Goal: Task Accomplishment & Management: Complete application form

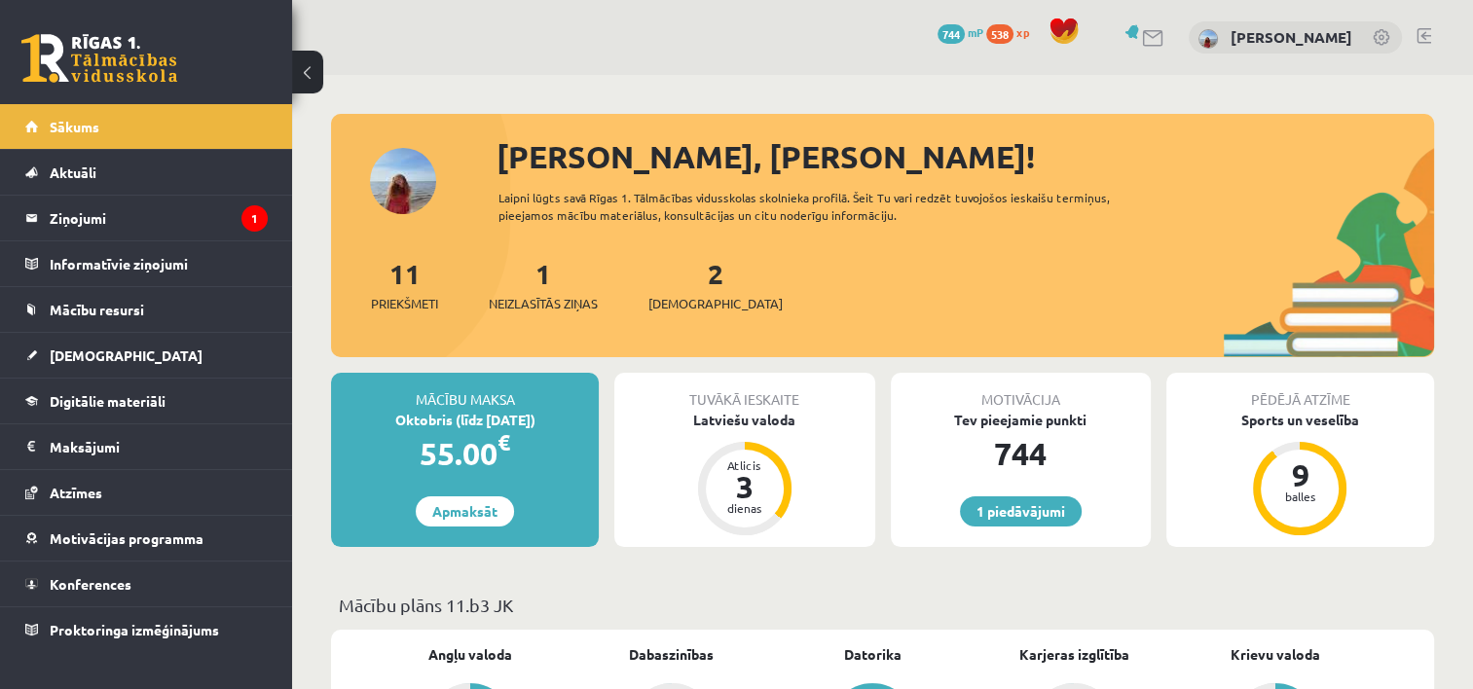
click at [572, 284] on div "1 Neizlasītās ziņas" at bounding box center [543, 283] width 109 height 60
click at [565, 312] on span "Neizlasītās ziņas" at bounding box center [543, 303] width 109 height 19
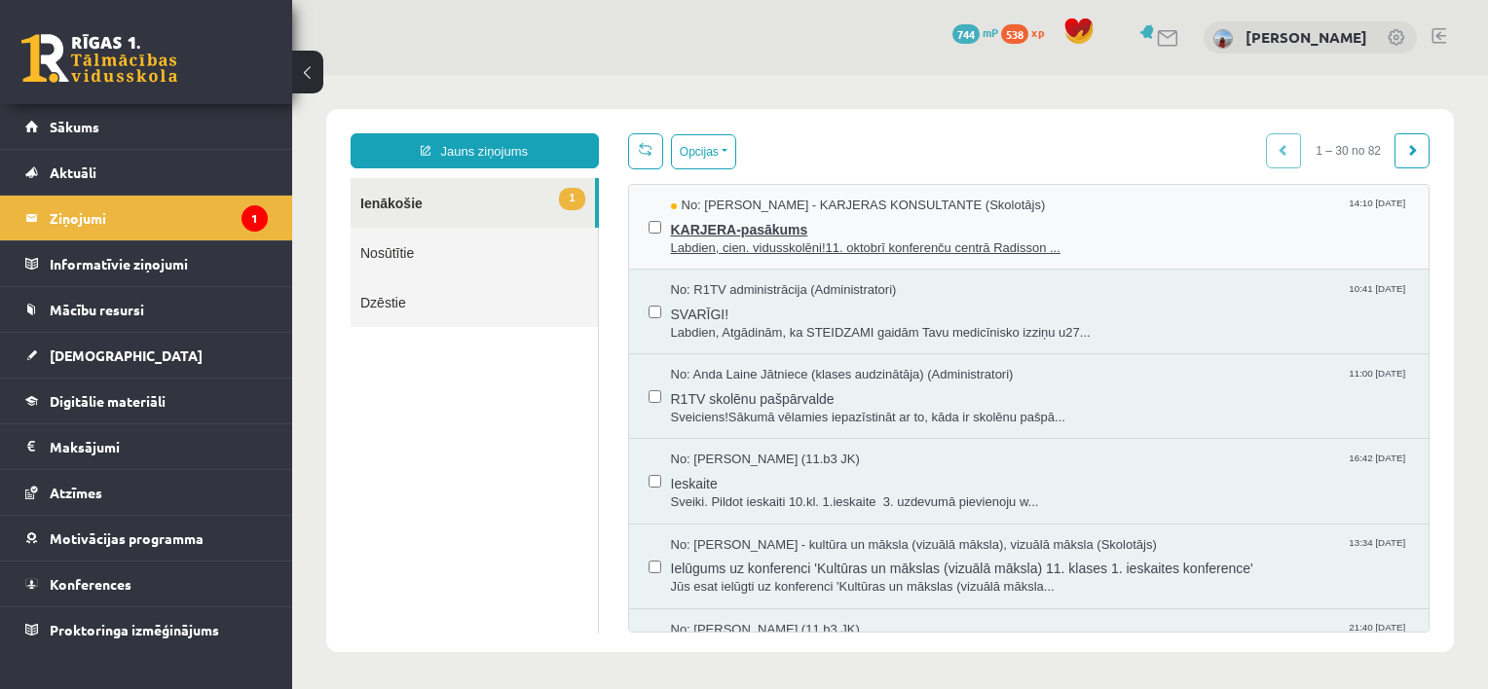
click at [751, 250] on span "Labdien, cien. vidusskolēni!11. oktobrī konferenču centrā Radisson ..." at bounding box center [1040, 248] width 739 height 18
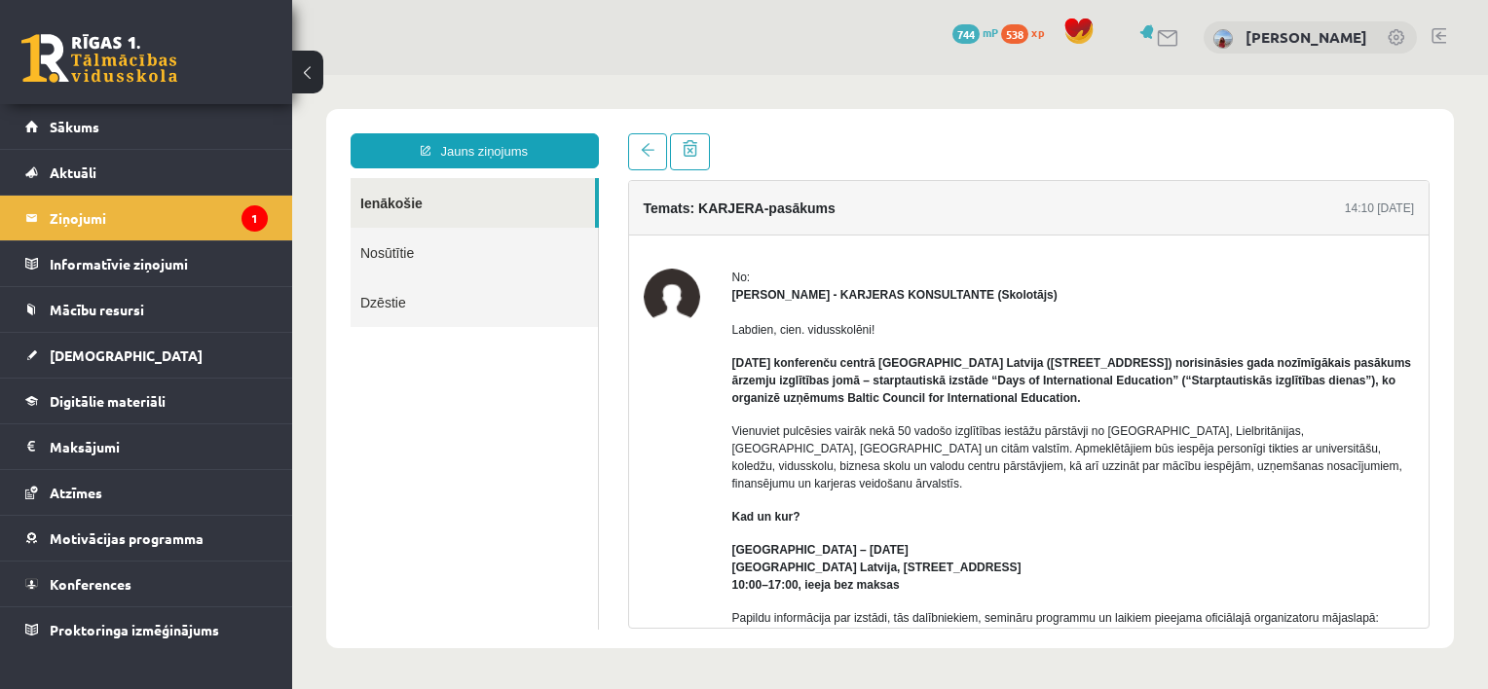
click at [521, 210] on link "Ienākošie" at bounding box center [472, 203] width 244 height 50
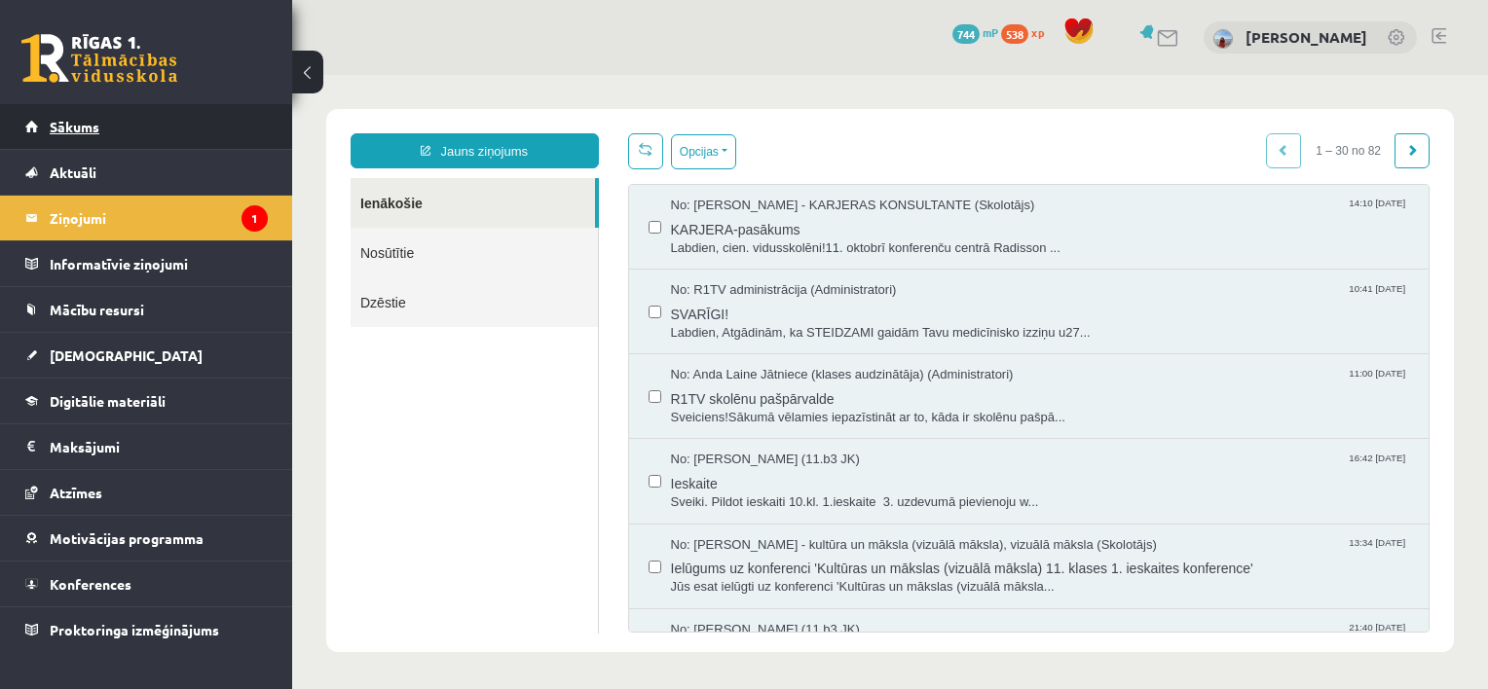
click at [167, 126] on link "Sākums" at bounding box center [146, 126] width 242 height 45
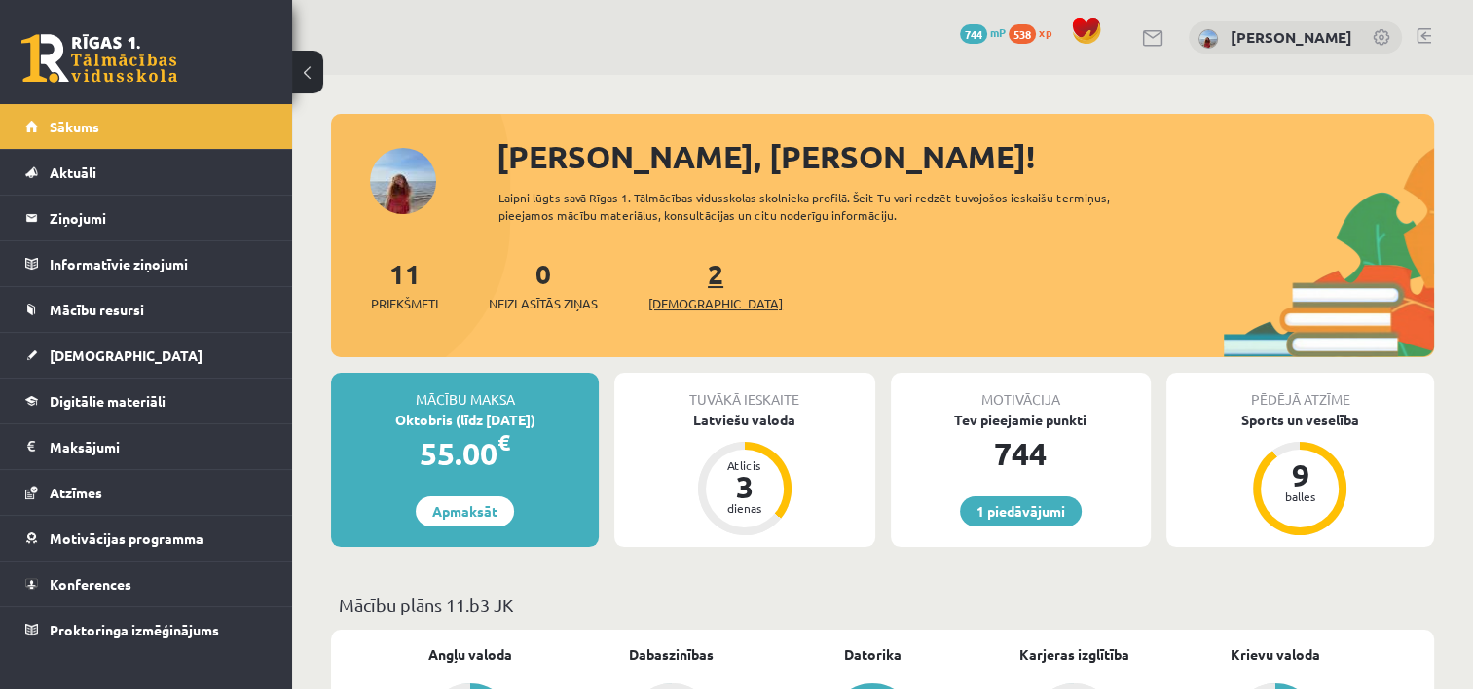
click at [674, 300] on span "[DEMOGRAPHIC_DATA]" at bounding box center [715, 303] width 134 height 19
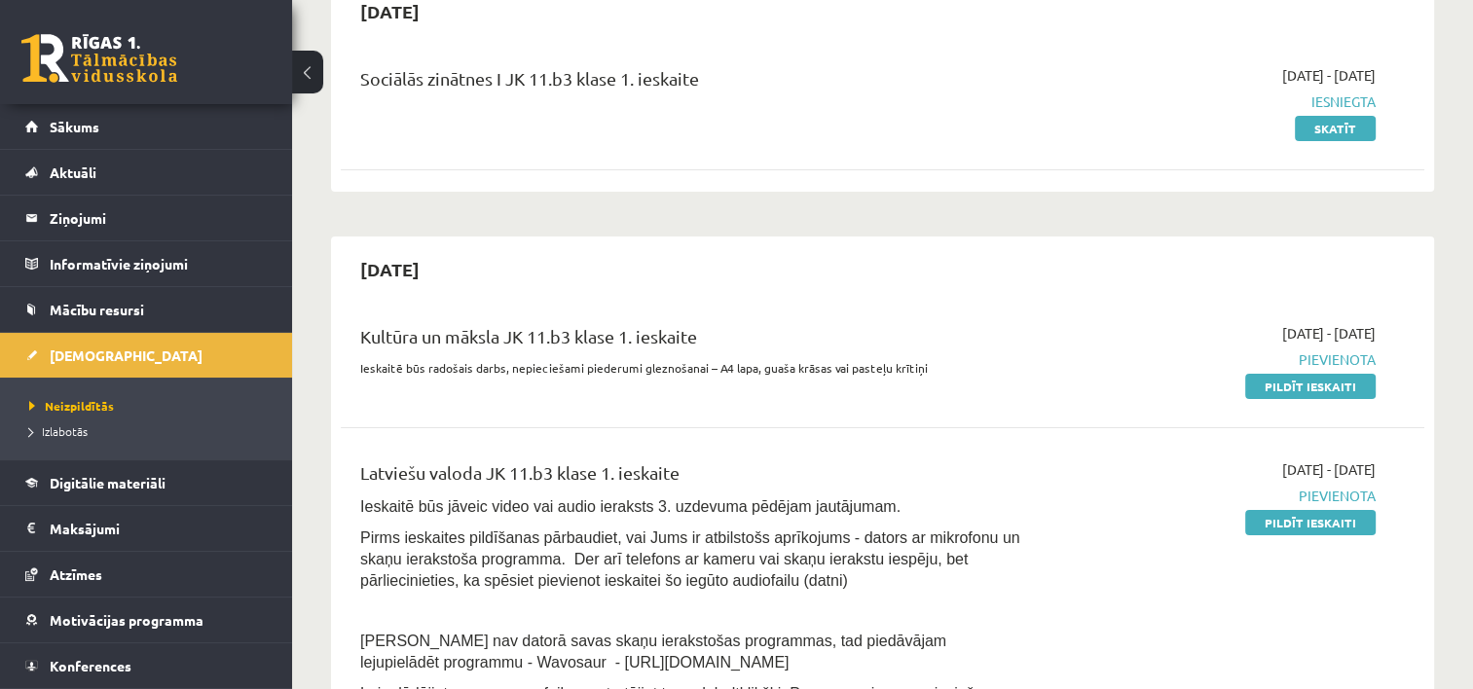
scroll to position [227, 0]
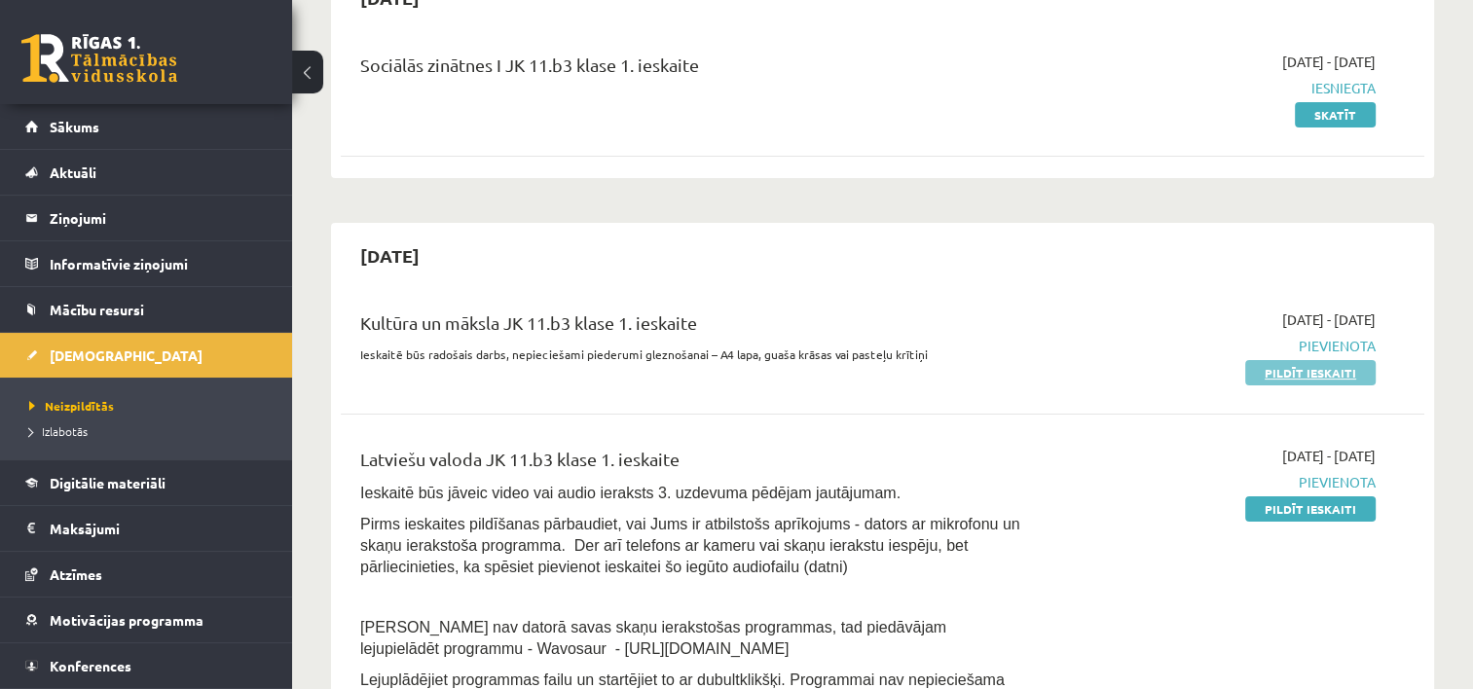
click at [1324, 374] on link "Pildīt ieskaiti" at bounding box center [1310, 372] width 130 height 25
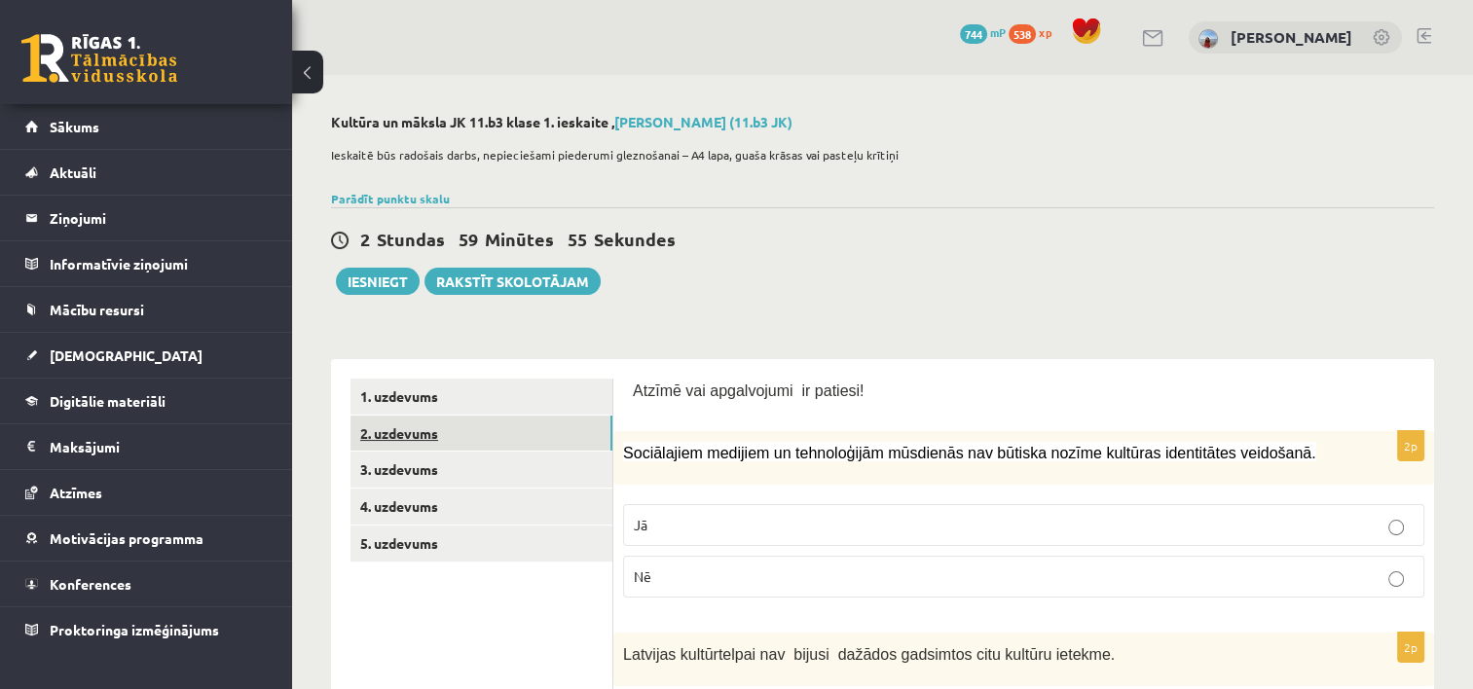
click at [463, 444] on link "2. uzdevums" at bounding box center [481, 434] width 262 height 36
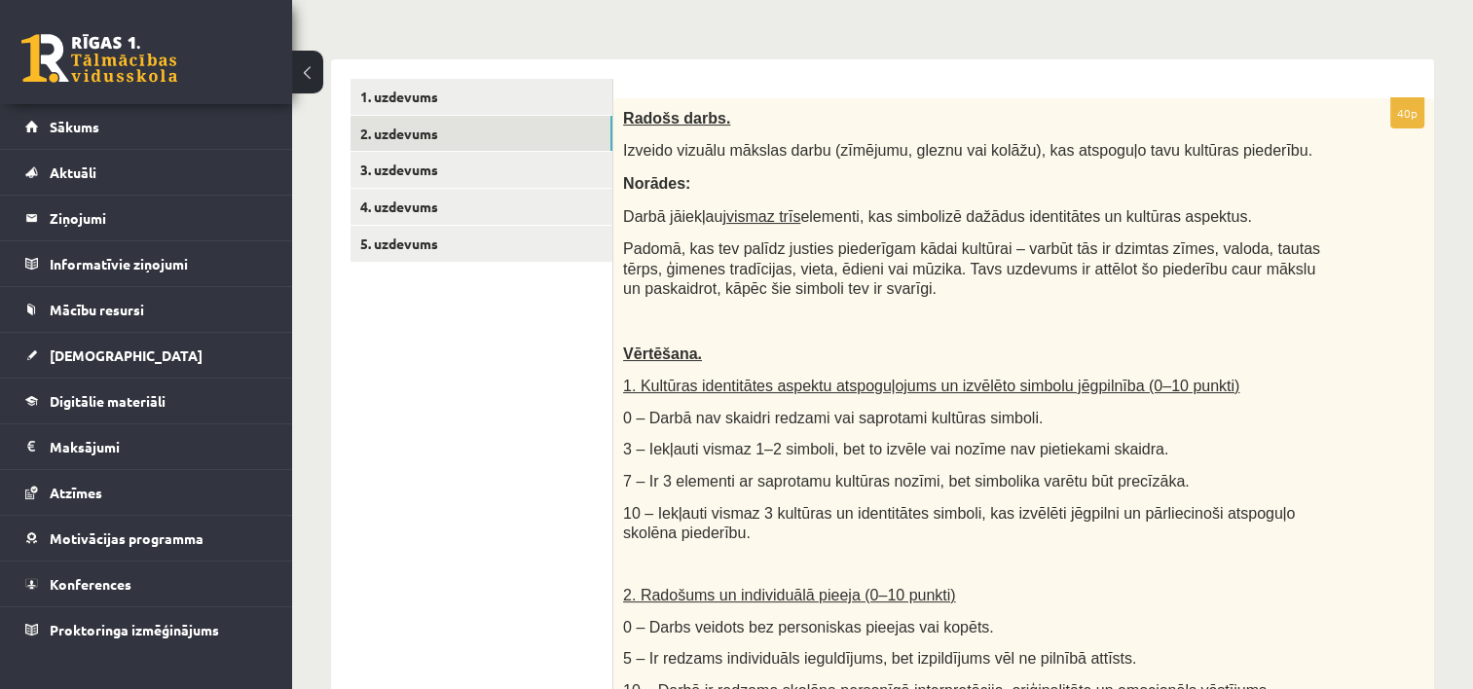
scroll to position [271, 0]
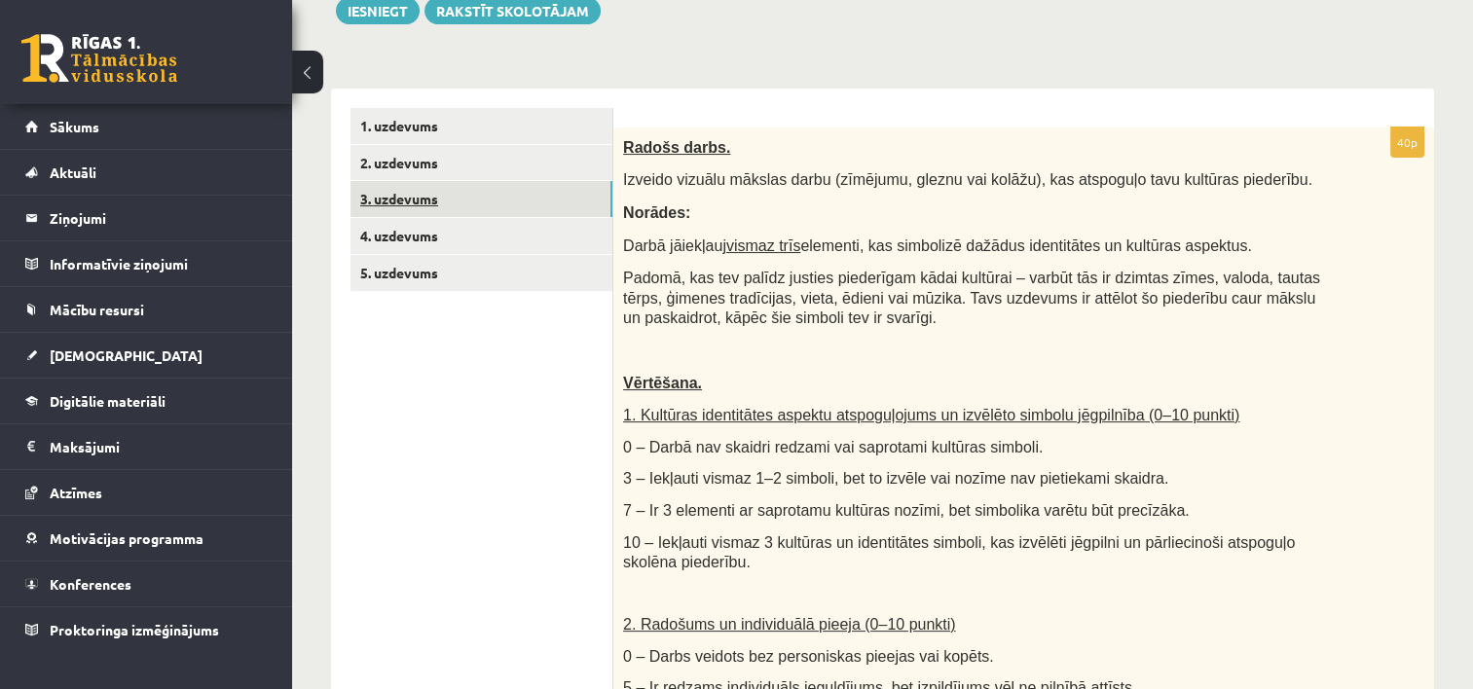
click at [383, 201] on link "3. uzdevums" at bounding box center [481, 199] width 262 height 36
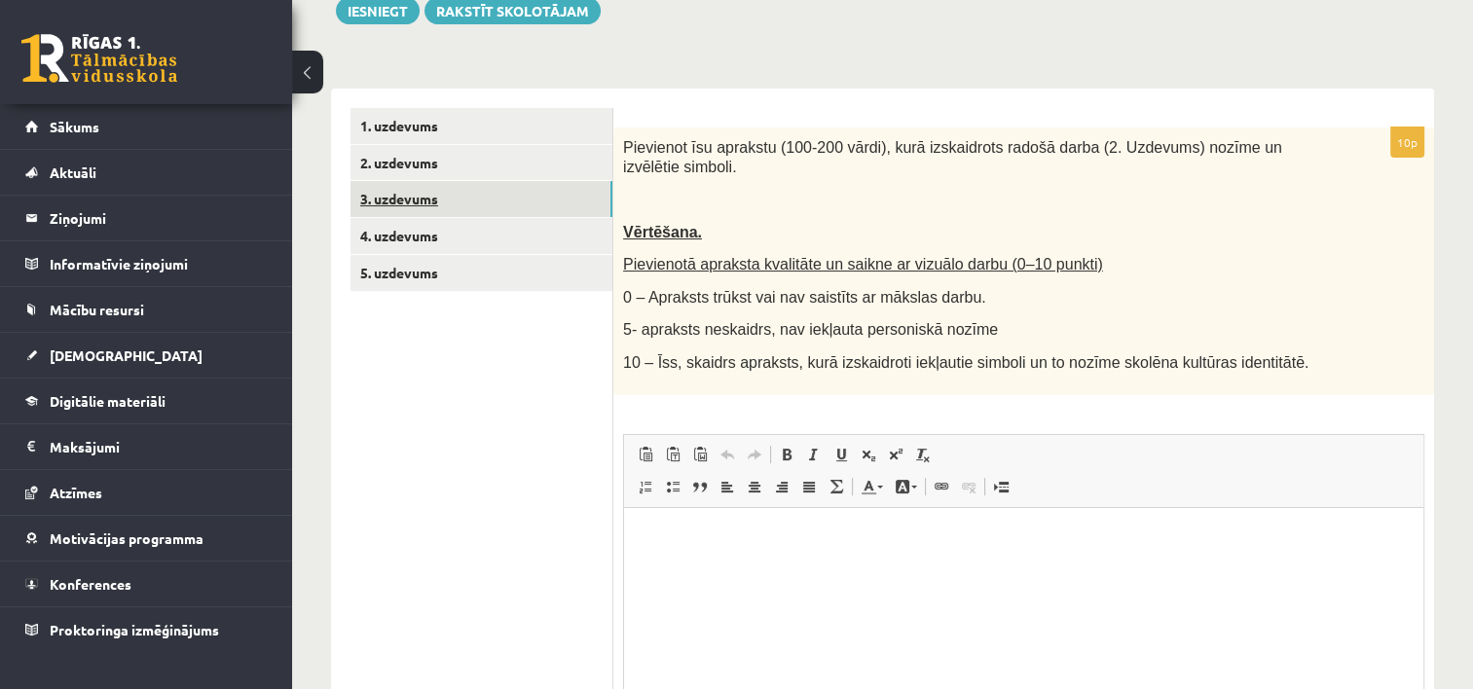
scroll to position [0, 0]
click at [396, 241] on link "4. uzdevums" at bounding box center [481, 236] width 262 height 36
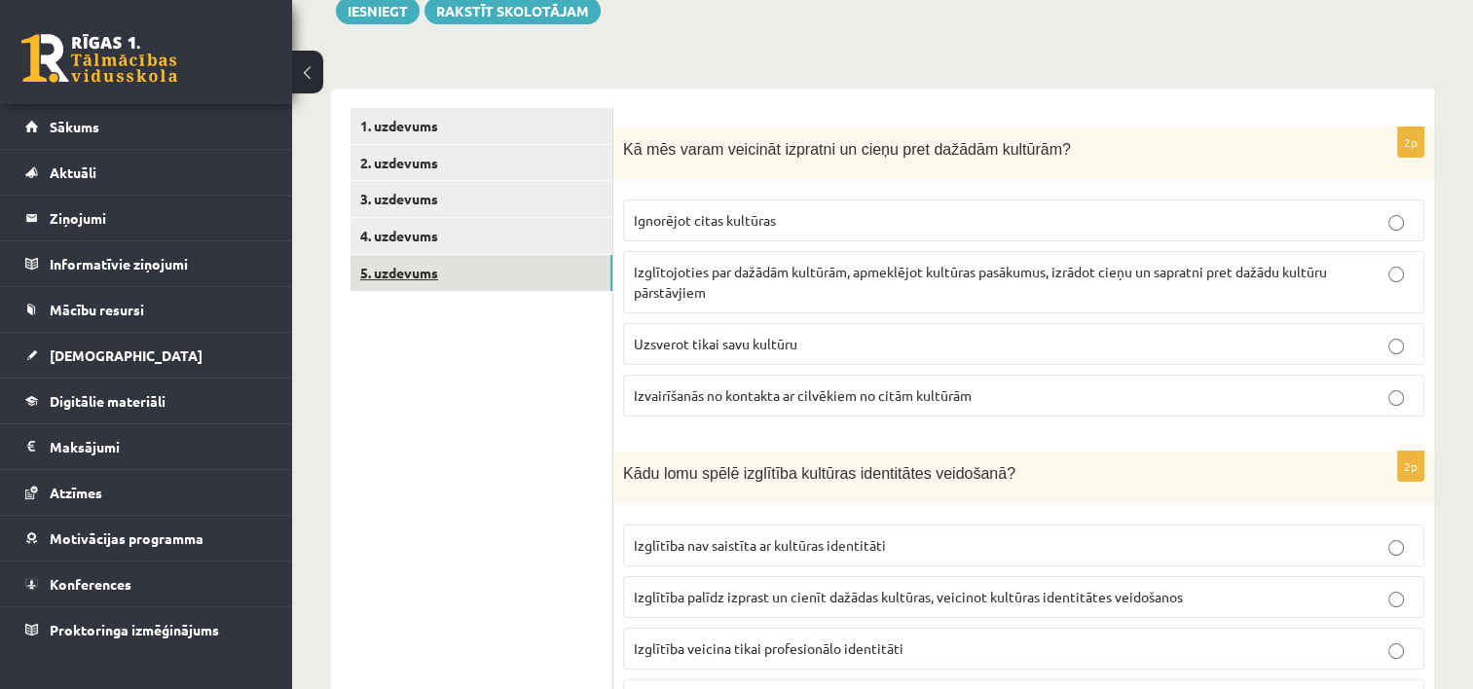
click at [413, 271] on link "5. uzdevums" at bounding box center [481, 273] width 262 height 36
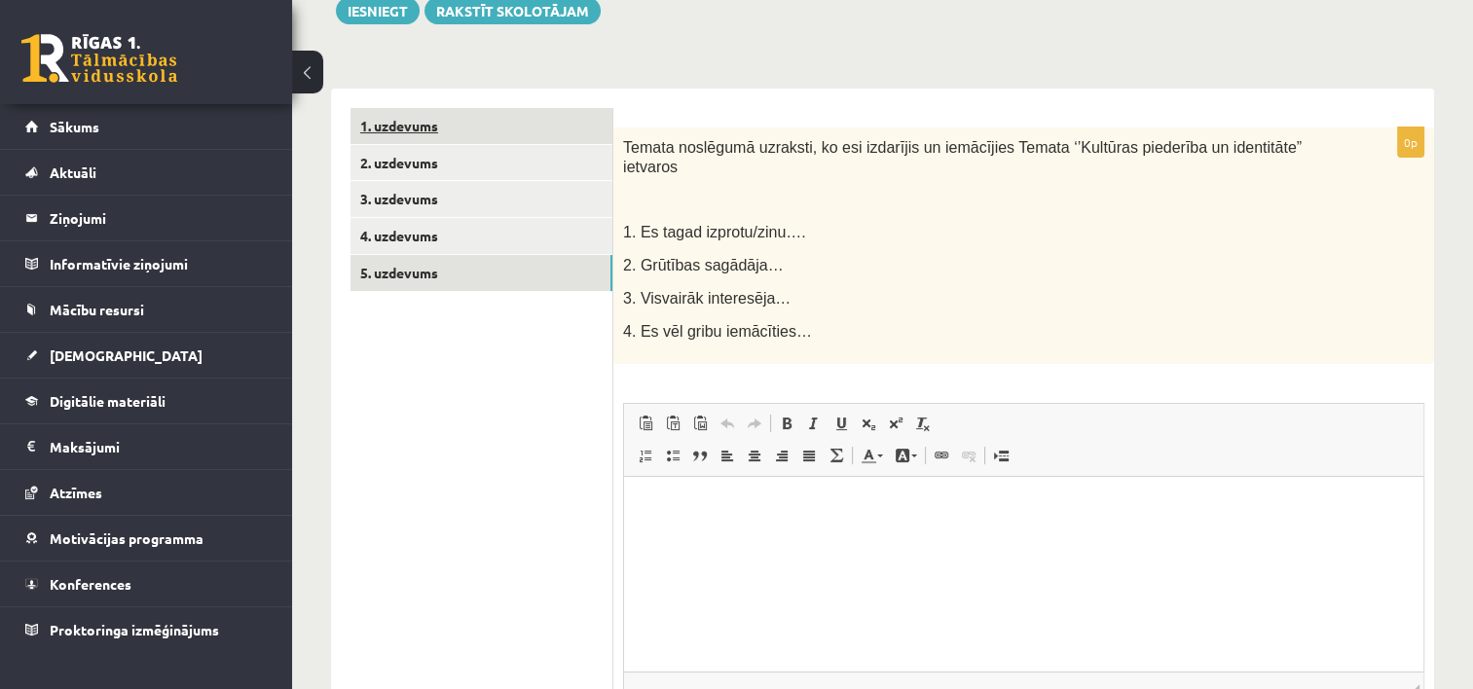
click at [396, 129] on link "1. uzdevums" at bounding box center [481, 126] width 262 height 36
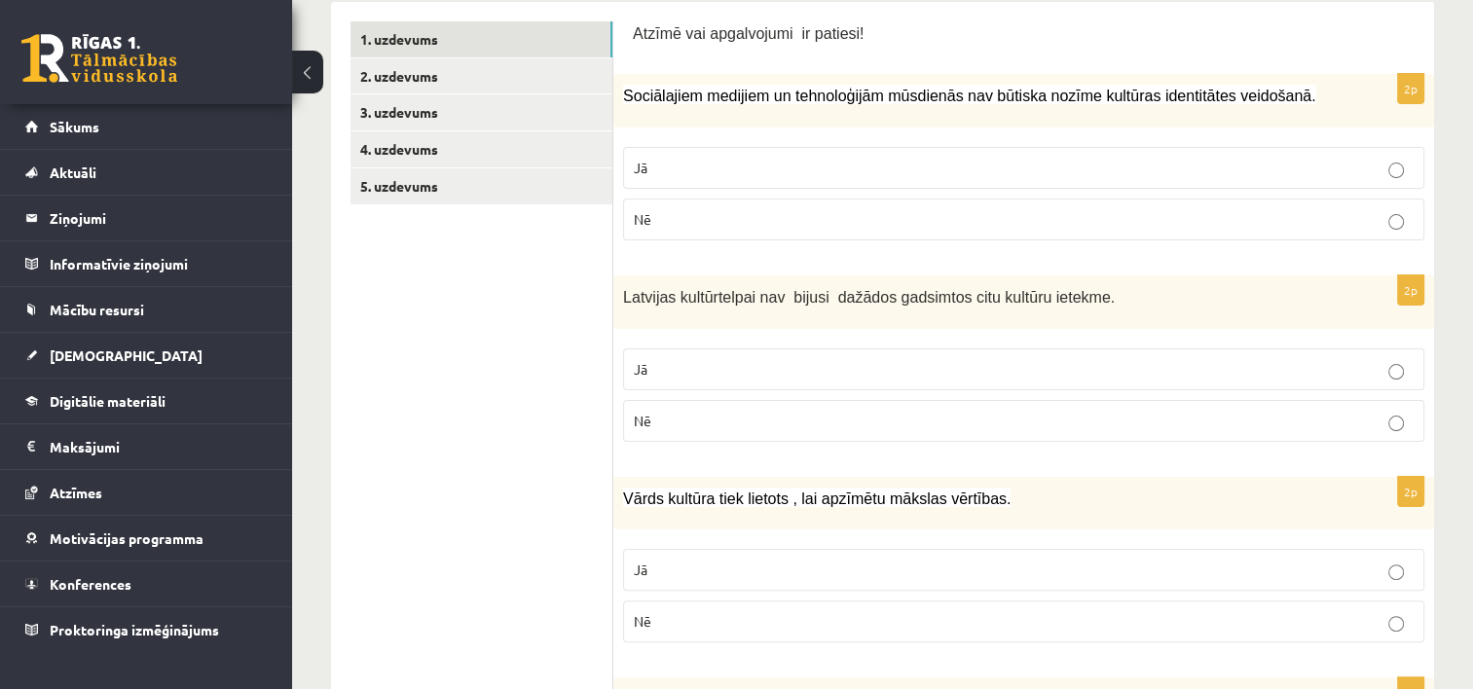
scroll to position [361, 0]
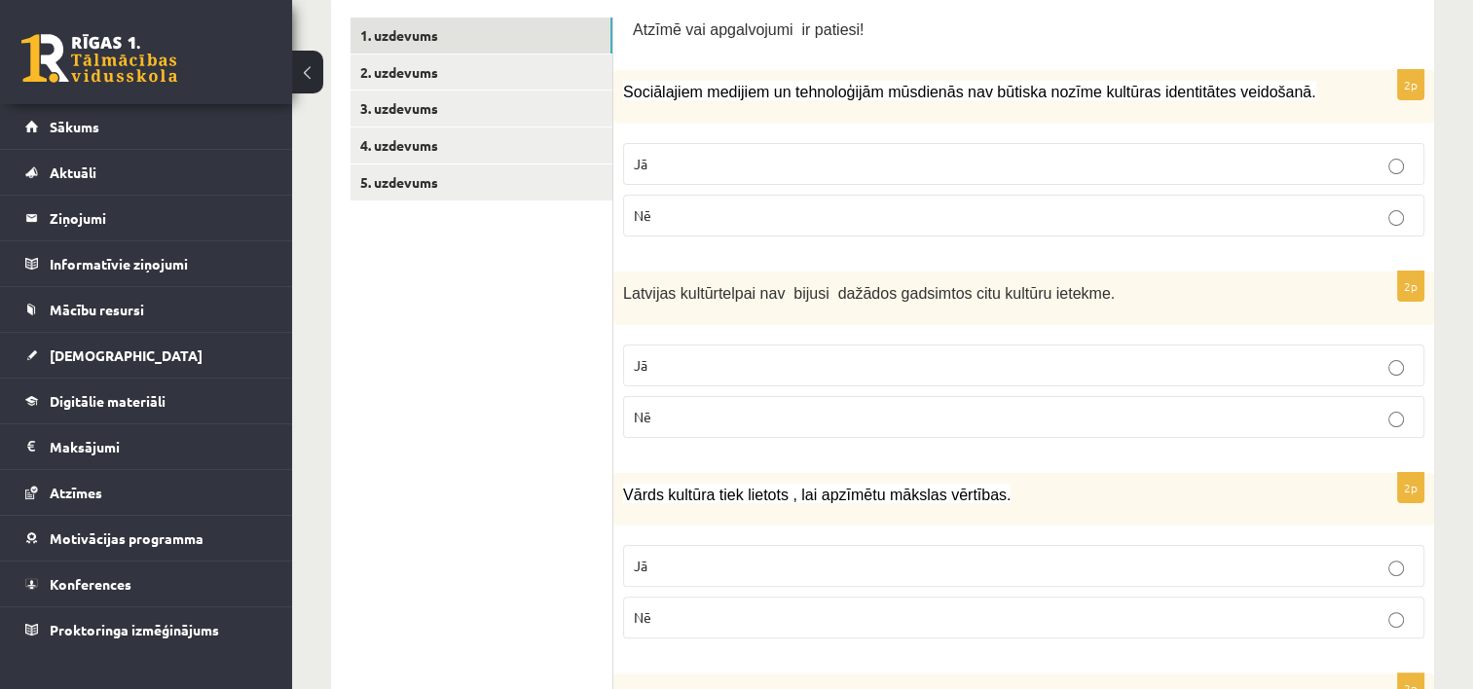
click at [1366, 205] on p "Nē" at bounding box center [1024, 215] width 780 height 20
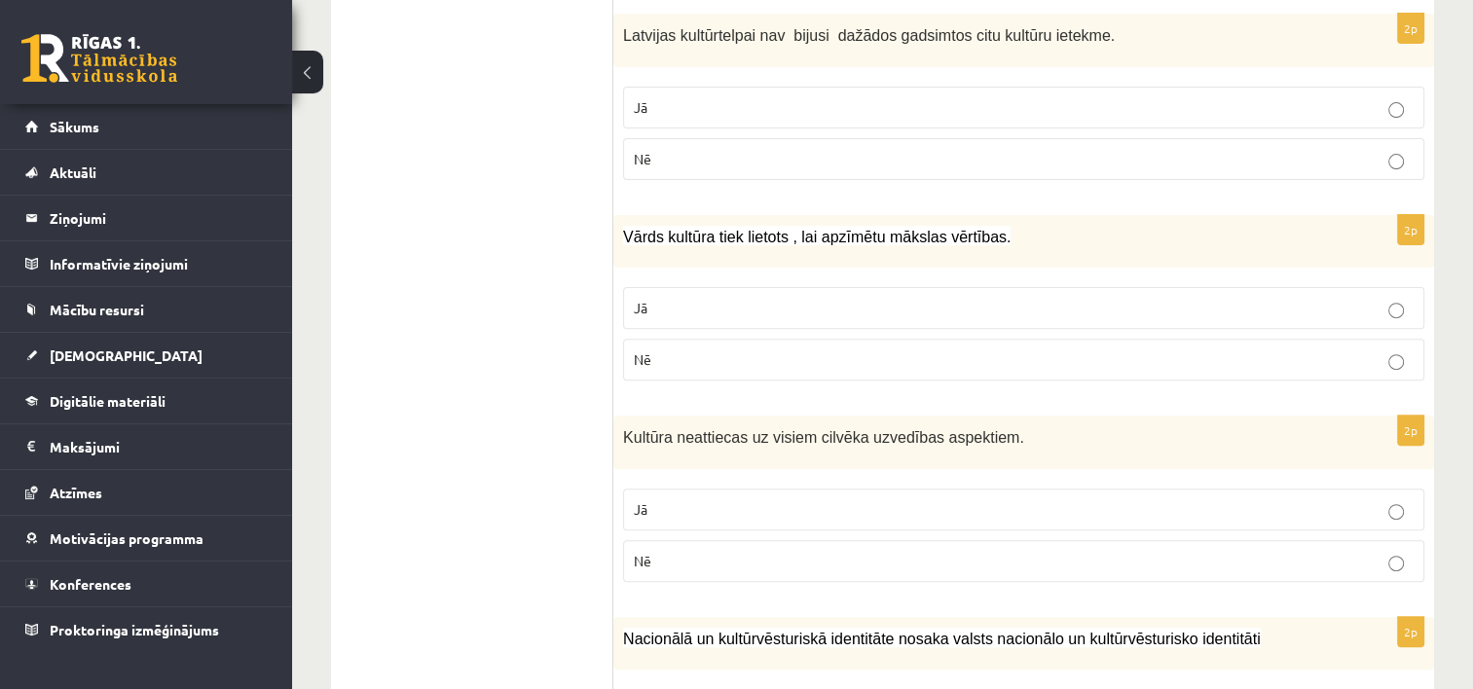
scroll to position [628, 0]
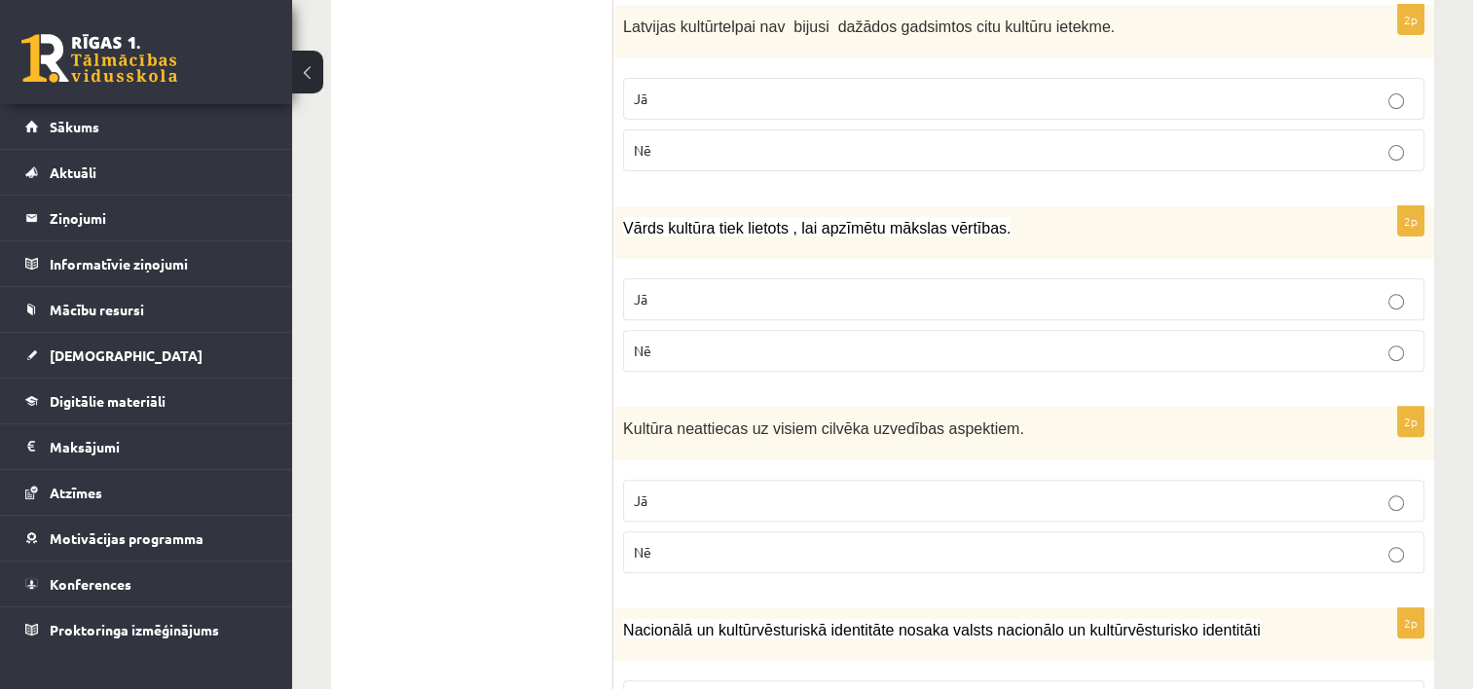
click at [1233, 151] on p "Nē" at bounding box center [1024, 150] width 780 height 20
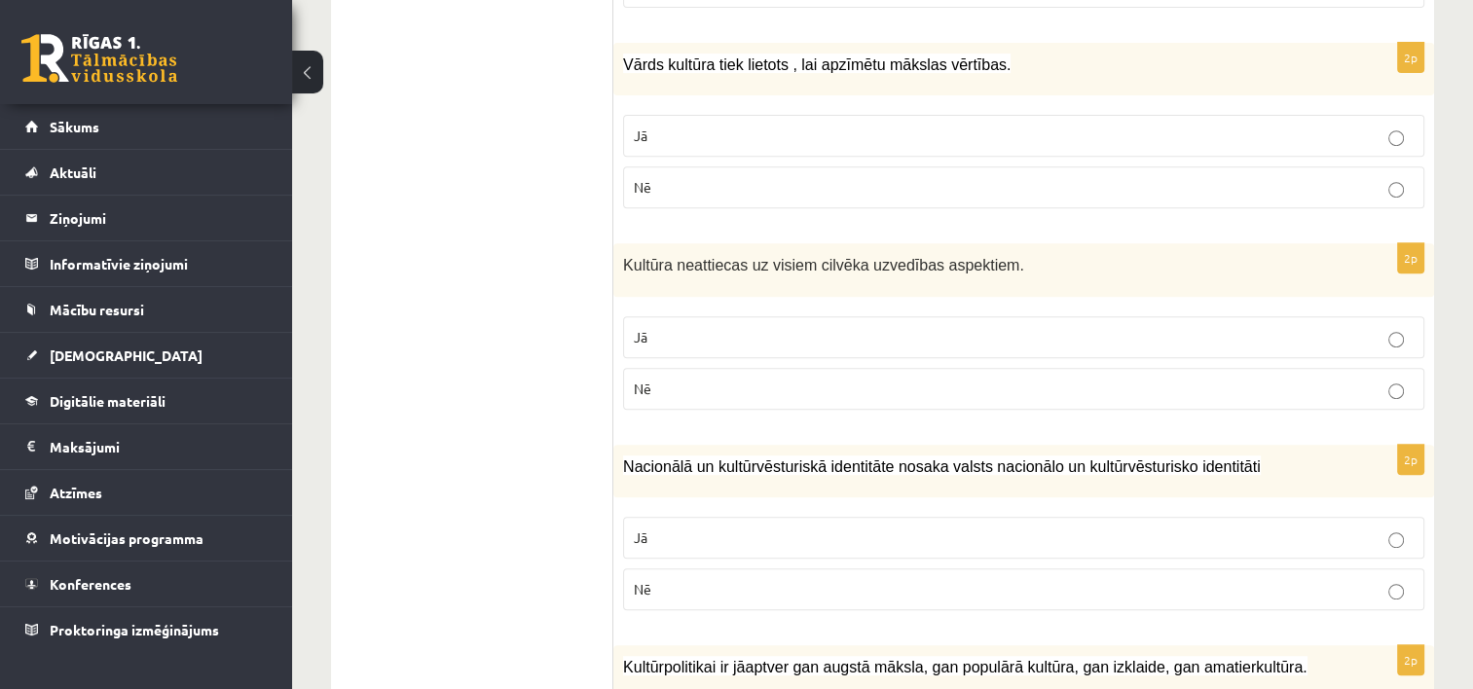
scroll to position [818, 0]
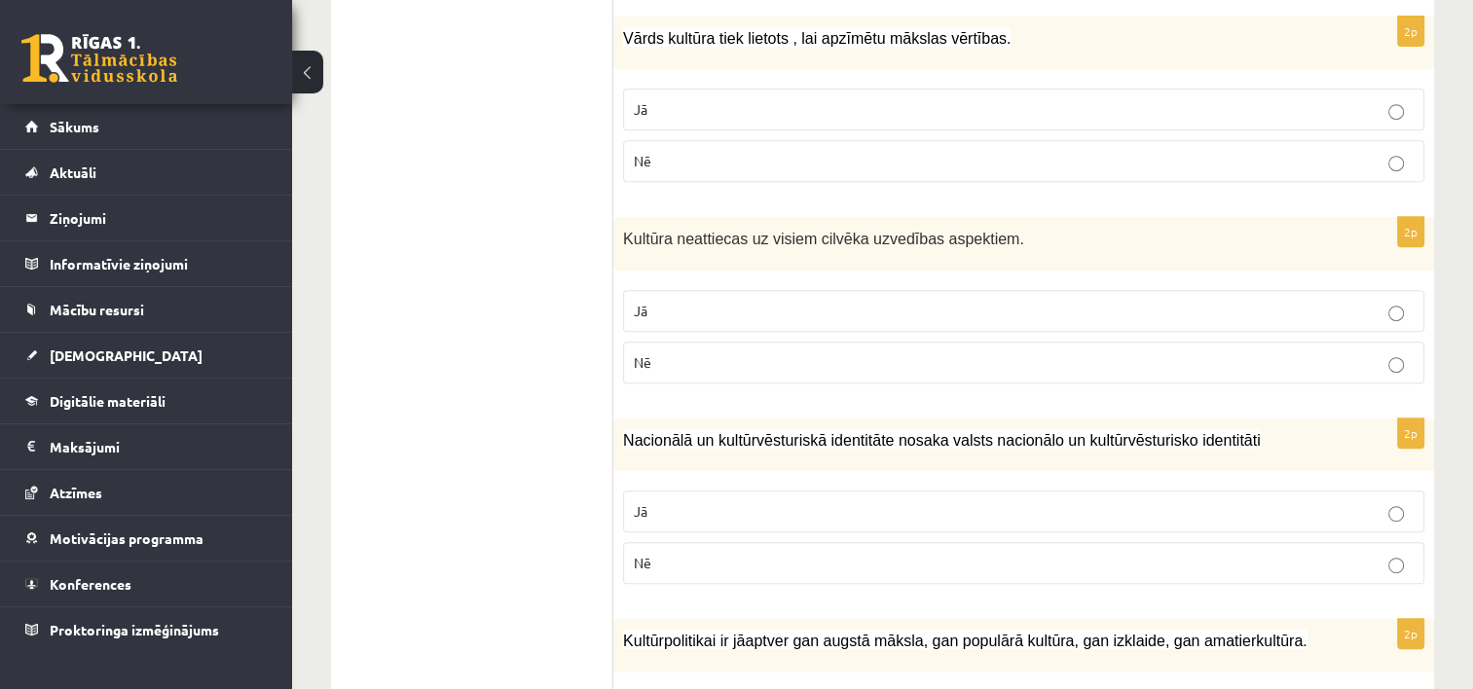
click at [1286, 95] on label "Jā" at bounding box center [1023, 110] width 801 height 42
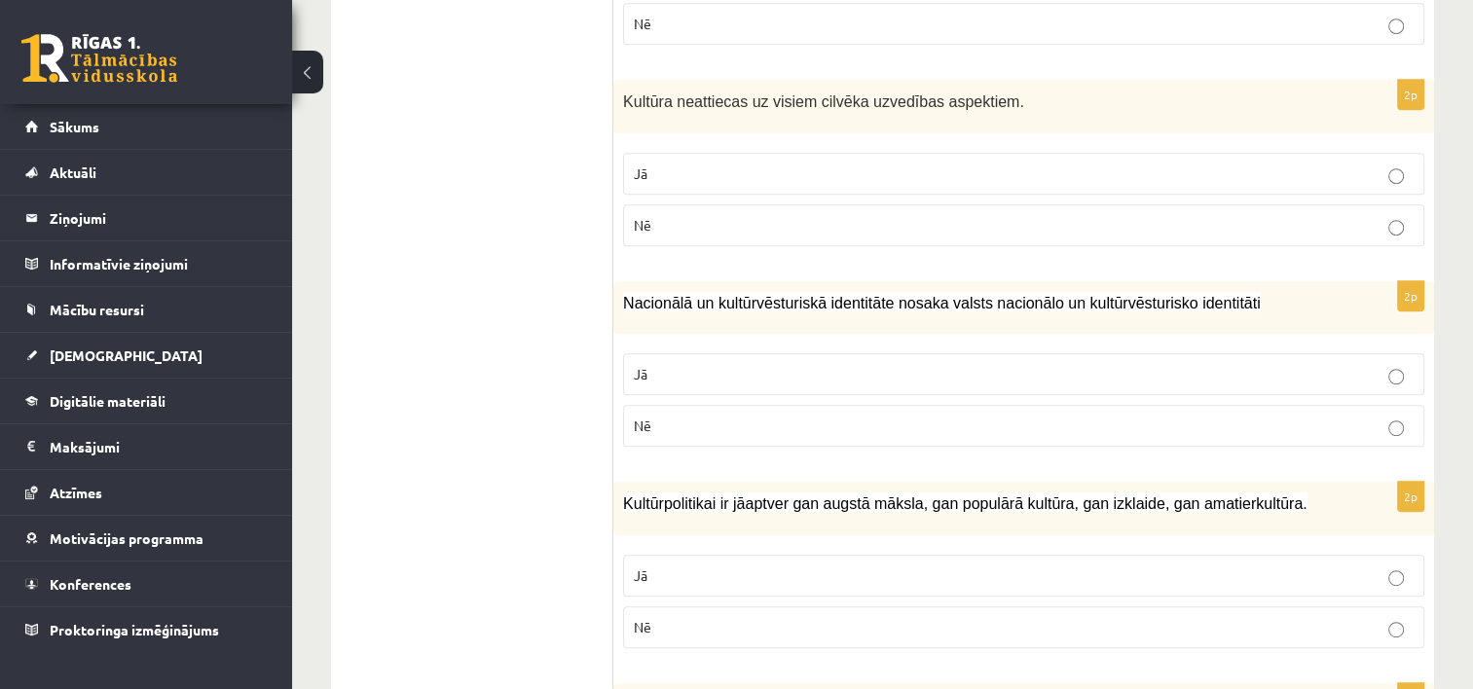
scroll to position [973, 0]
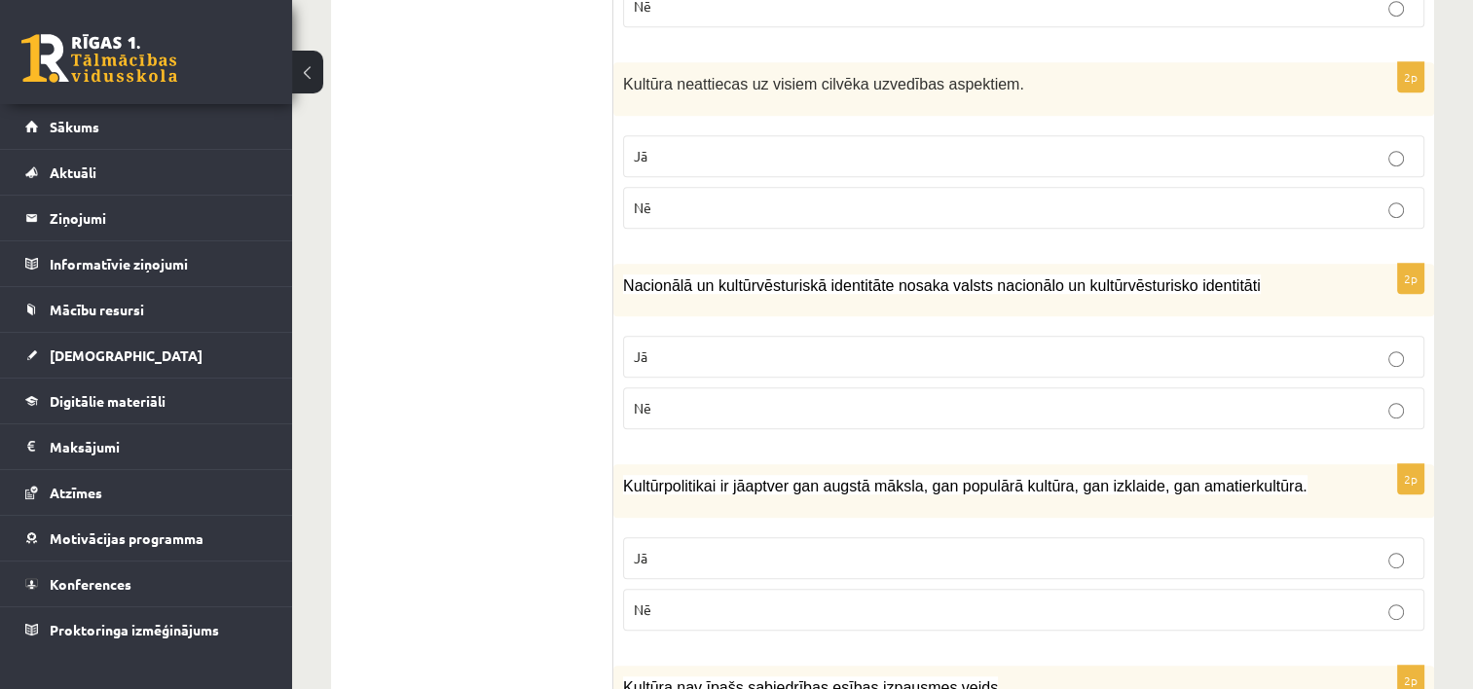
click at [1332, 192] on label "Nē" at bounding box center [1023, 208] width 801 height 42
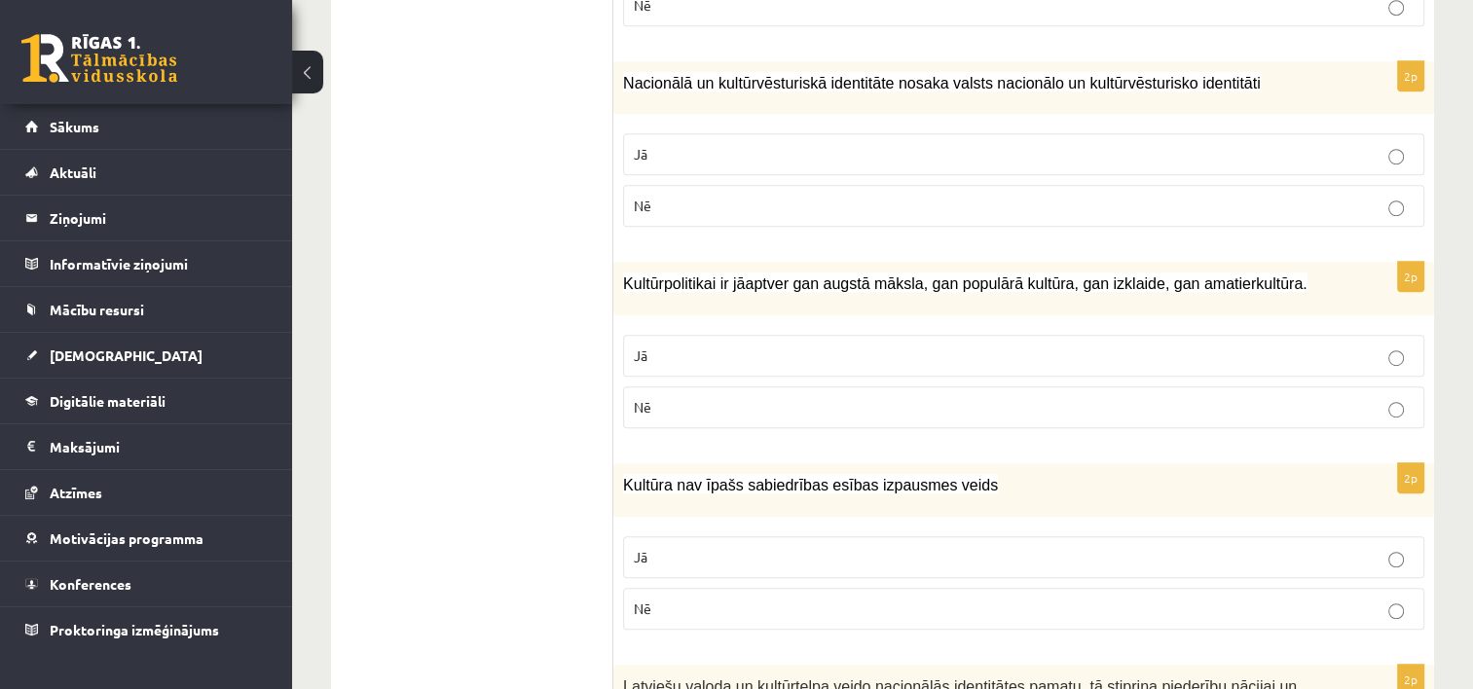
scroll to position [1180, 0]
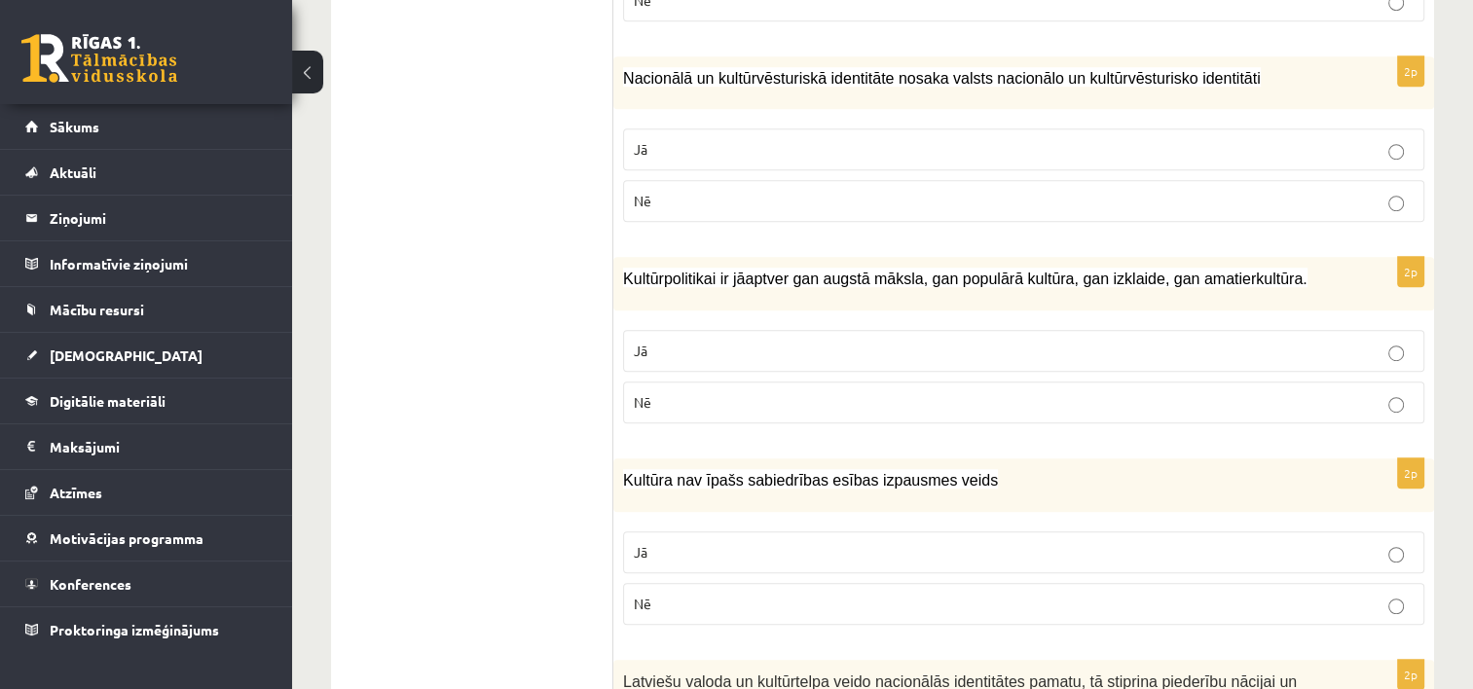
click at [1196, 148] on p "Jā" at bounding box center [1024, 149] width 780 height 20
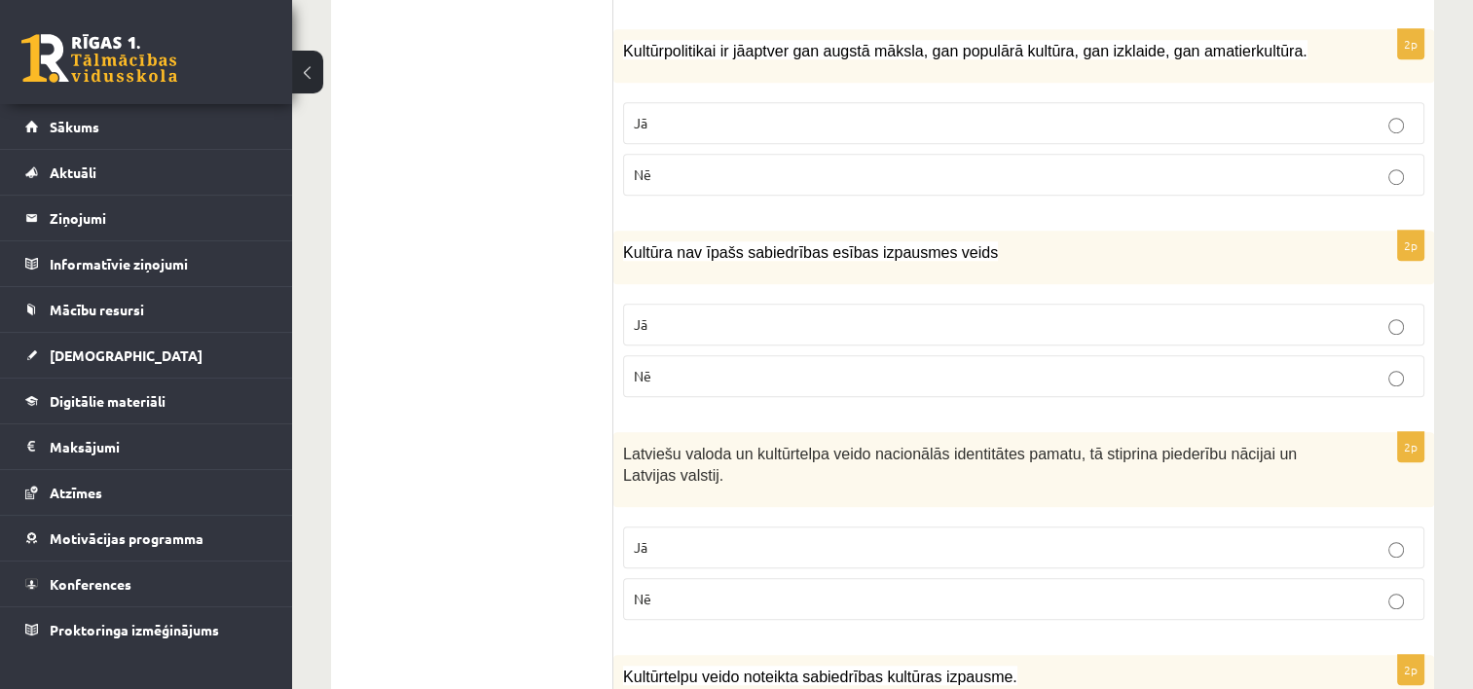
scroll to position [1412, 0]
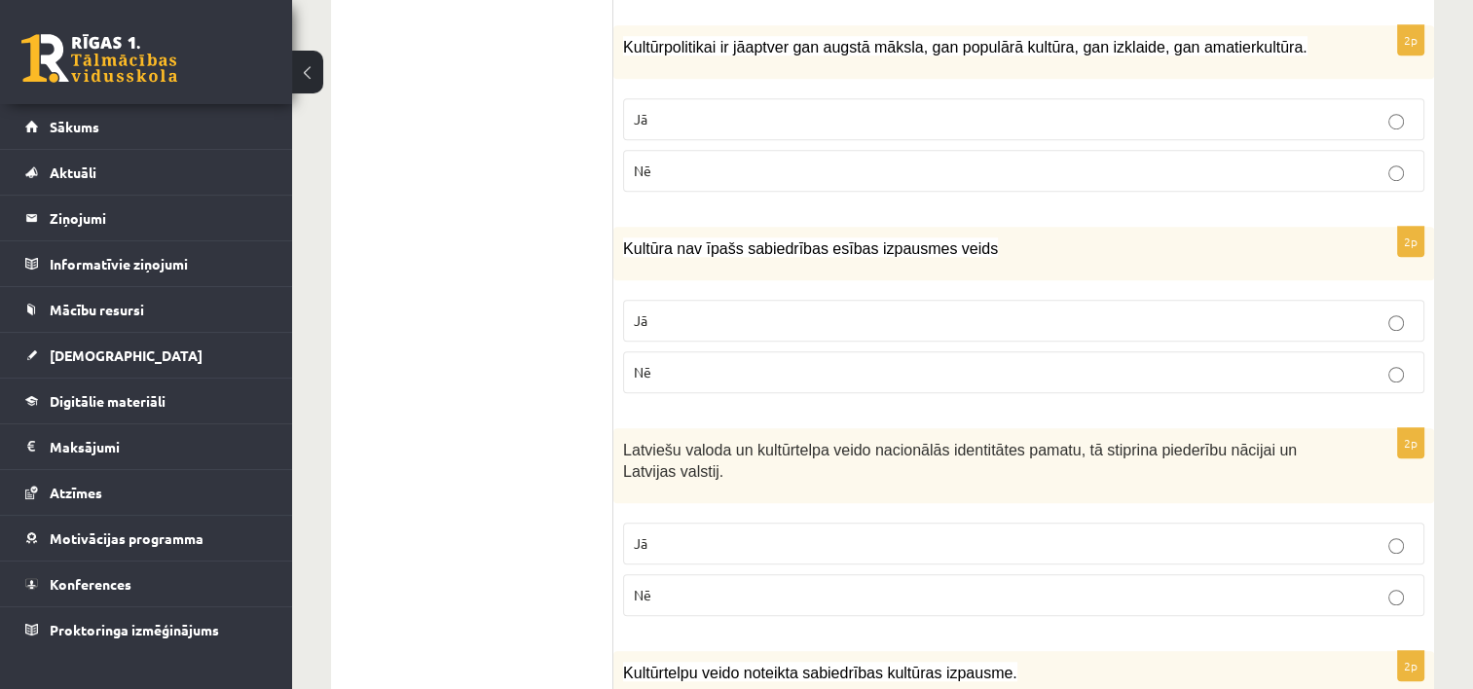
click at [1173, 129] on label "Jā" at bounding box center [1023, 119] width 801 height 42
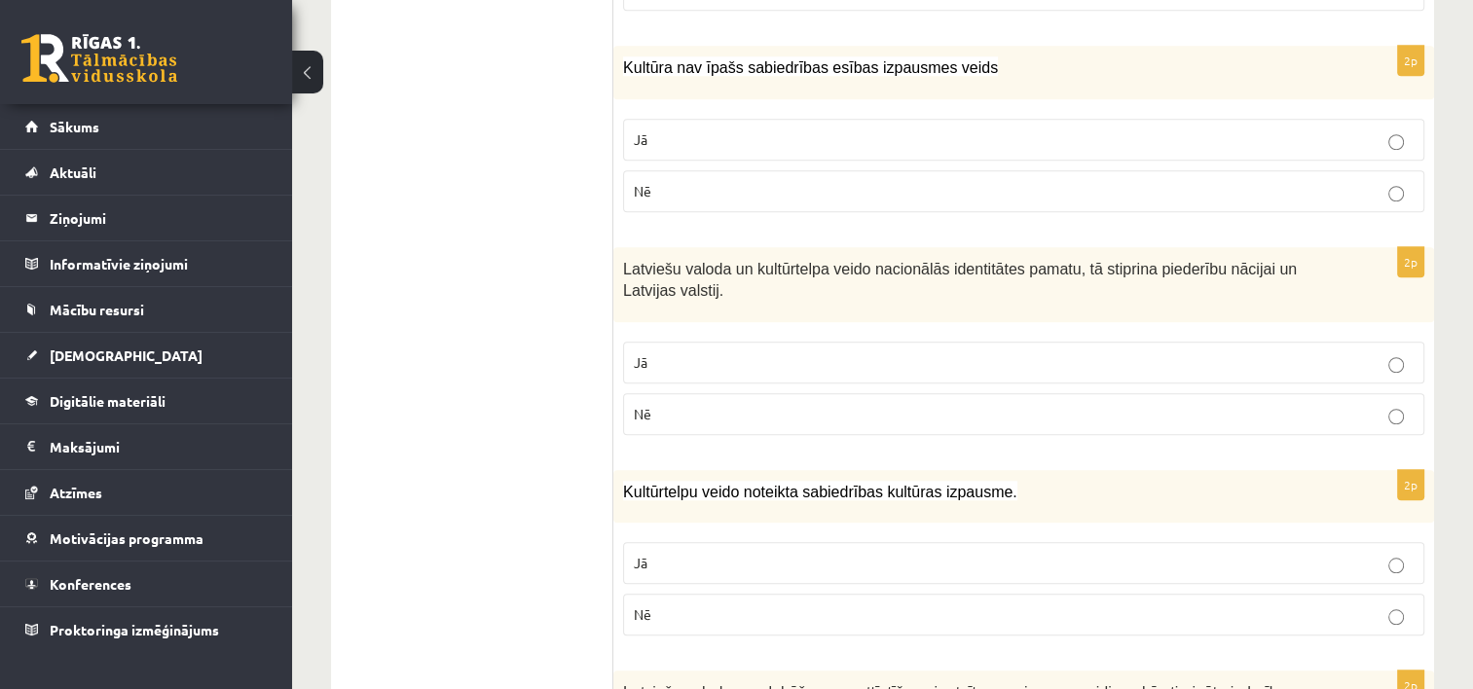
scroll to position [1597, 0]
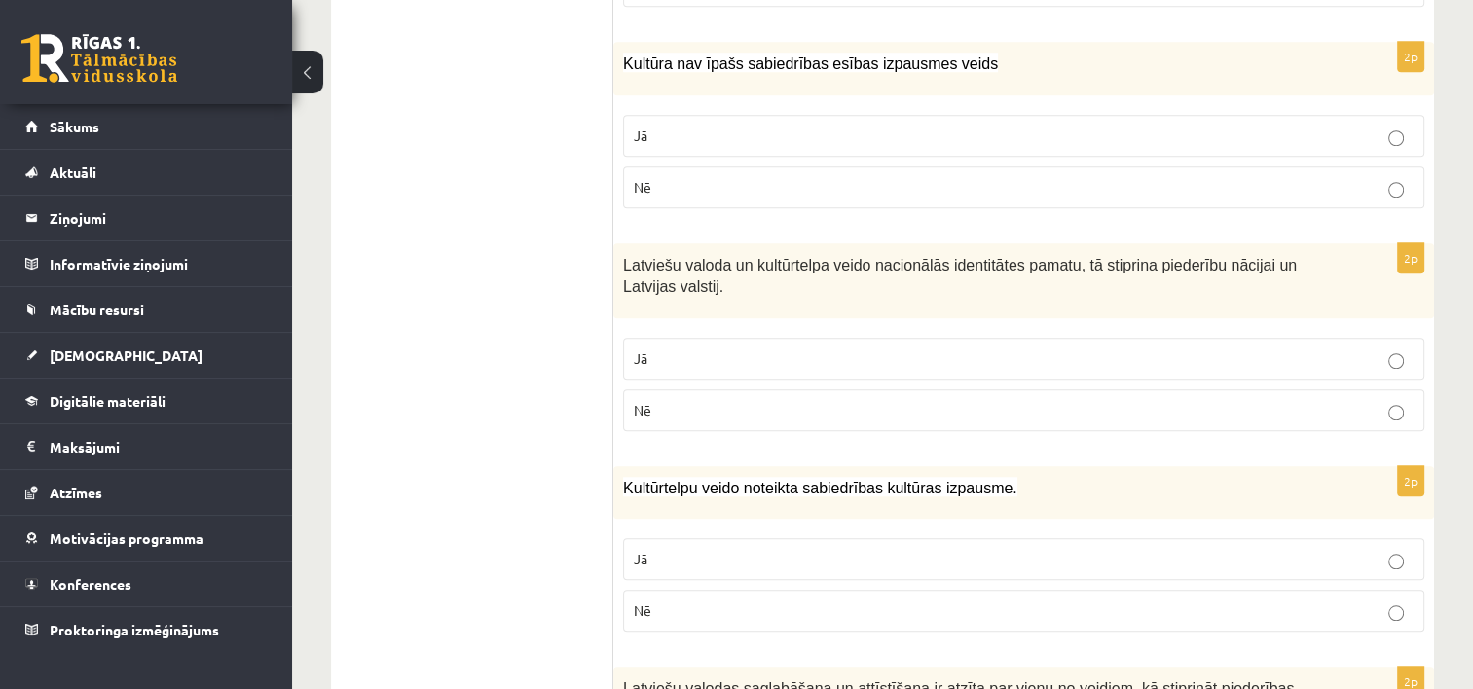
click at [1295, 183] on p "Nē" at bounding box center [1024, 187] width 780 height 20
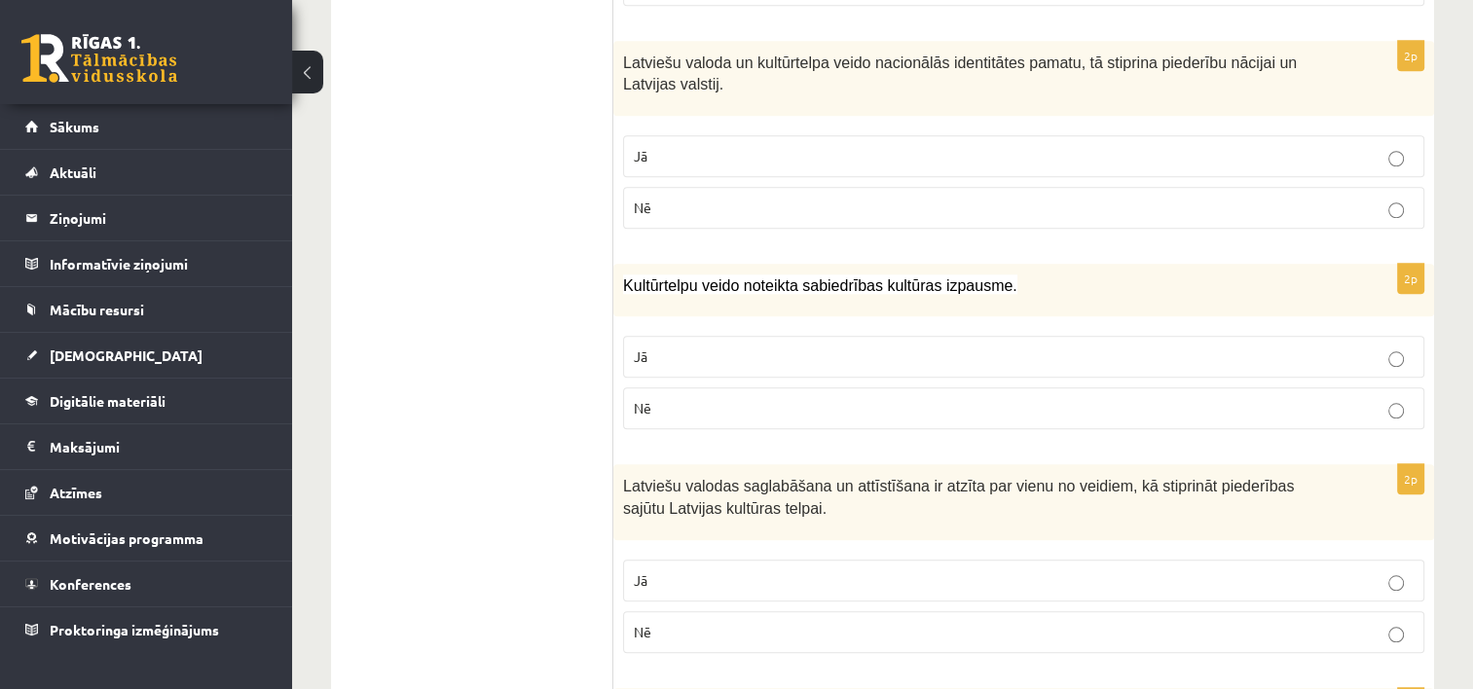
scroll to position [1803, 0]
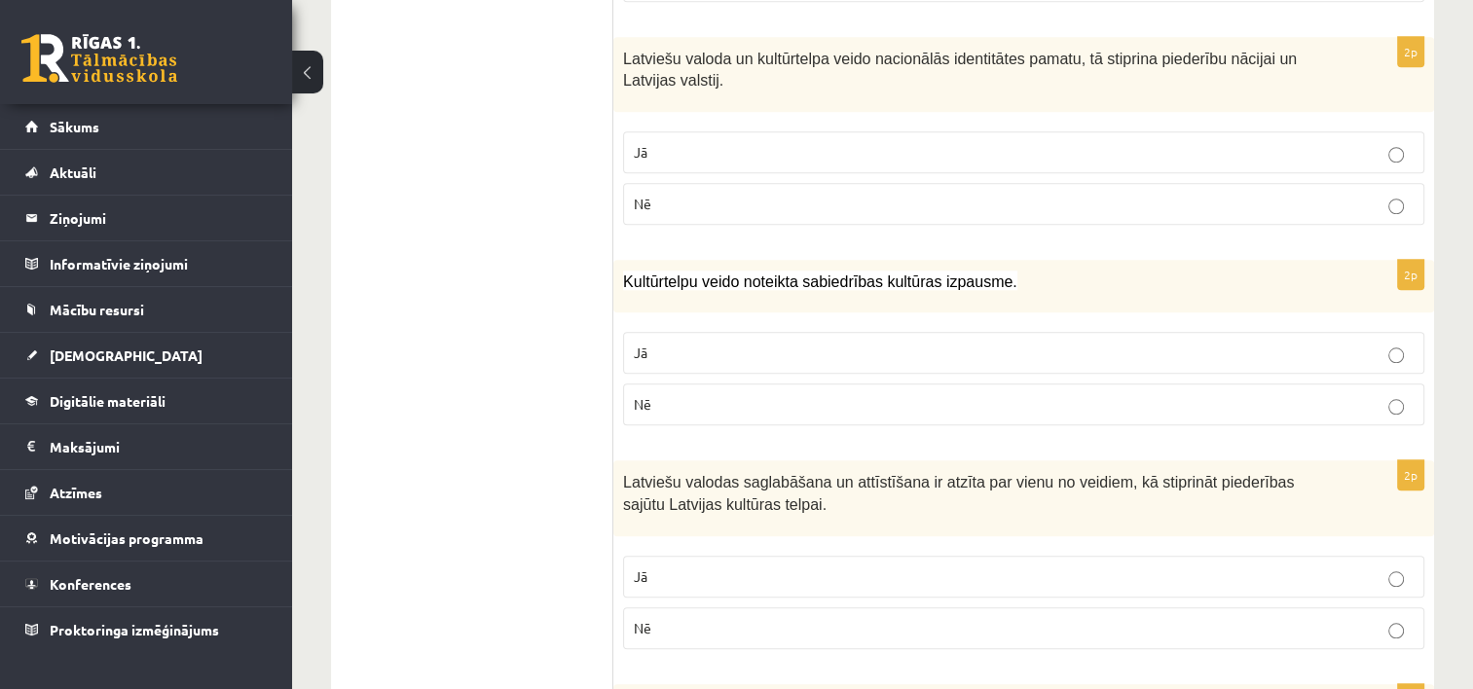
click at [1284, 148] on p "Jā" at bounding box center [1024, 152] width 780 height 20
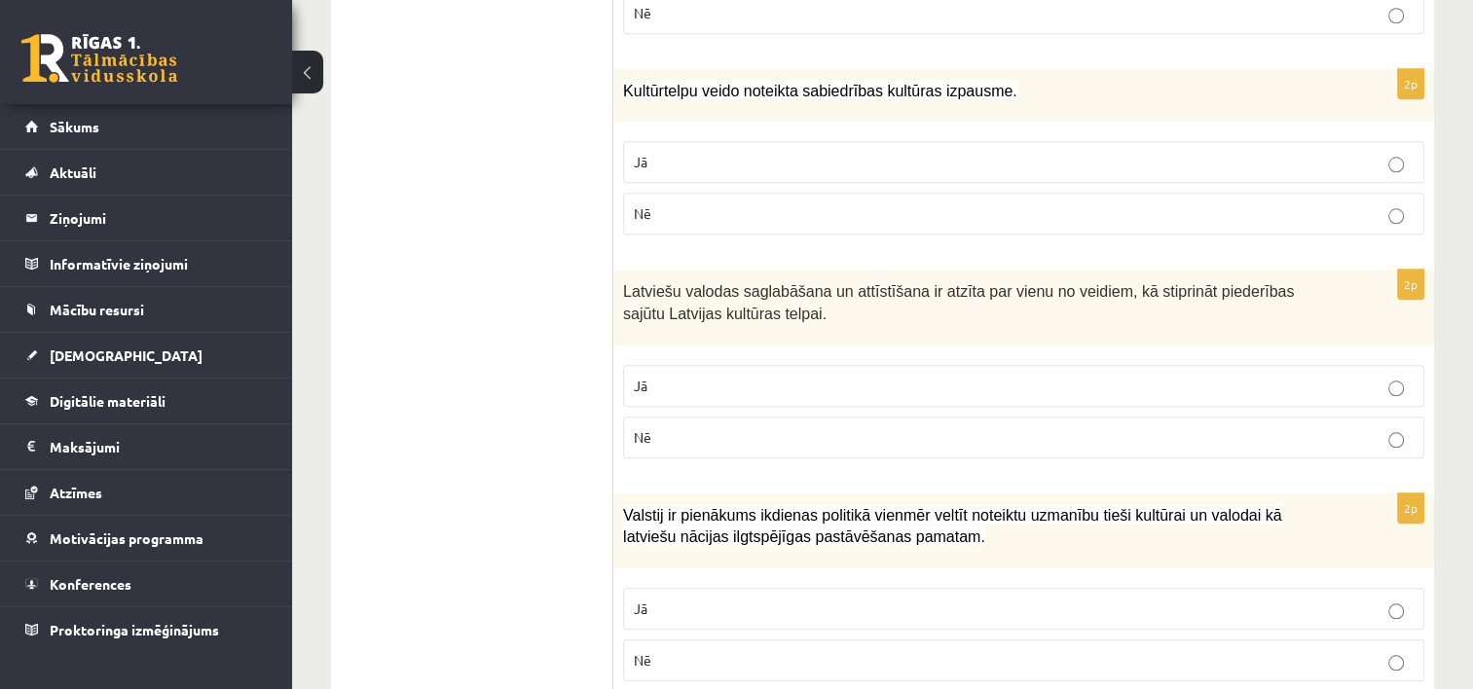
scroll to position [1989, 0]
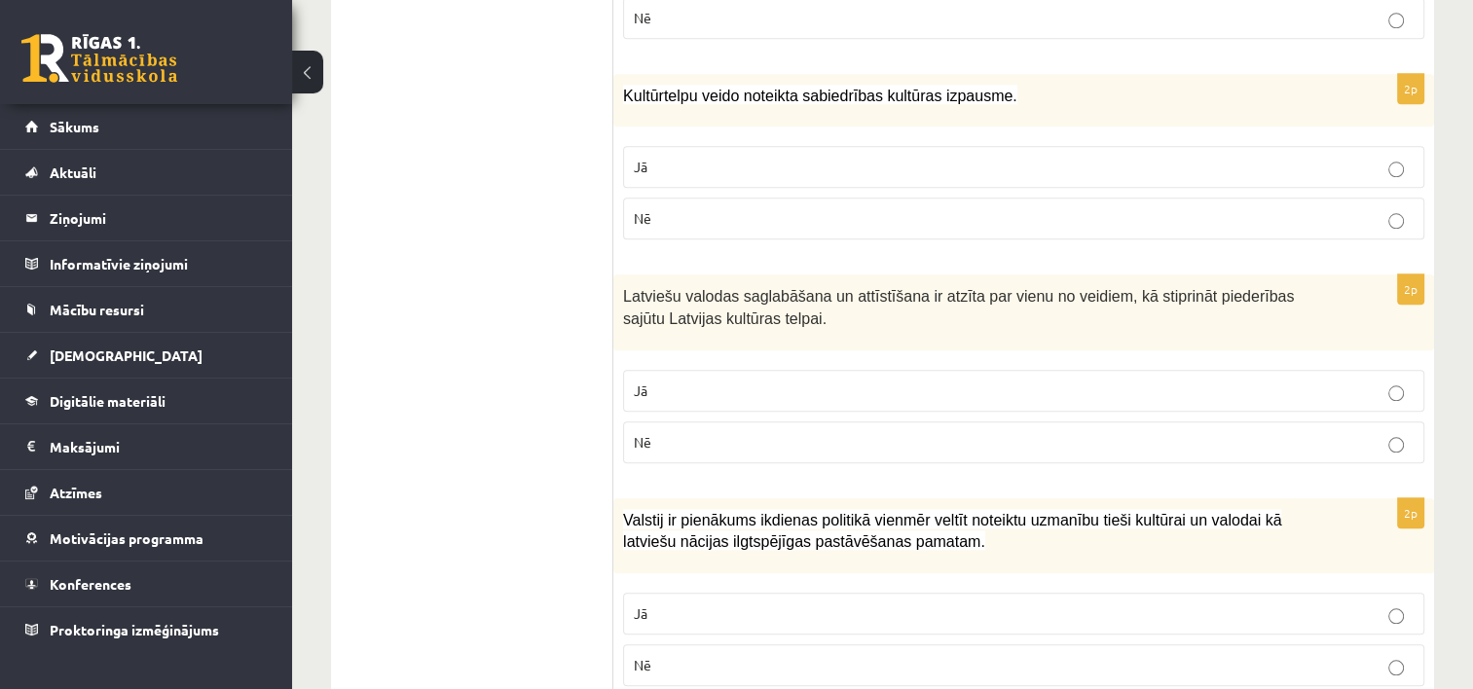
click at [1174, 157] on p "Jā" at bounding box center [1024, 167] width 780 height 20
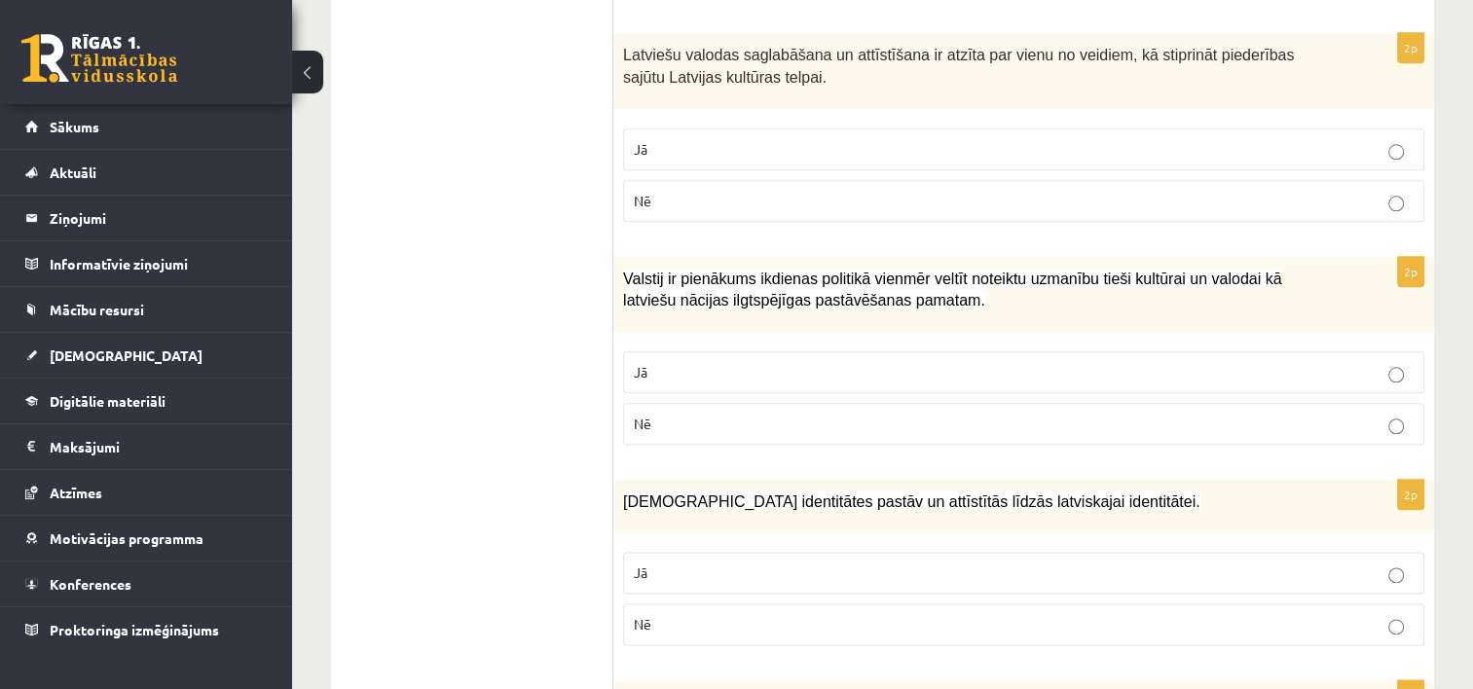
scroll to position [2243, 0]
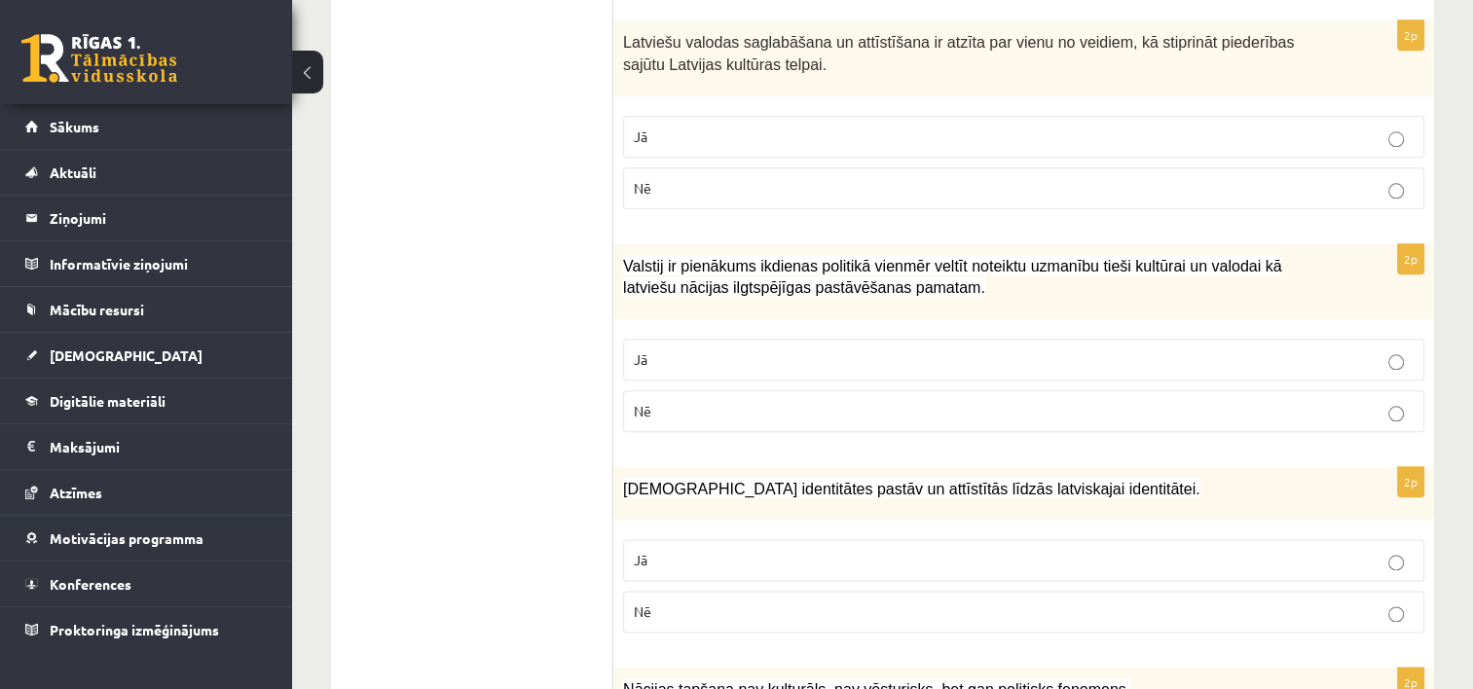
click at [1209, 127] on p "Jā" at bounding box center [1024, 137] width 780 height 20
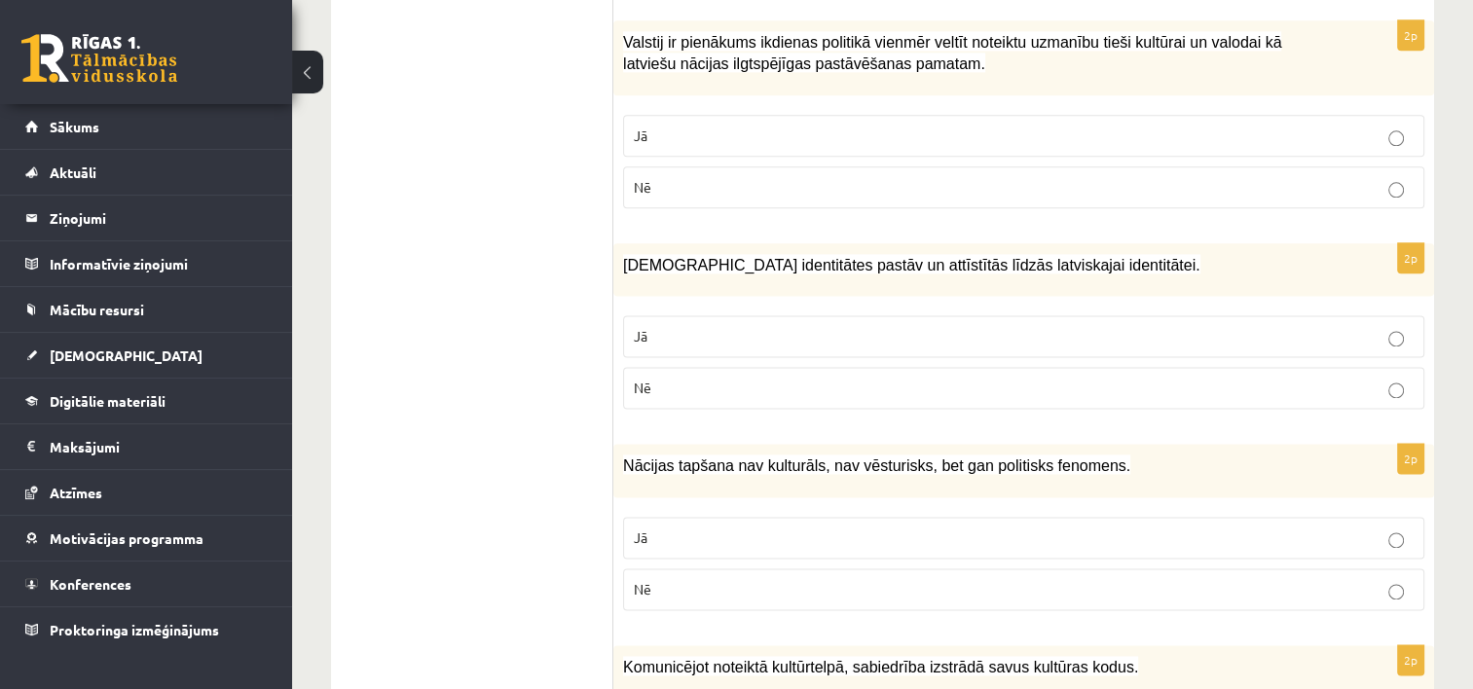
scroll to position [2462, 0]
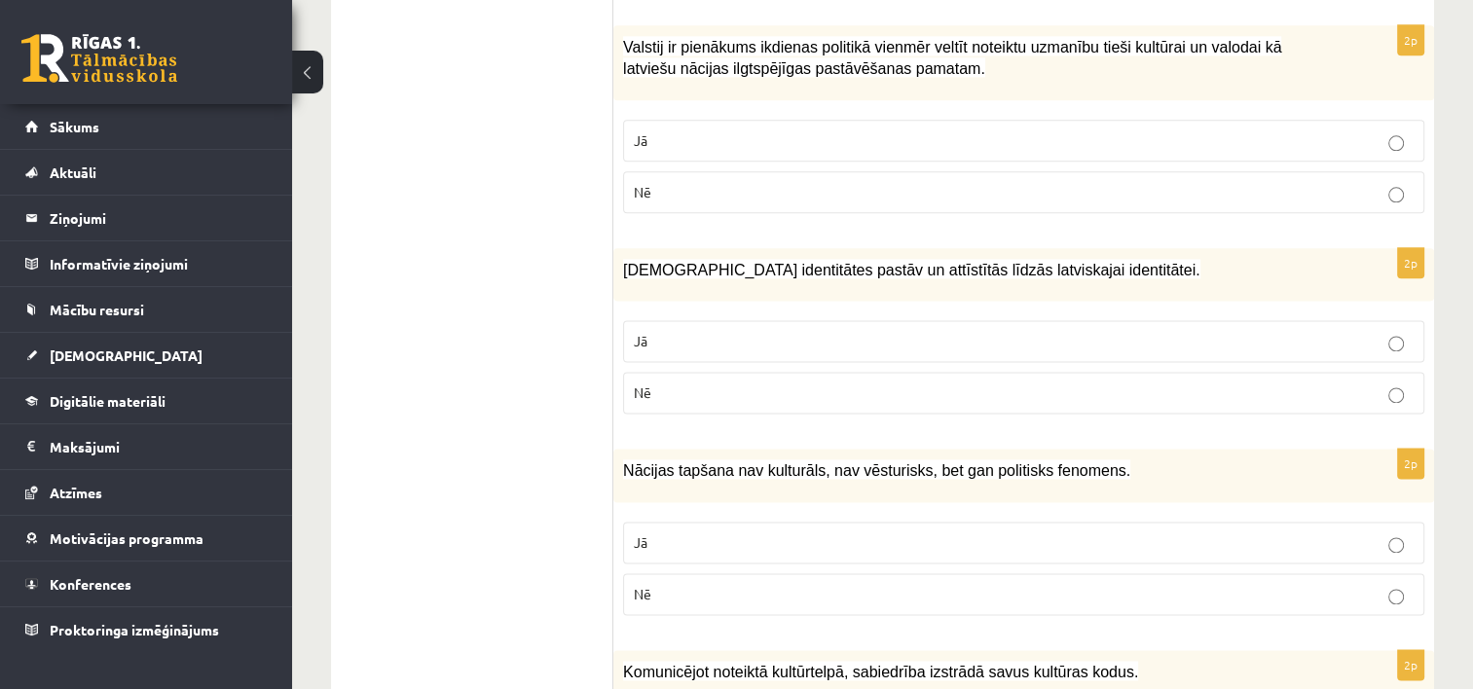
click at [1386, 146] on label "Jā" at bounding box center [1023, 141] width 801 height 42
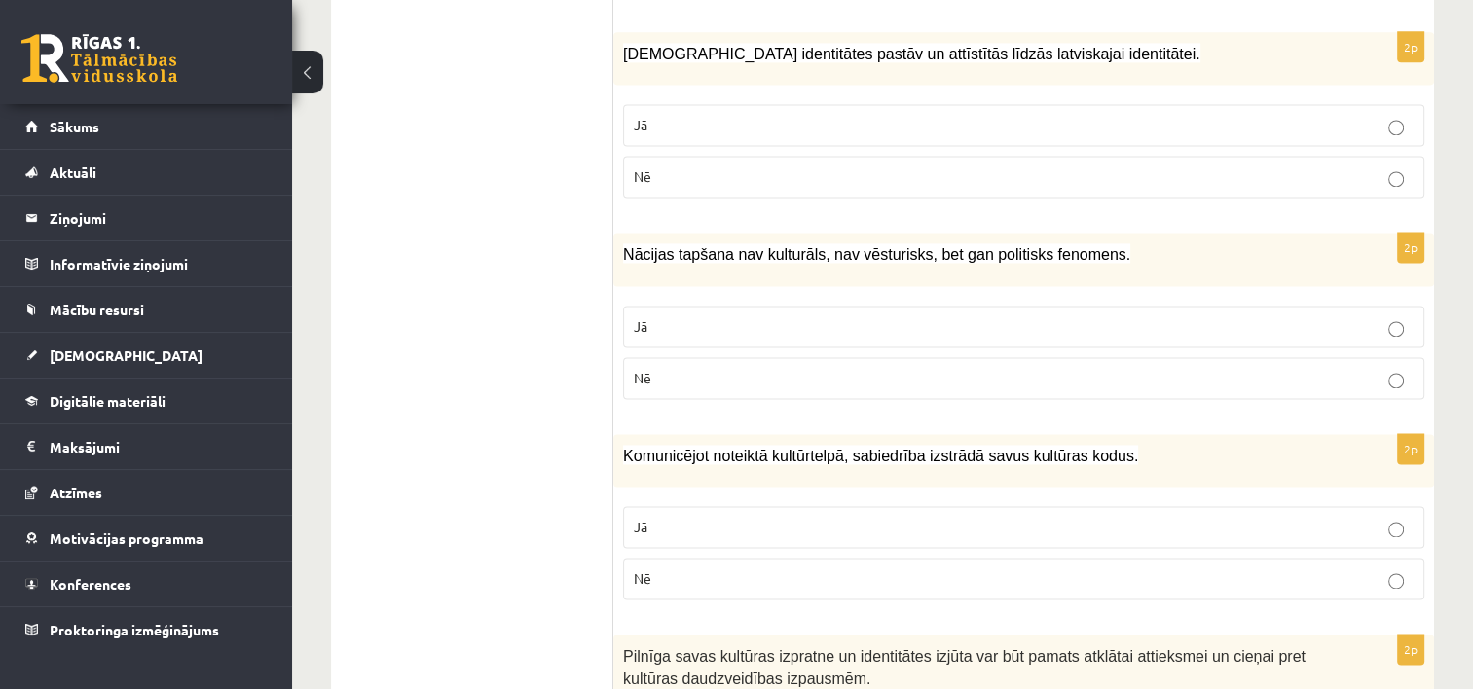
scroll to position [2687, 0]
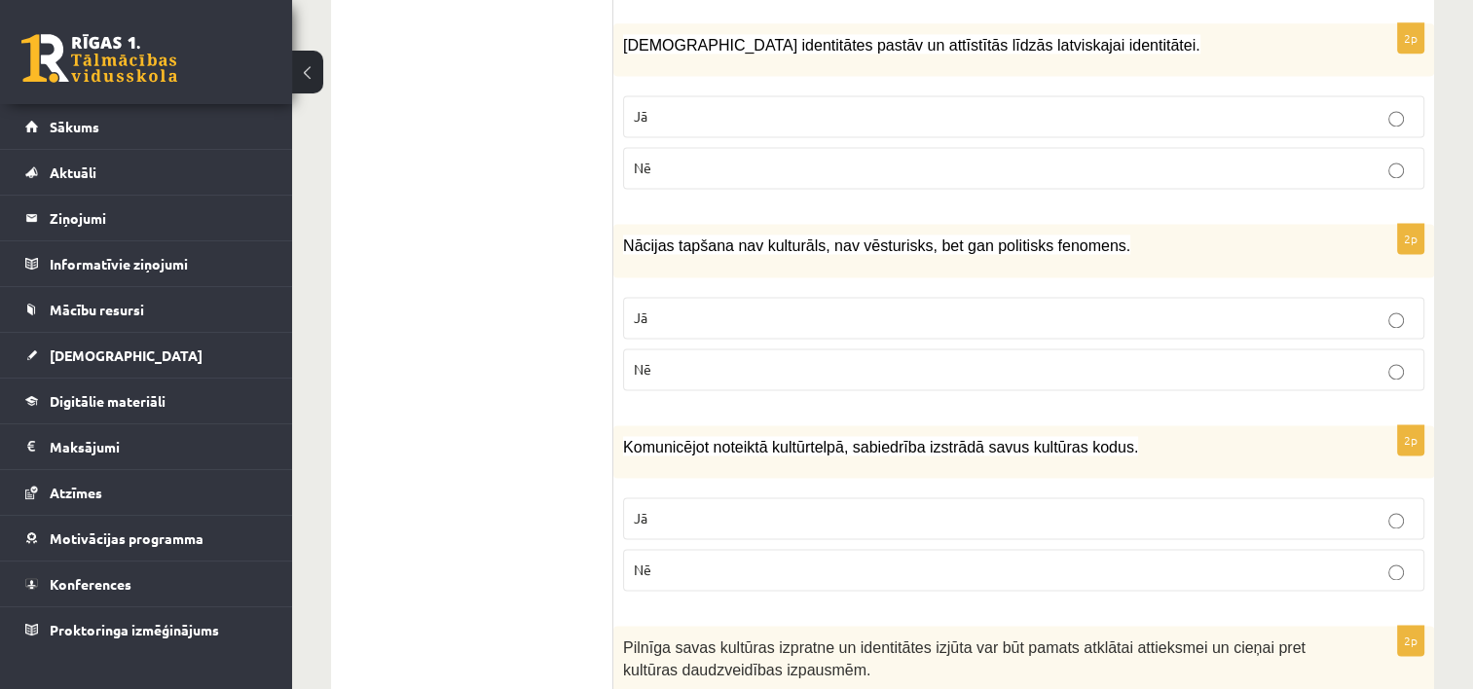
click at [1187, 106] on p "Jā" at bounding box center [1024, 116] width 780 height 20
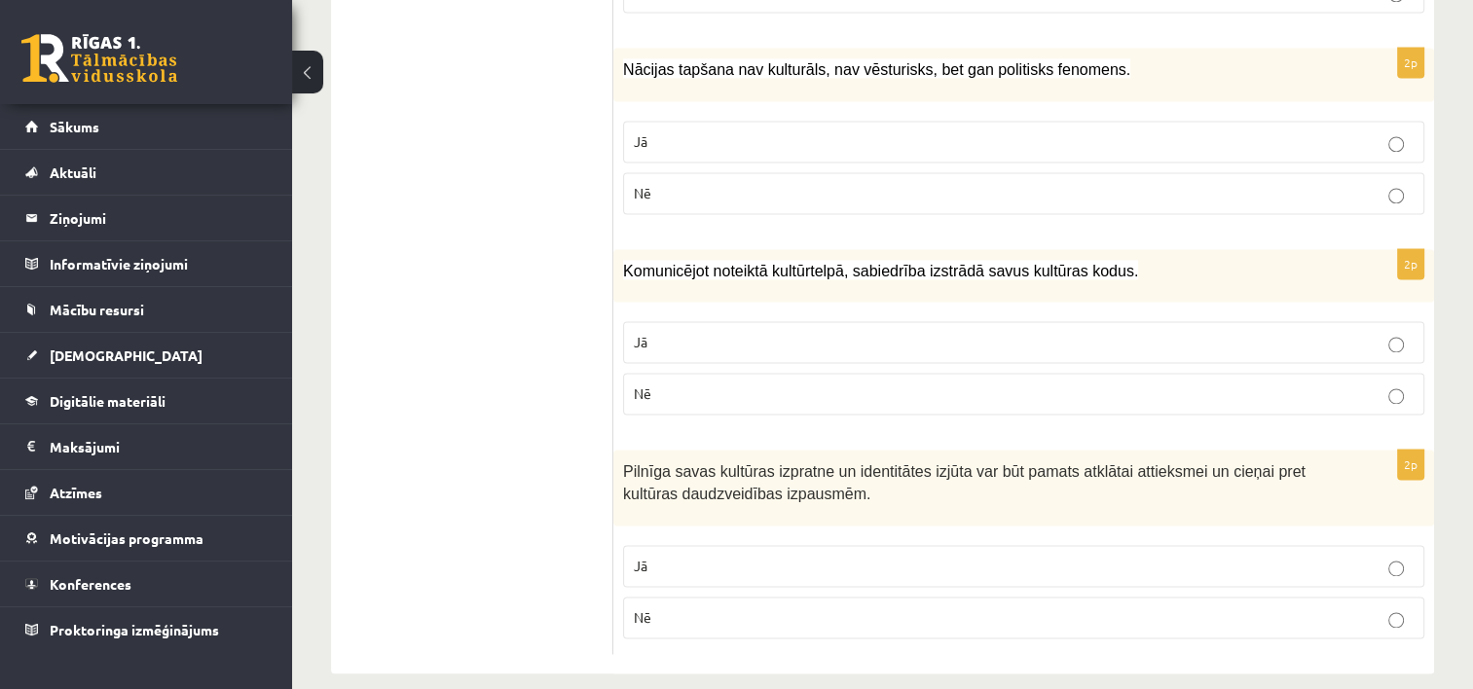
scroll to position [2867, 0]
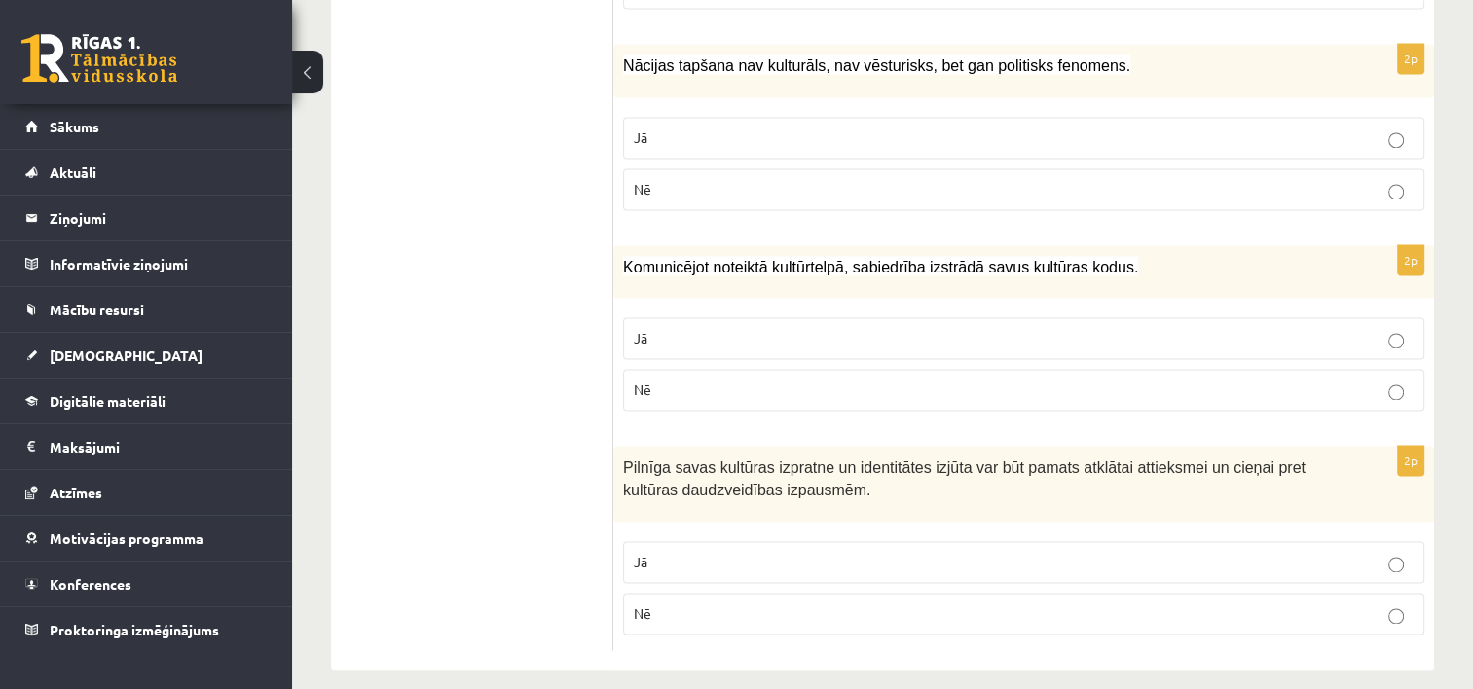
click at [1295, 185] on p "Nē" at bounding box center [1024, 189] width 780 height 20
click at [1086, 328] on p "Jā" at bounding box center [1024, 338] width 780 height 20
click at [938, 552] on p "Jā" at bounding box center [1024, 562] width 780 height 20
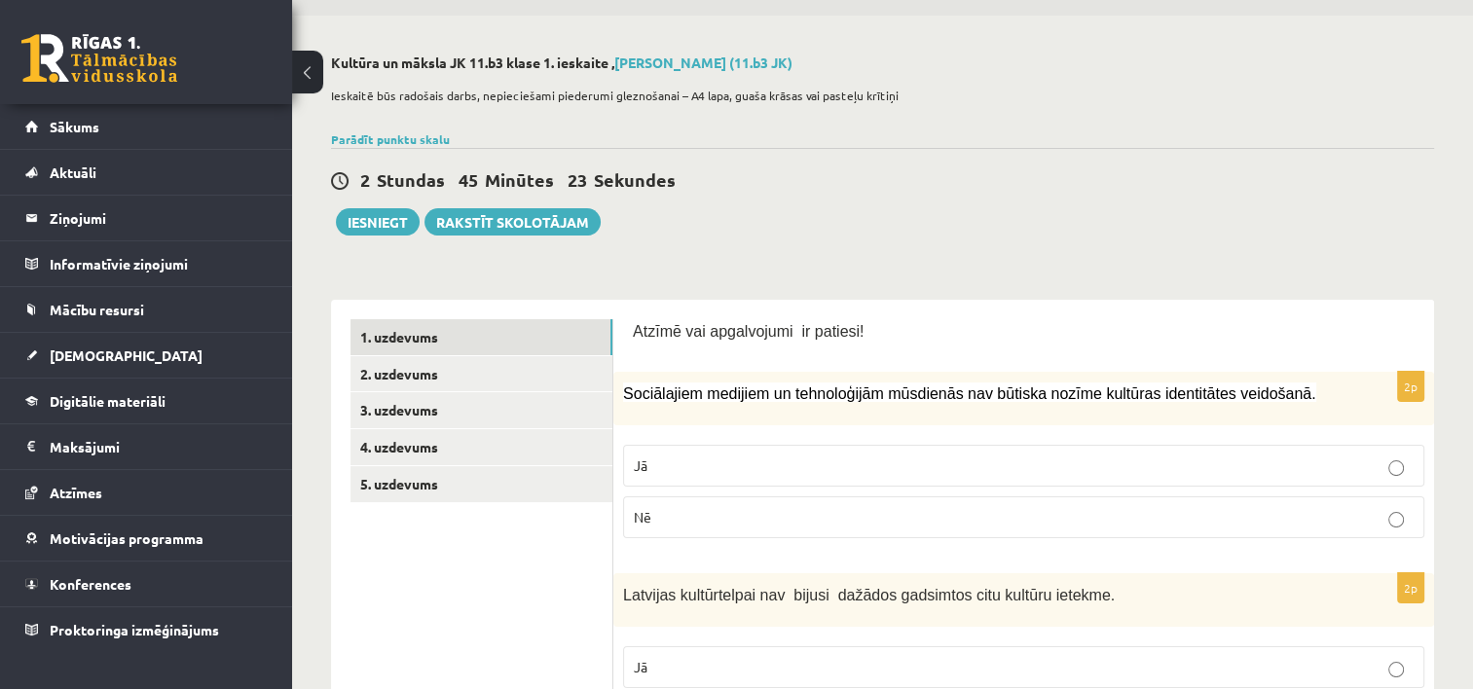
scroll to position [20, 0]
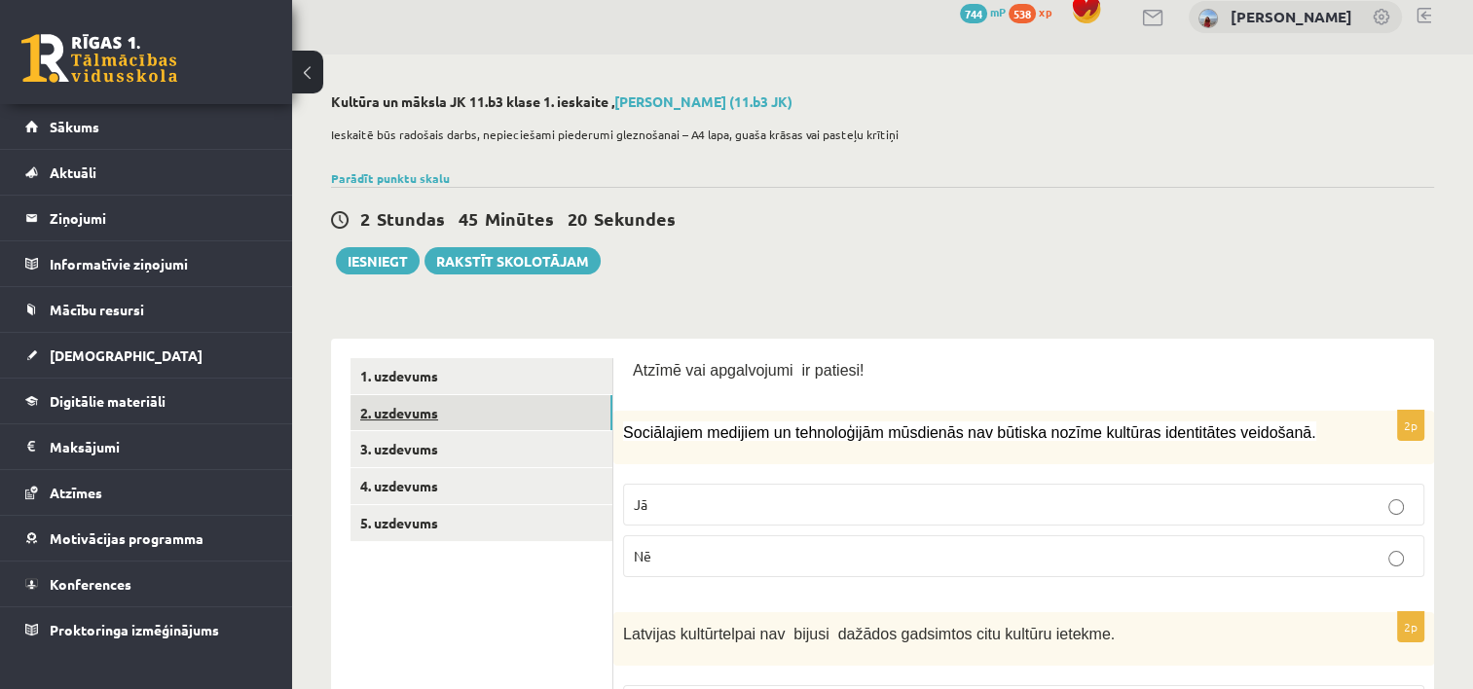
click at [421, 411] on link "2. uzdevums" at bounding box center [481, 413] width 262 height 36
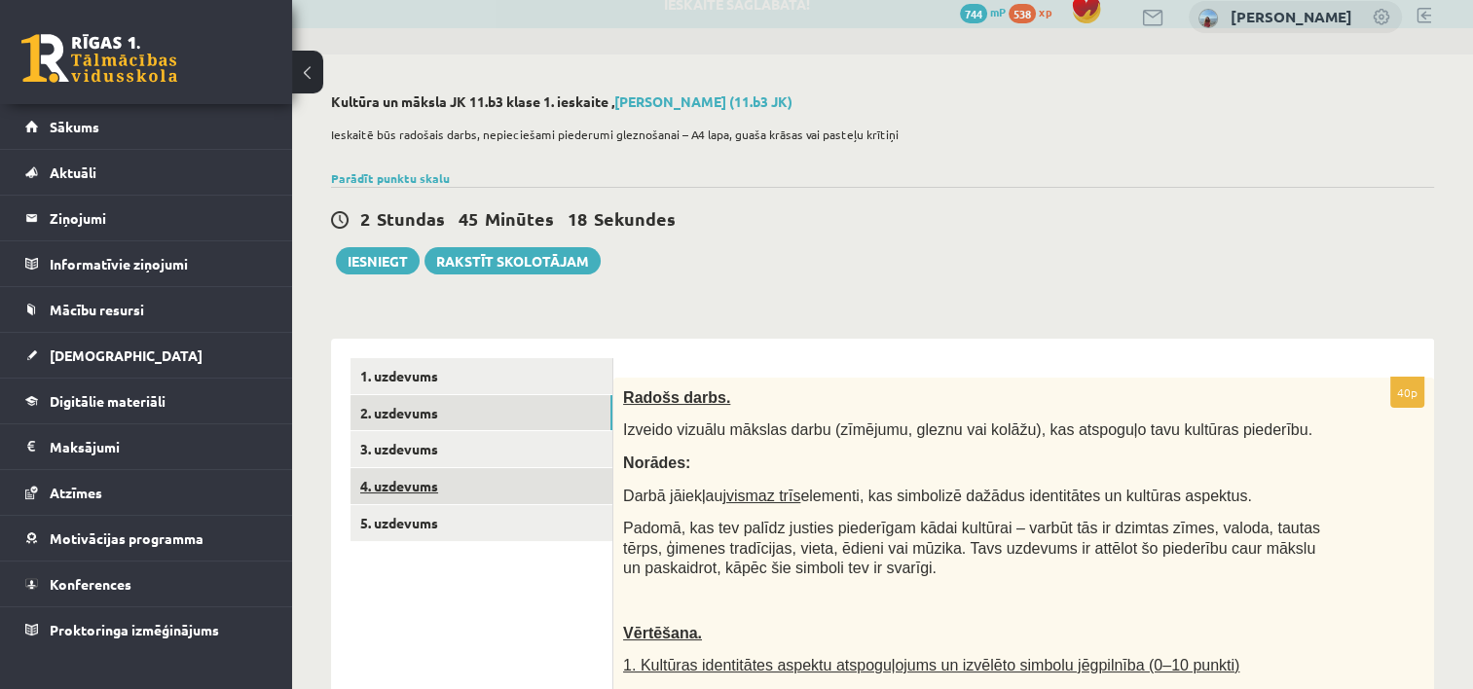
scroll to position [0, 0]
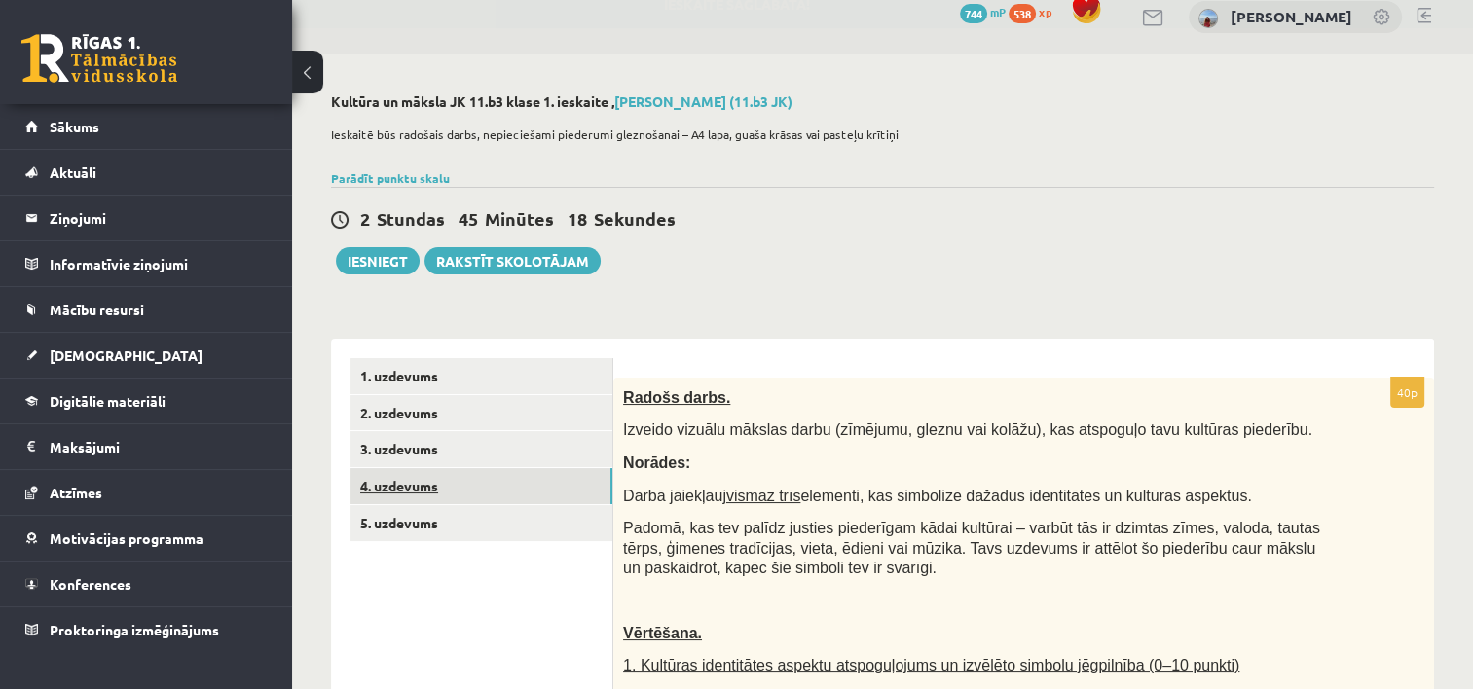
click at [420, 482] on link "4. uzdevums" at bounding box center [481, 486] width 262 height 36
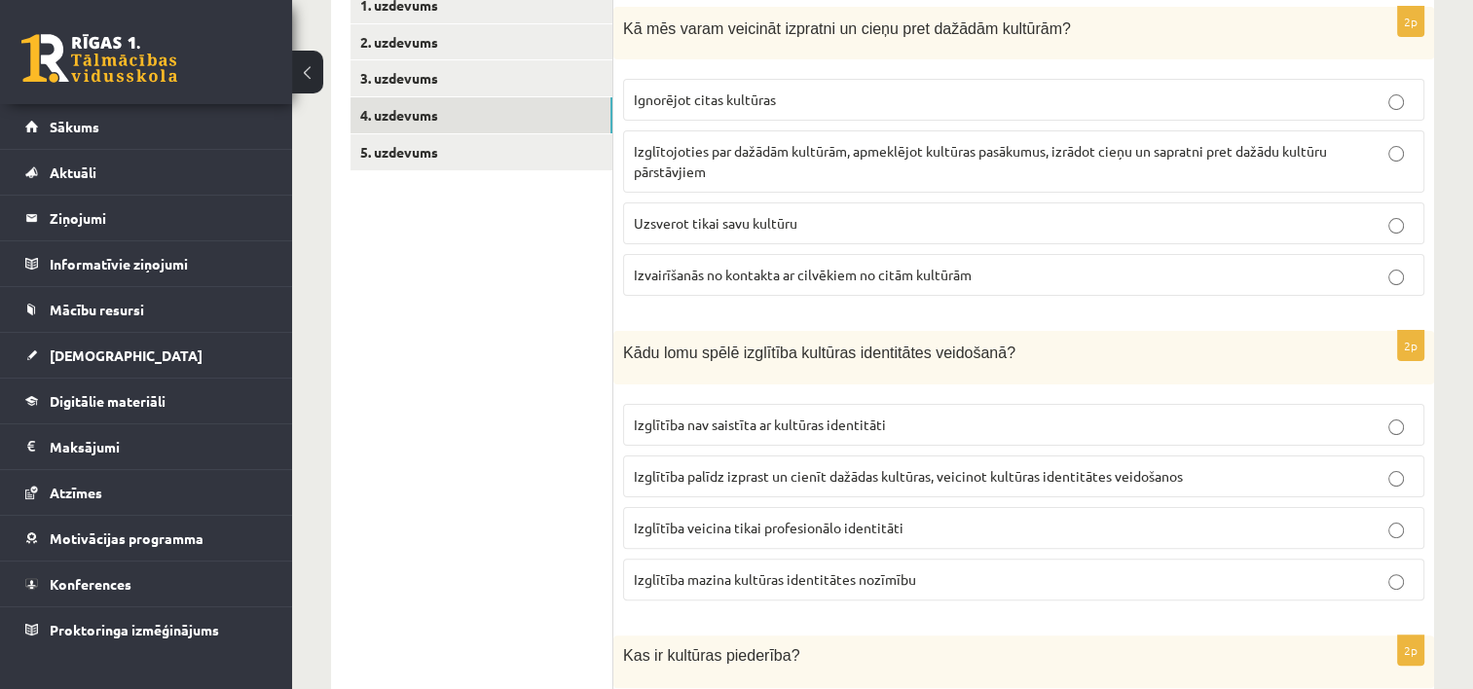
scroll to position [395, 0]
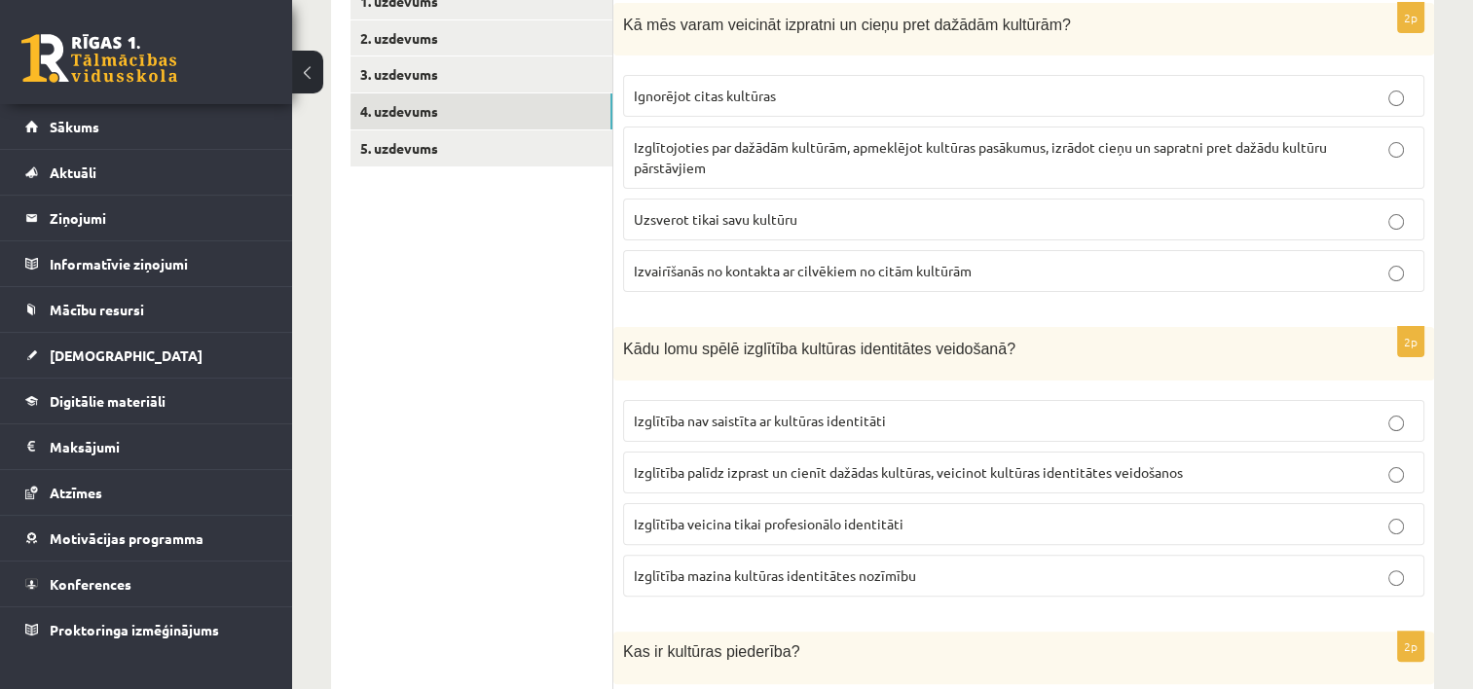
click at [1092, 146] on span "Izglītojoties par dažādām kultūrām, apmeklējot kultūras pasākumus, izrādot cieņ…" at bounding box center [980, 157] width 693 height 38
click at [1025, 471] on span "Izglītība palīdz izprast un cienīt dažādas kultūras, veicinot kultūras identitā…" at bounding box center [908, 472] width 549 height 18
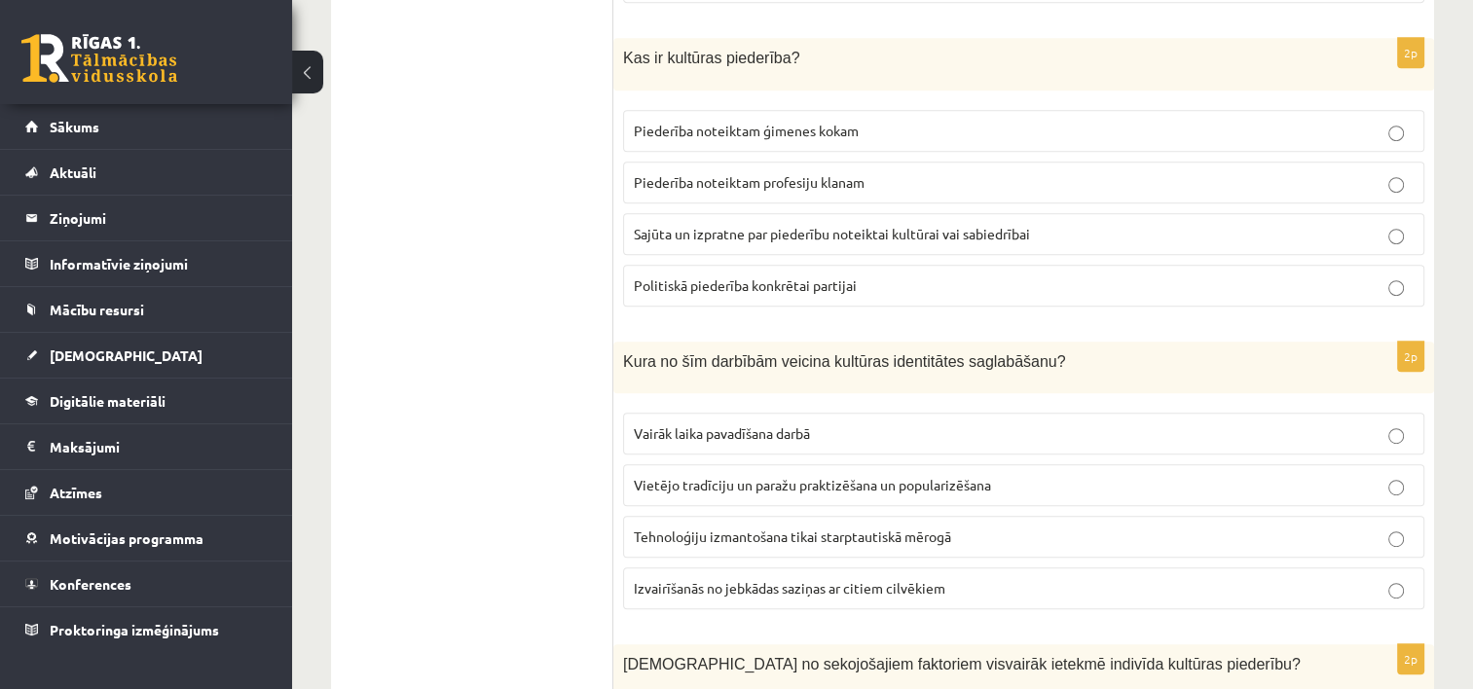
scroll to position [1005, 0]
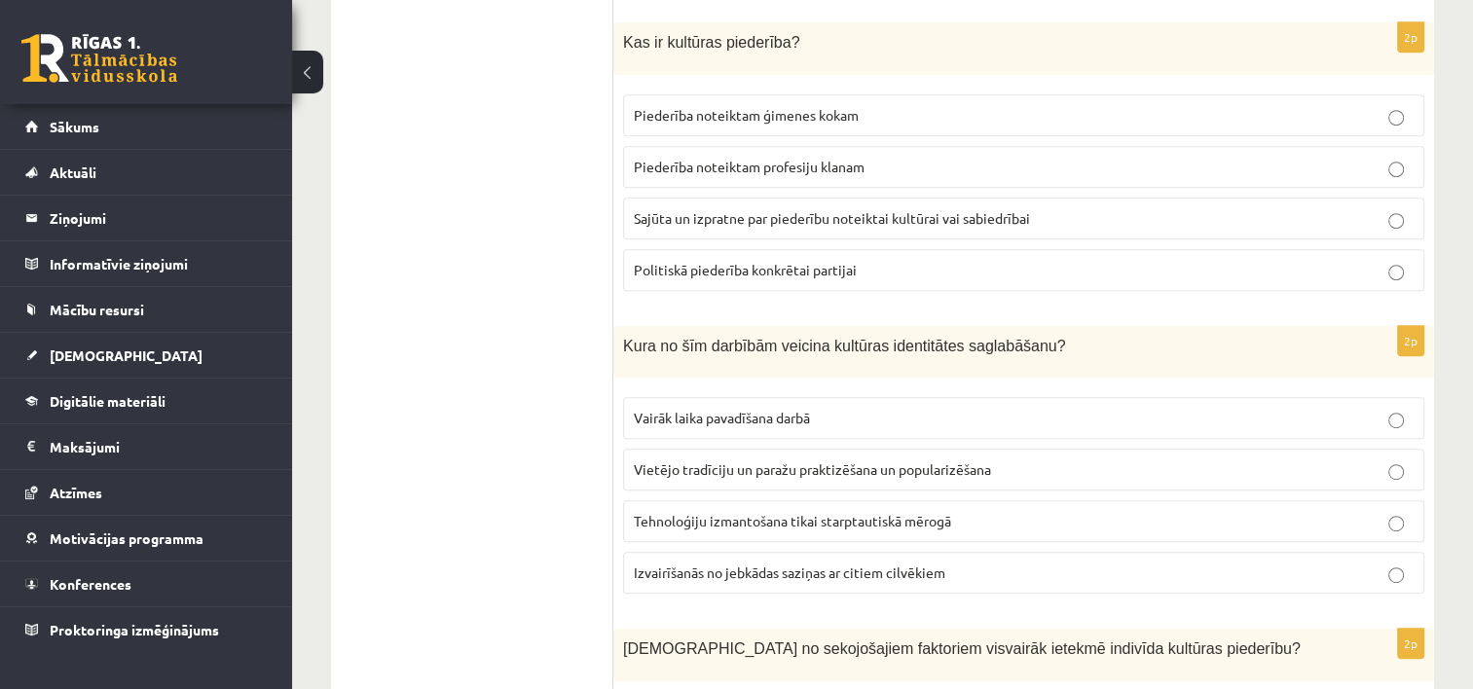
click at [1125, 211] on p "Sajūta un izpratne par piederību noteiktai kultūrai vai sabiedrībai" at bounding box center [1024, 218] width 780 height 20
click at [1002, 462] on p "Vietējo tradīciju un paražu praktizēšana un popularizēšana" at bounding box center [1024, 470] width 780 height 20
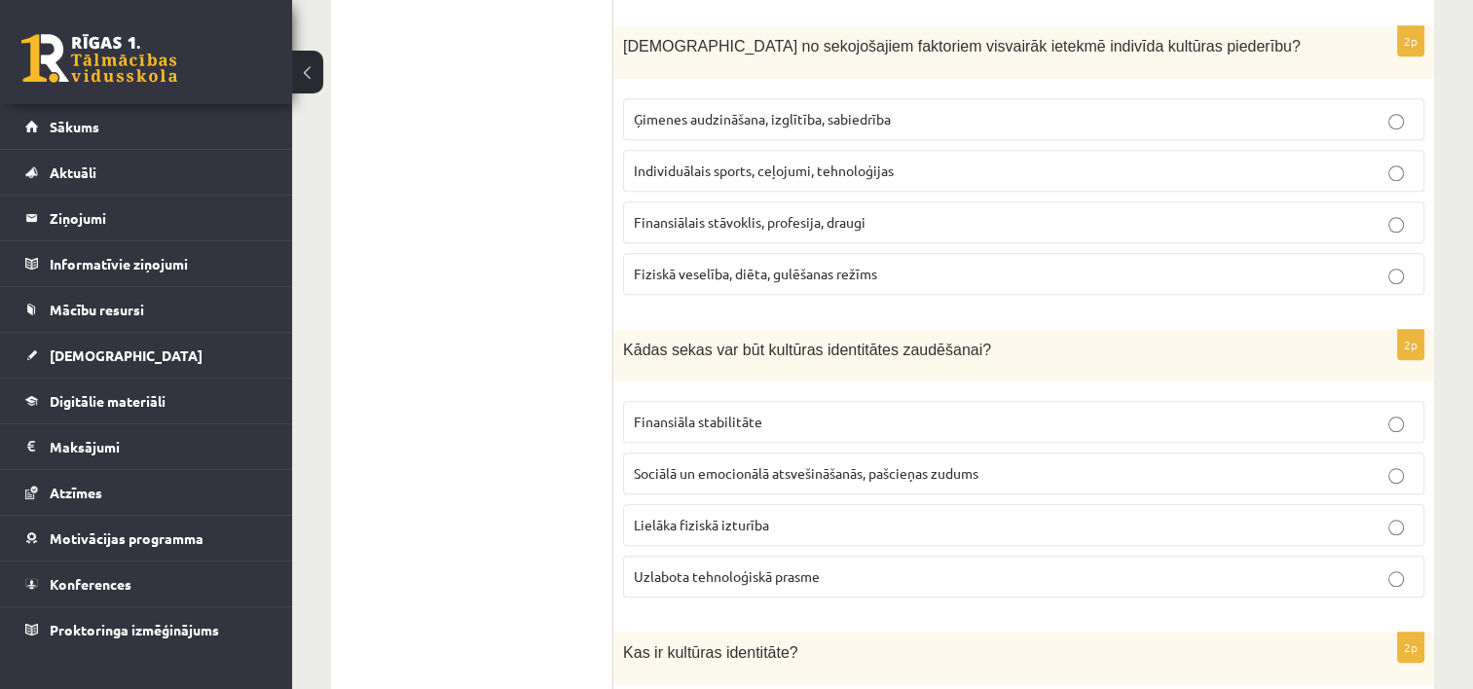
scroll to position [1615, 0]
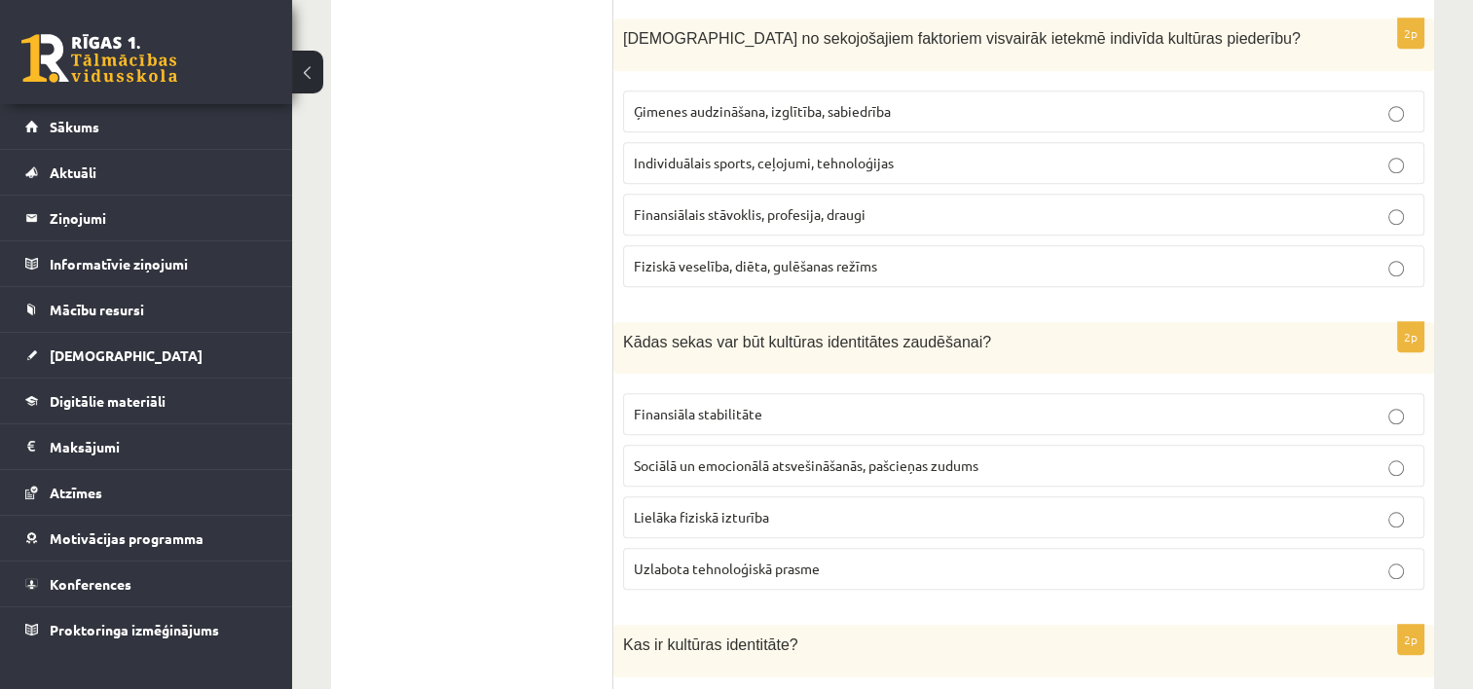
click at [895, 101] on p "Ģimenes audzināšana, izglītība, sabiedrība" at bounding box center [1024, 111] width 780 height 20
click at [857, 445] on label "Sociālā un emocionālā atsvešināšanās, pašcieņas zudums" at bounding box center [1023, 466] width 801 height 42
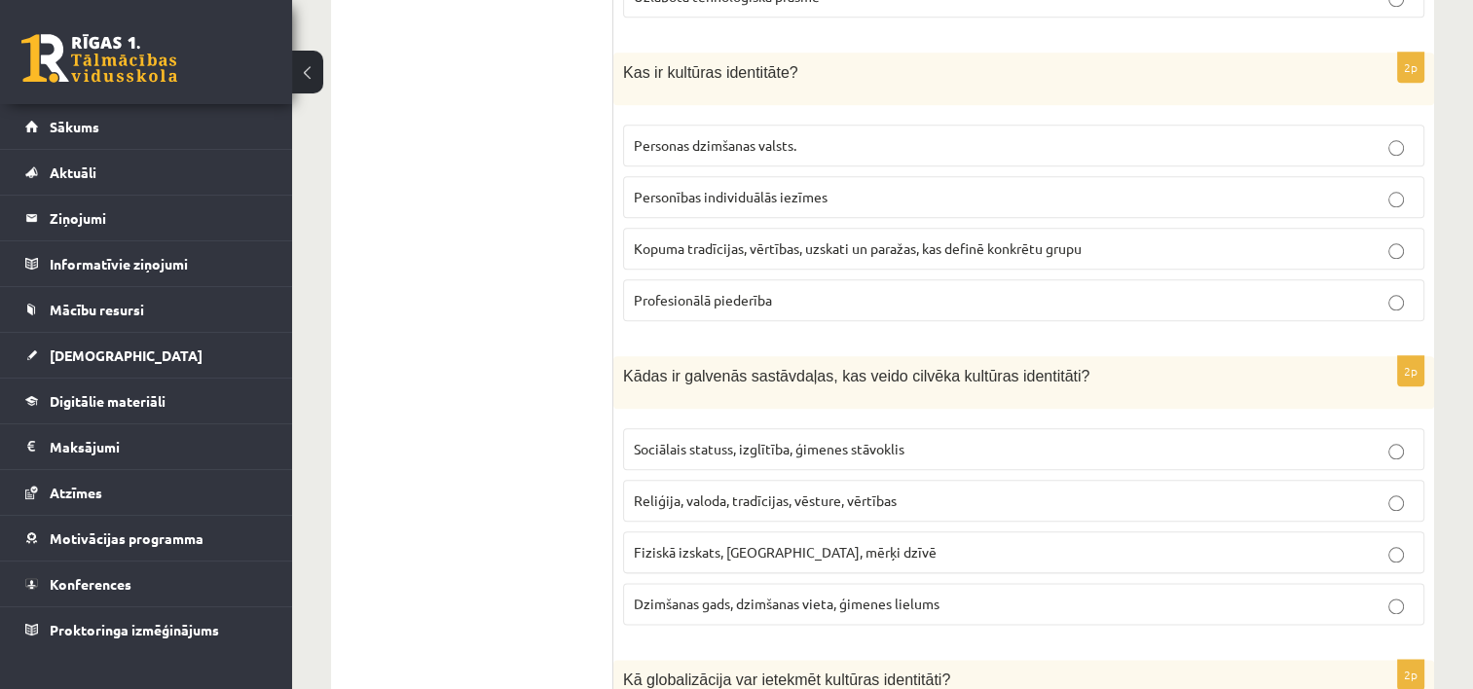
scroll to position [2200, 0]
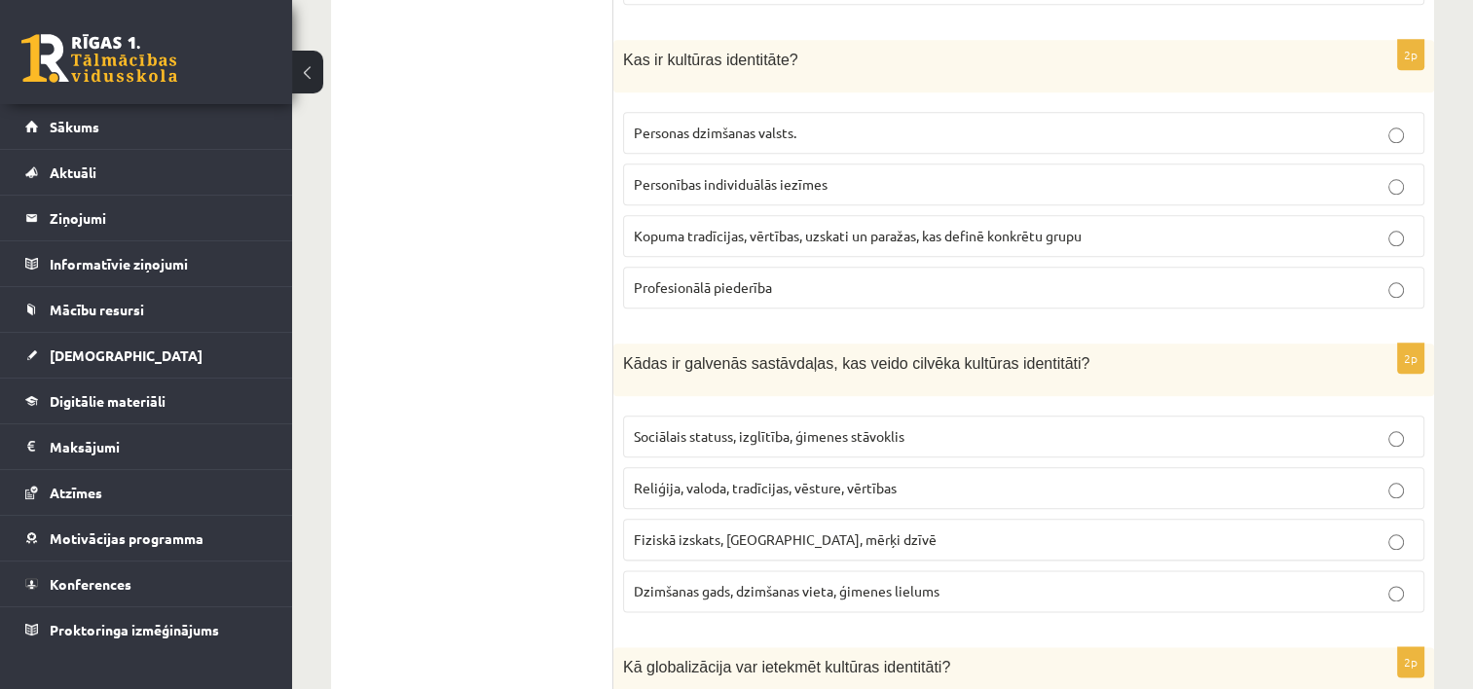
click at [1210, 232] on p "Kopuma tradīcijas, vērtības, uzskati un paražas, kas definē konkrētu grupu" at bounding box center [1024, 236] width 780 height 20
click at [907, 478] on p "Reliģija, valoda, tradīcijas, vēsture, vērtības" at bounding box center [1024, 488] width 780 height 20
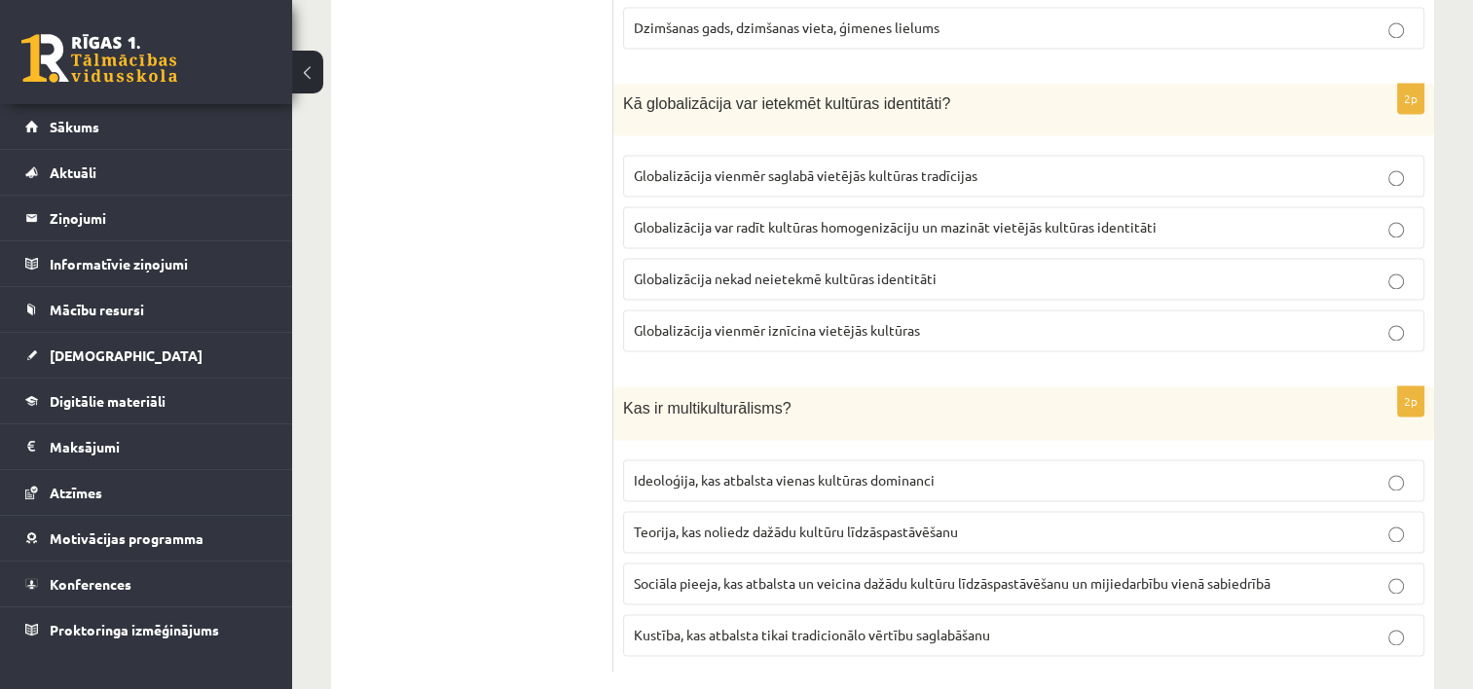
scroll to position [2788, 0]
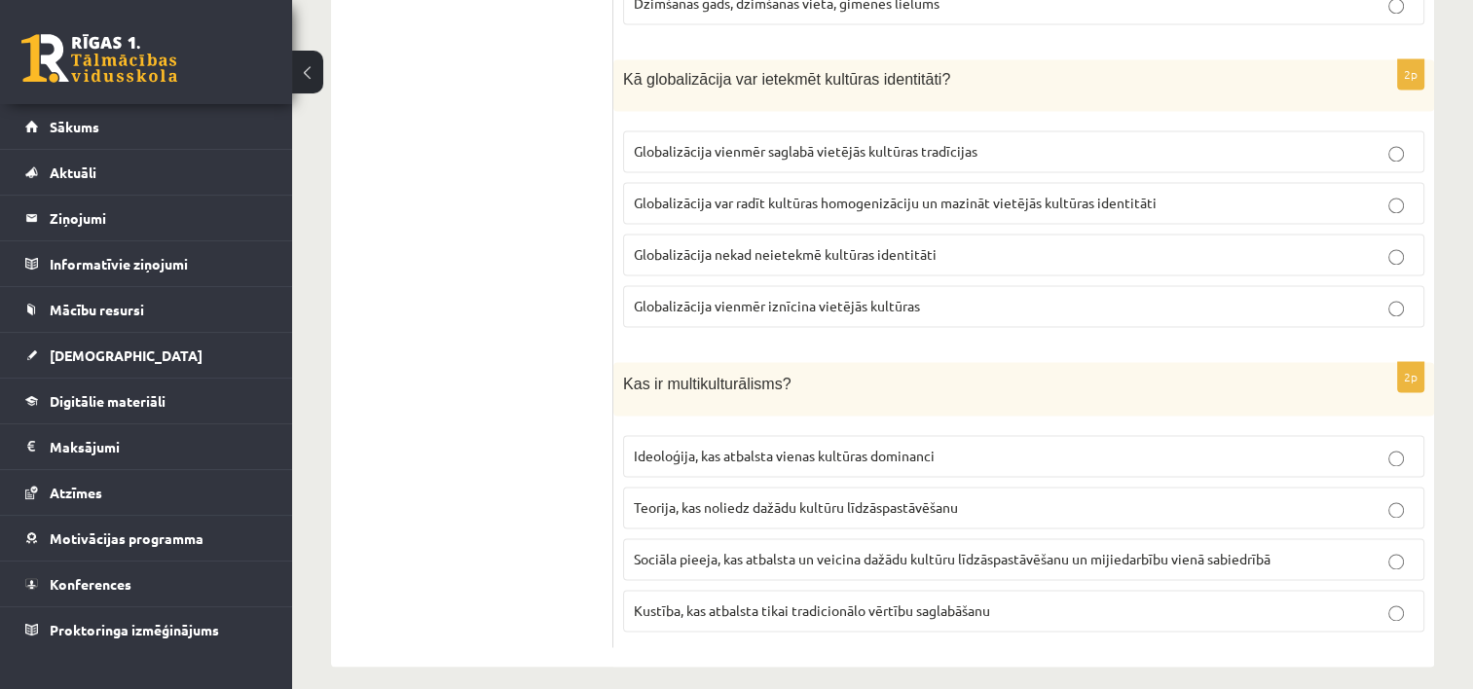
click at [1099, 194] on span "Globalizācija var radīt kultūras homogenizāciju un mazināt vietējās kultūras id…" at bounding box center [895, 203] width 523 height 18
click at [1045, 550] on span "Sociāla pieeja, kas atbalsta un veicina dažādu kultūru līdzāspastāvēšanu un mij…" at bounding box center [952, 559] width 637 height 18
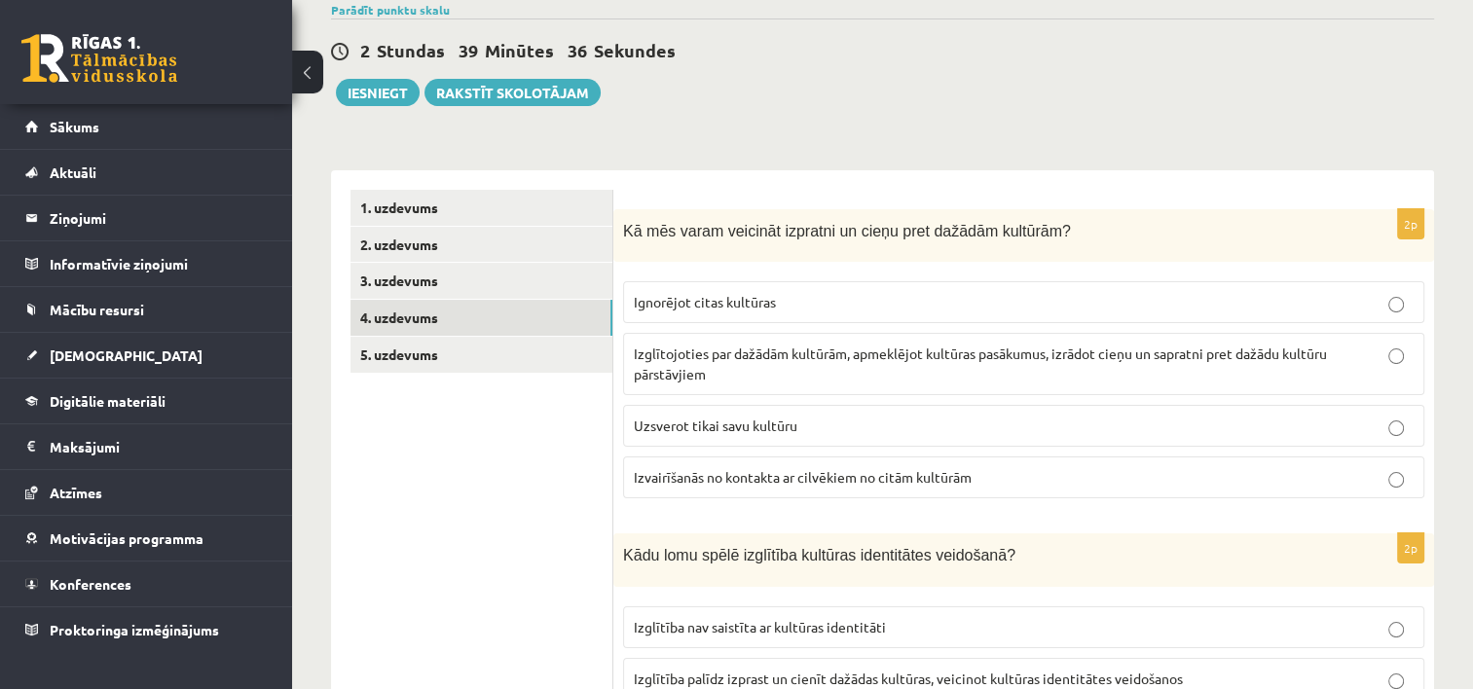
scroll to position [117, 0]
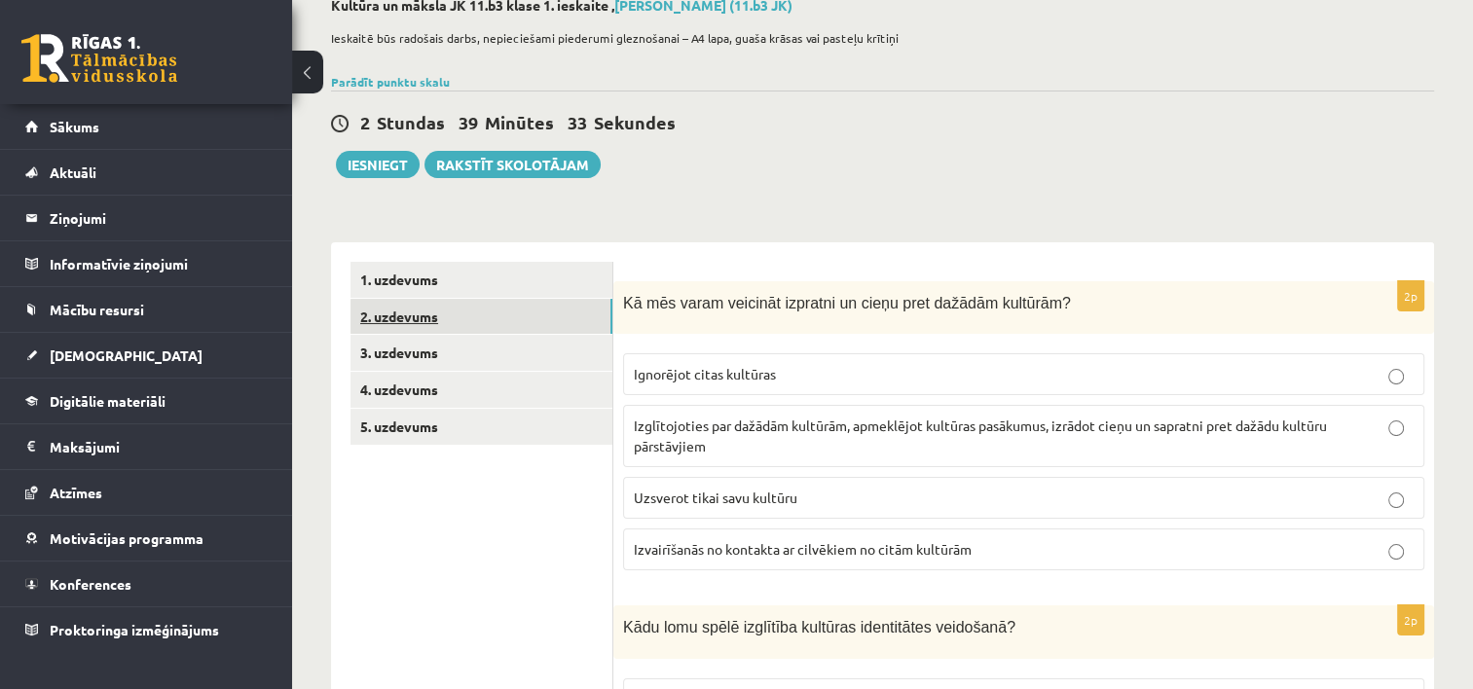
click at [401, 320] on link "2. uzdevums" at bounding box center [481, 317] width 262 height 36
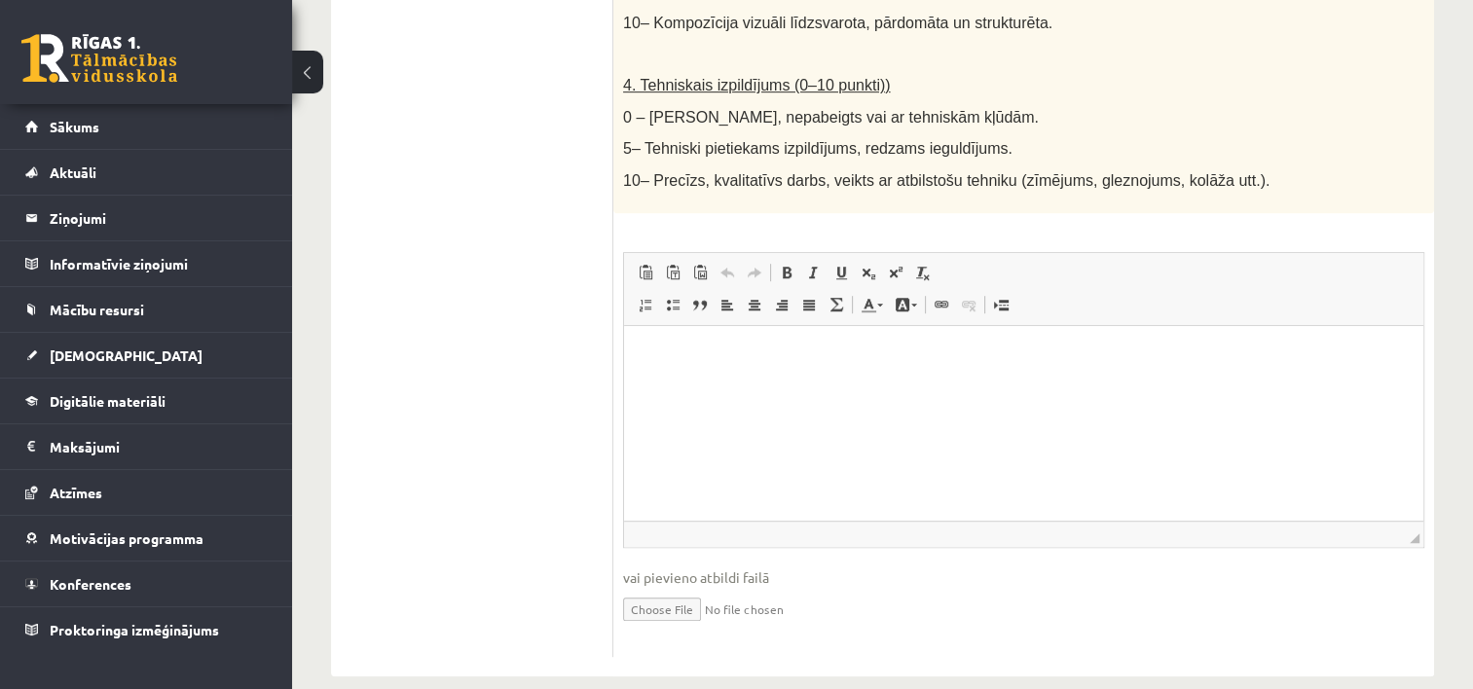
scroll to position [1149, 0]
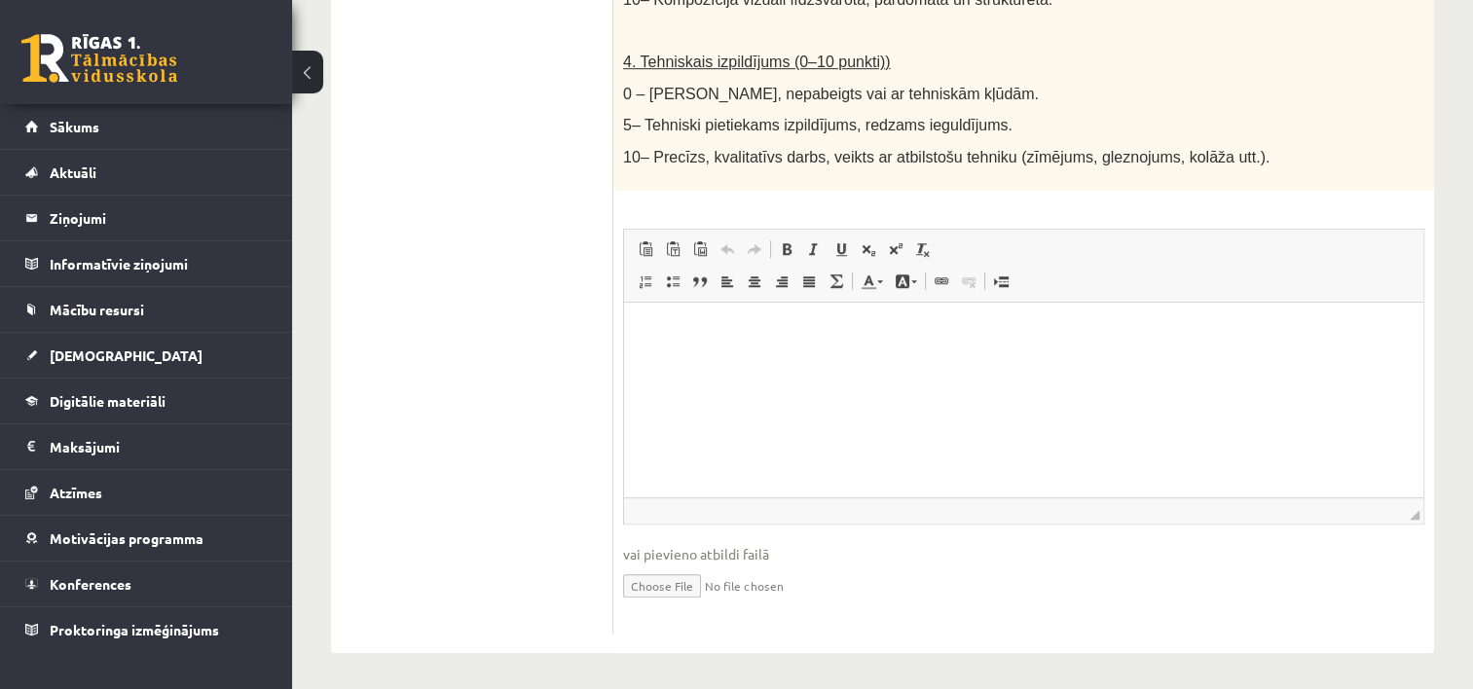
drag, startPoint x: 721, startPoint y: 580, endPoint x: 681, endPoint y: 578, distance: 40.0
click at [681, 578] on input "file" at bounding box center [1023, 585] width 801 height 40
click at [674, 580] on input "file" at bounding box center [1023, 585] width 801 height 40
type input "**********"
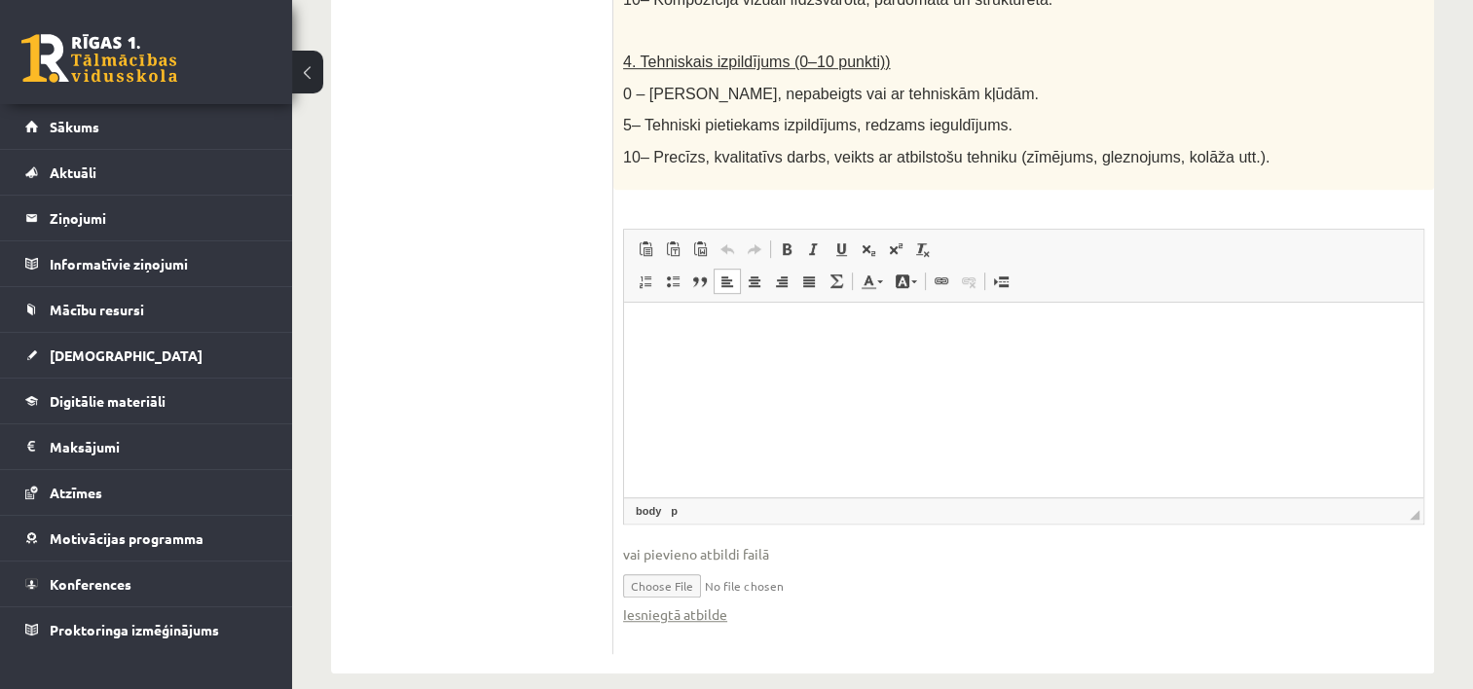
click at [744, 361] on html at bounding box center [1023, 331] width 799 height 59
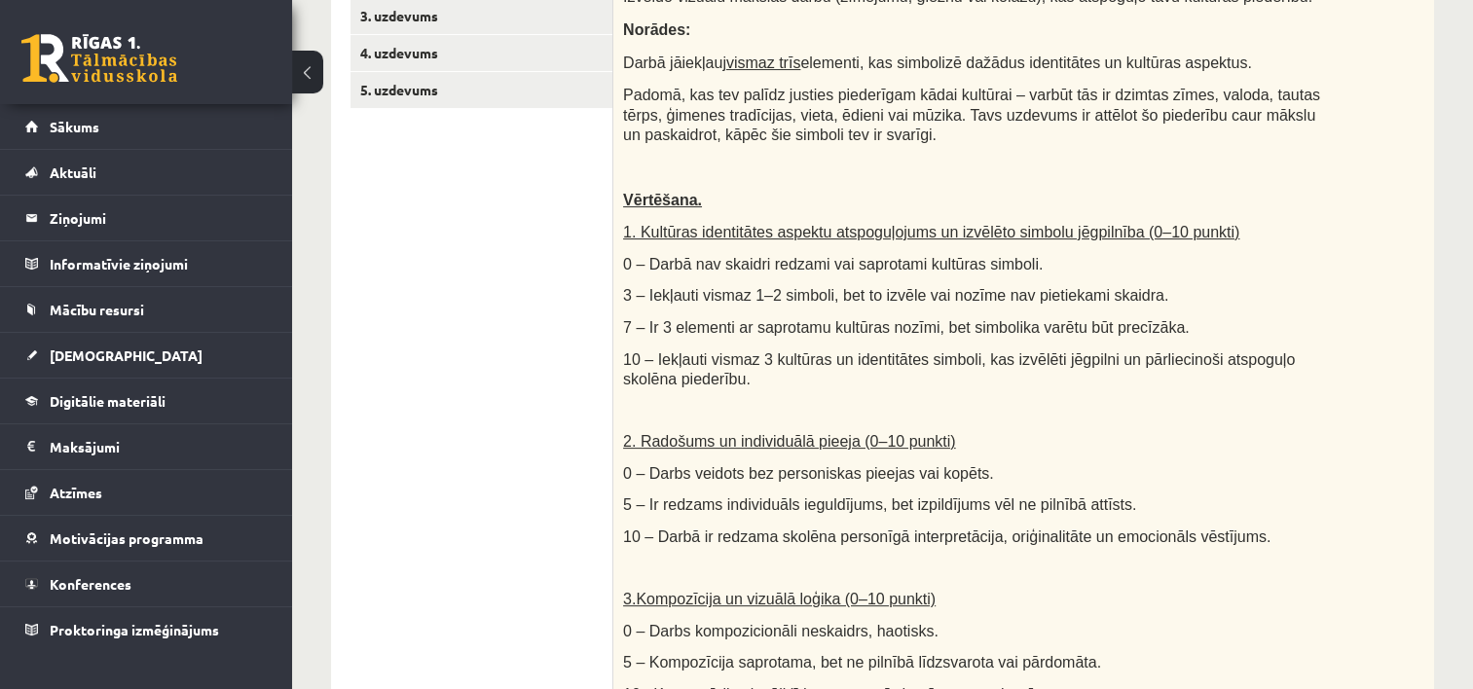
scroll to position [450, 0]
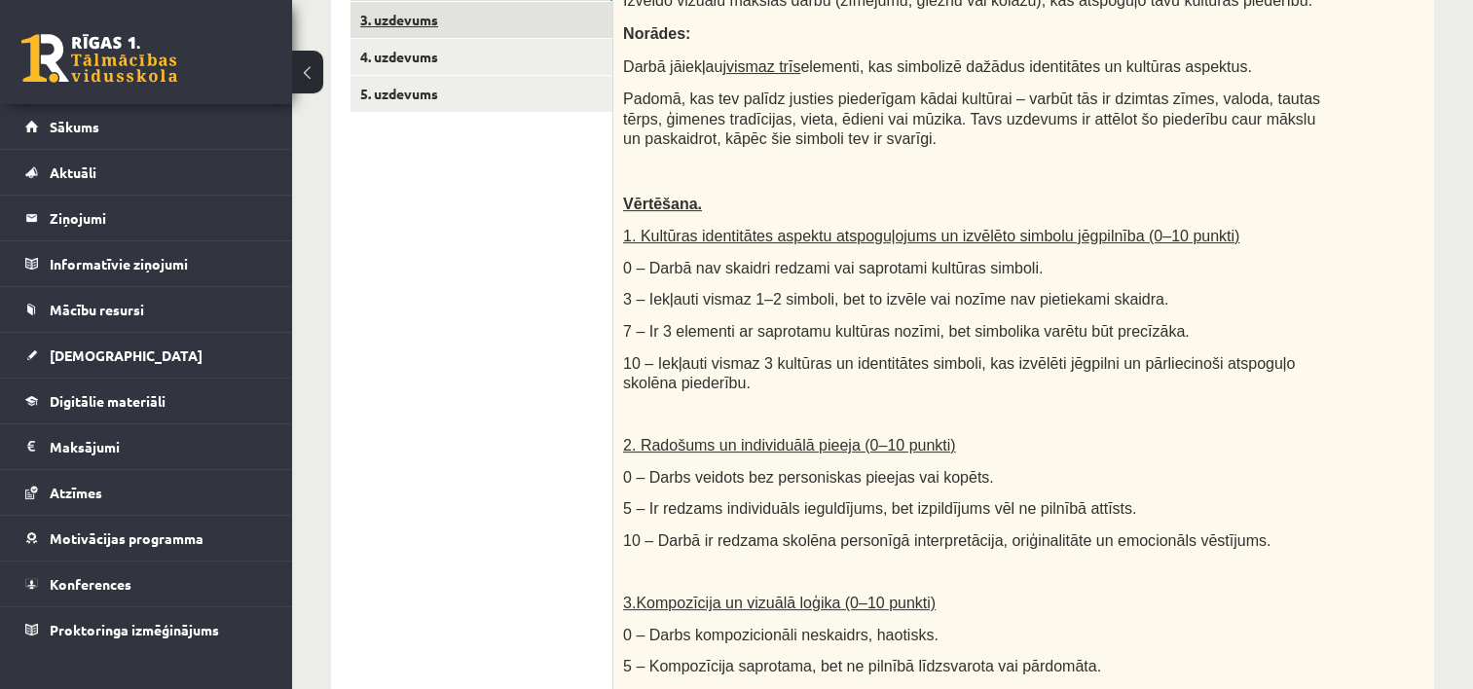
click at [409, 17] on link "3. uzdevums" at bounding box center [481, 20] width 262 height 36
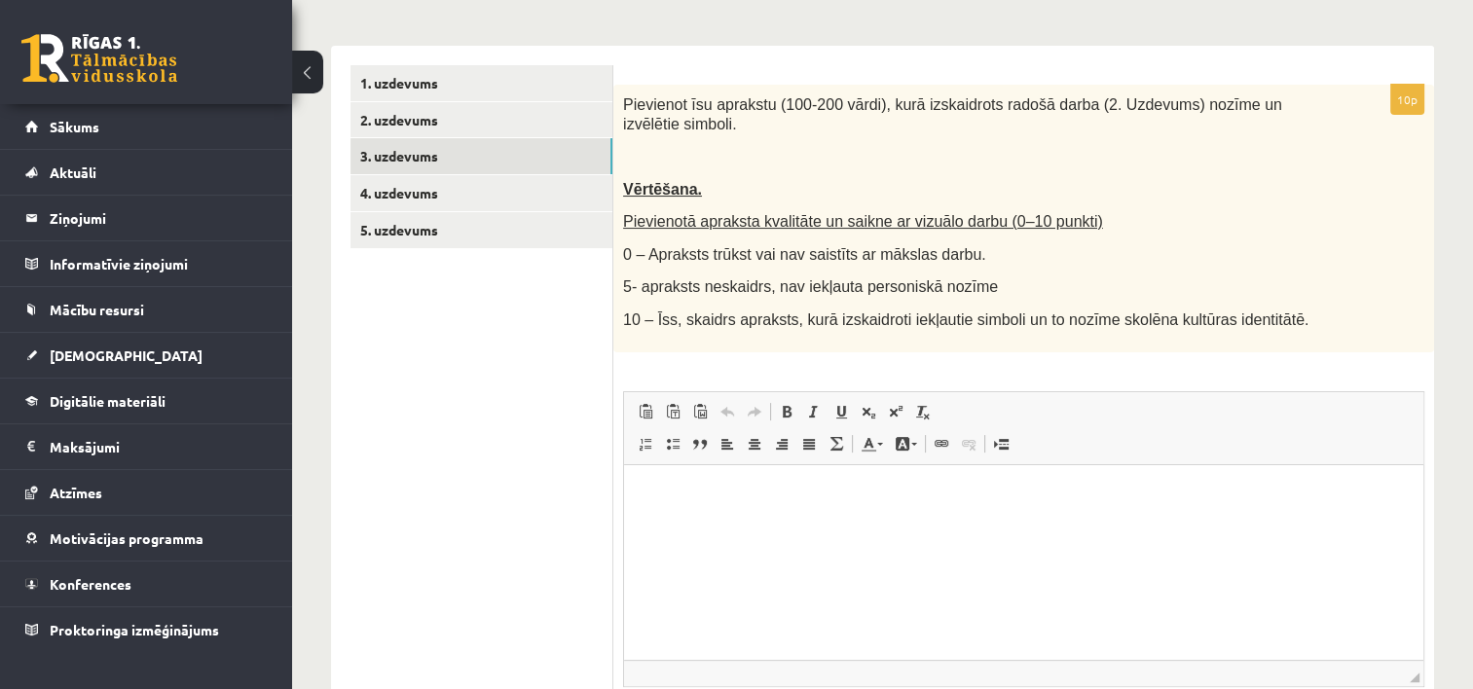
scroll to position [315, 0]
click at [406, 127] on link "2. uzdevums" at bounding box center [481, 118] width 262 height 36
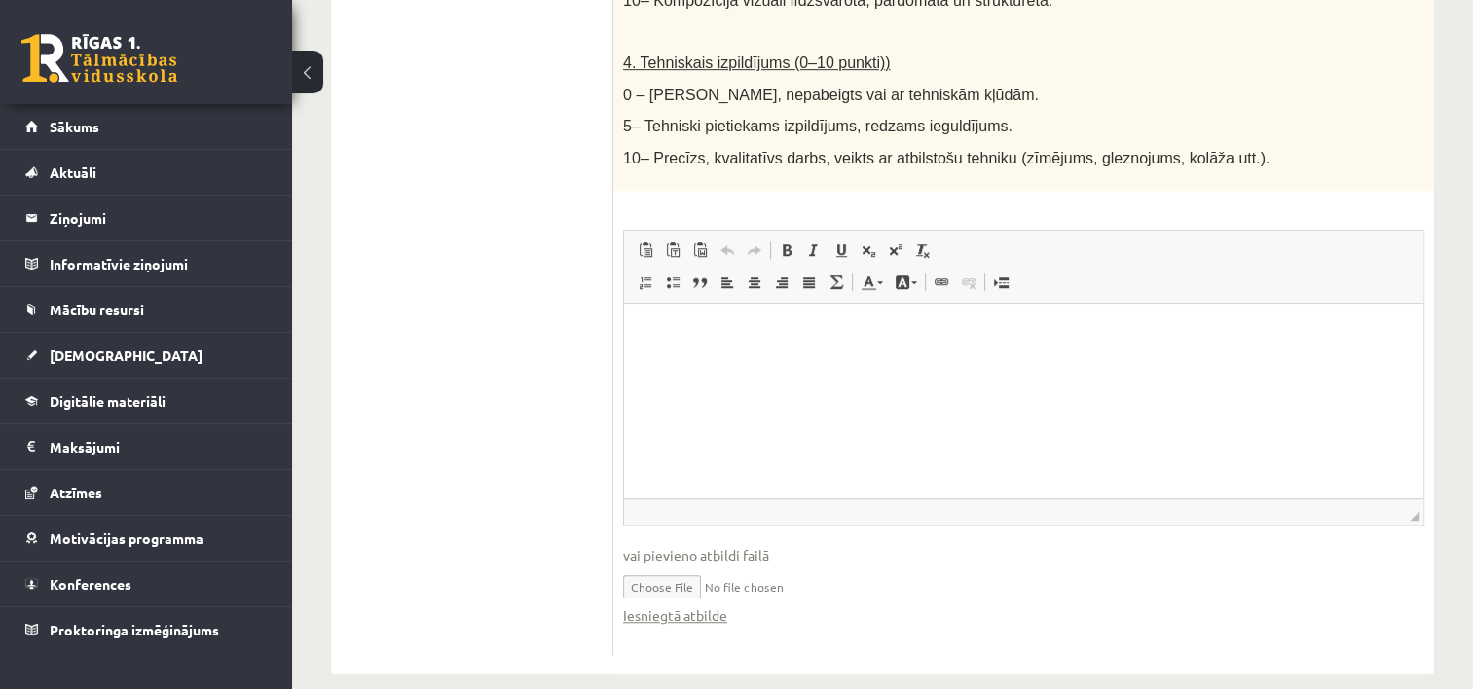
scroll to position [1154, 0]
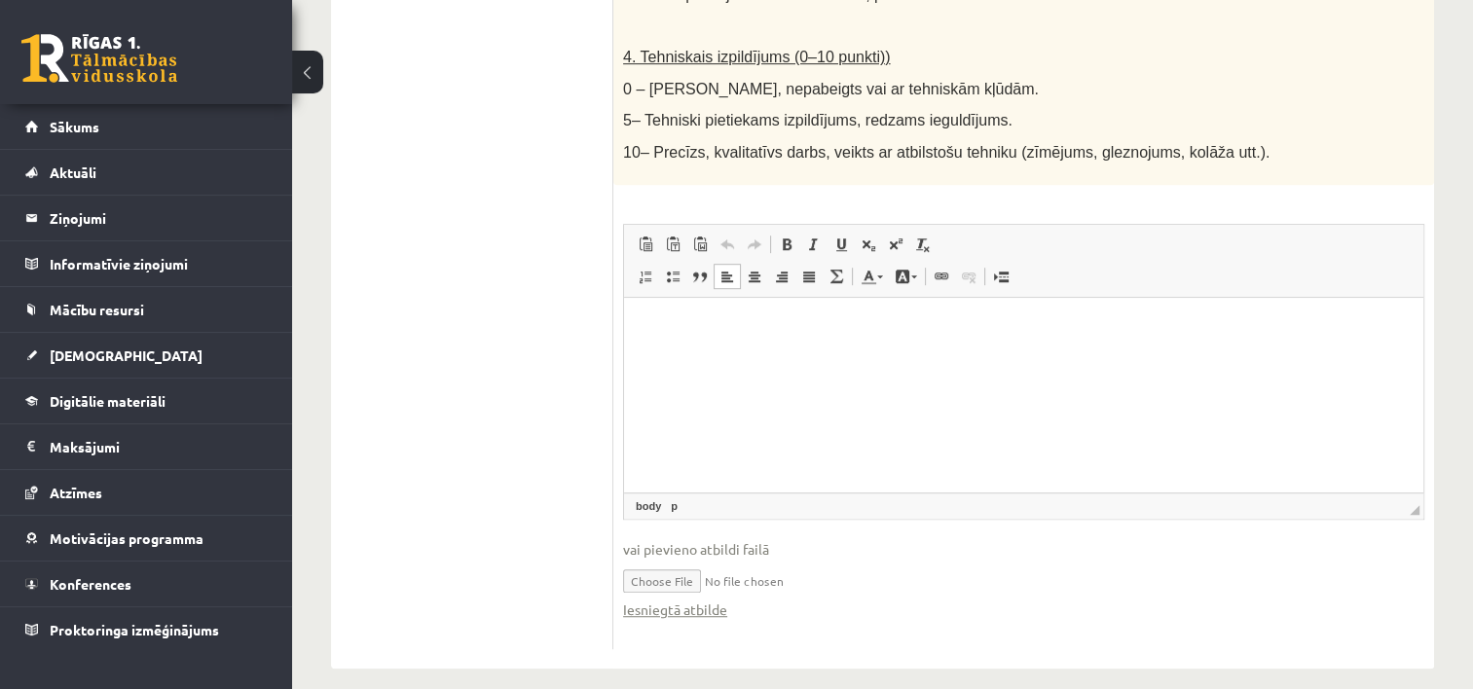
click at [863, 356] on html at bounding box center [1023, 326] width 799 height 59
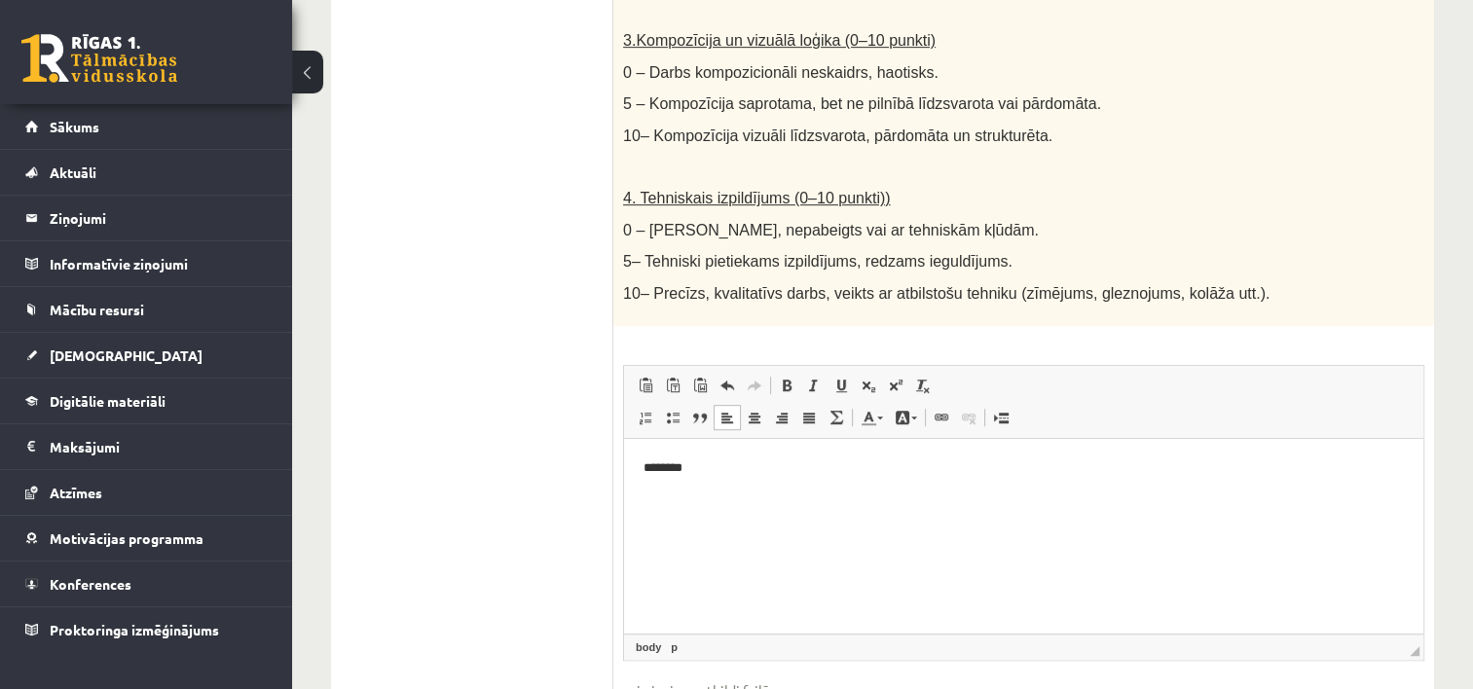
scroll to position [1014, 0]
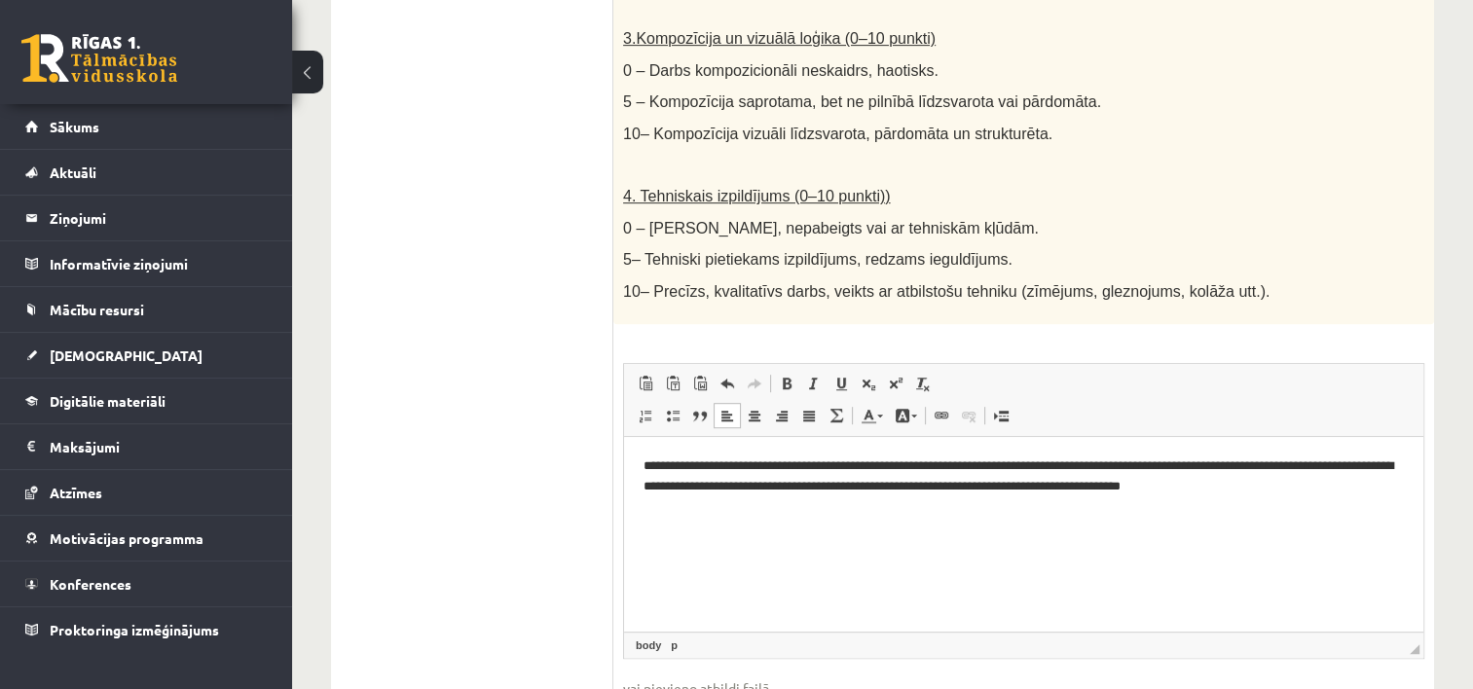
click at [1247, 483] on p "**********" at bounding box center [1023, 476] width 761 height 41
click at [1309, 491] on p "**********" at bounding box center [1023, 476] width 761 height 41
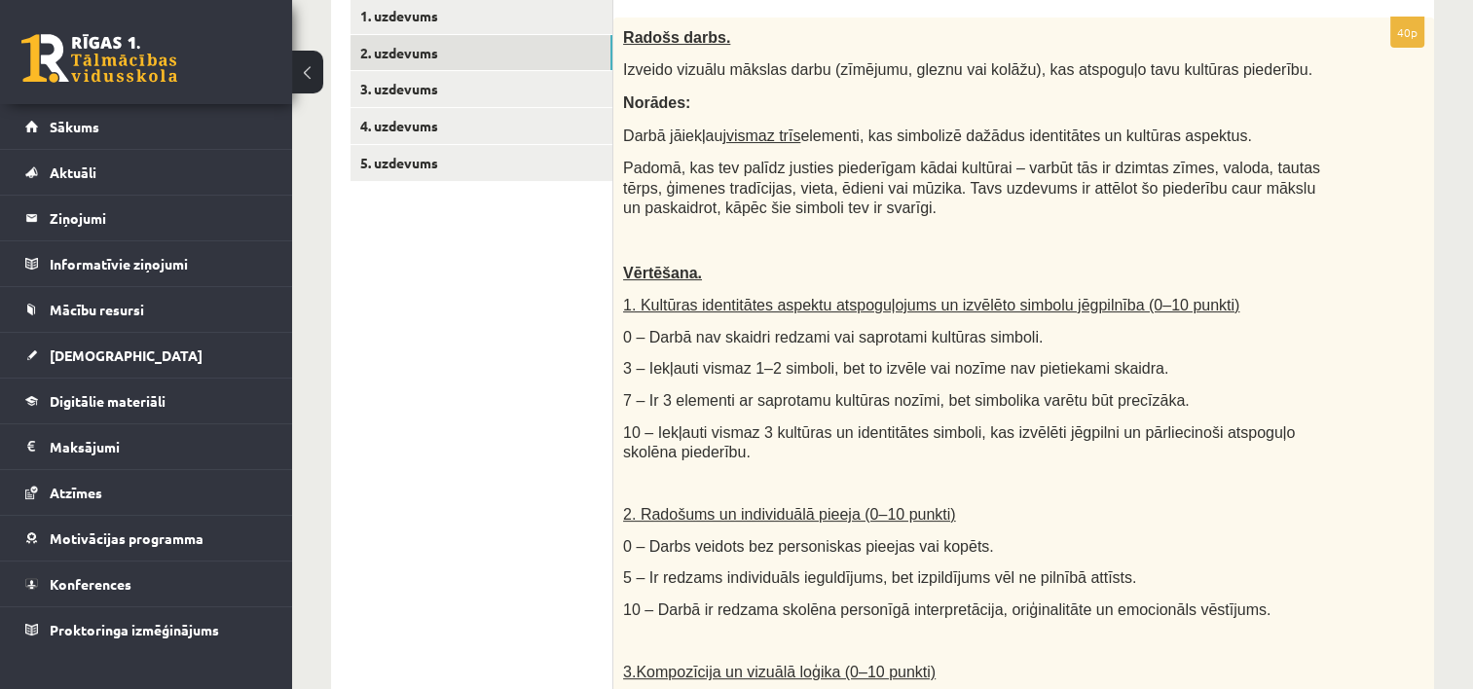
scroll to position [300, 0]
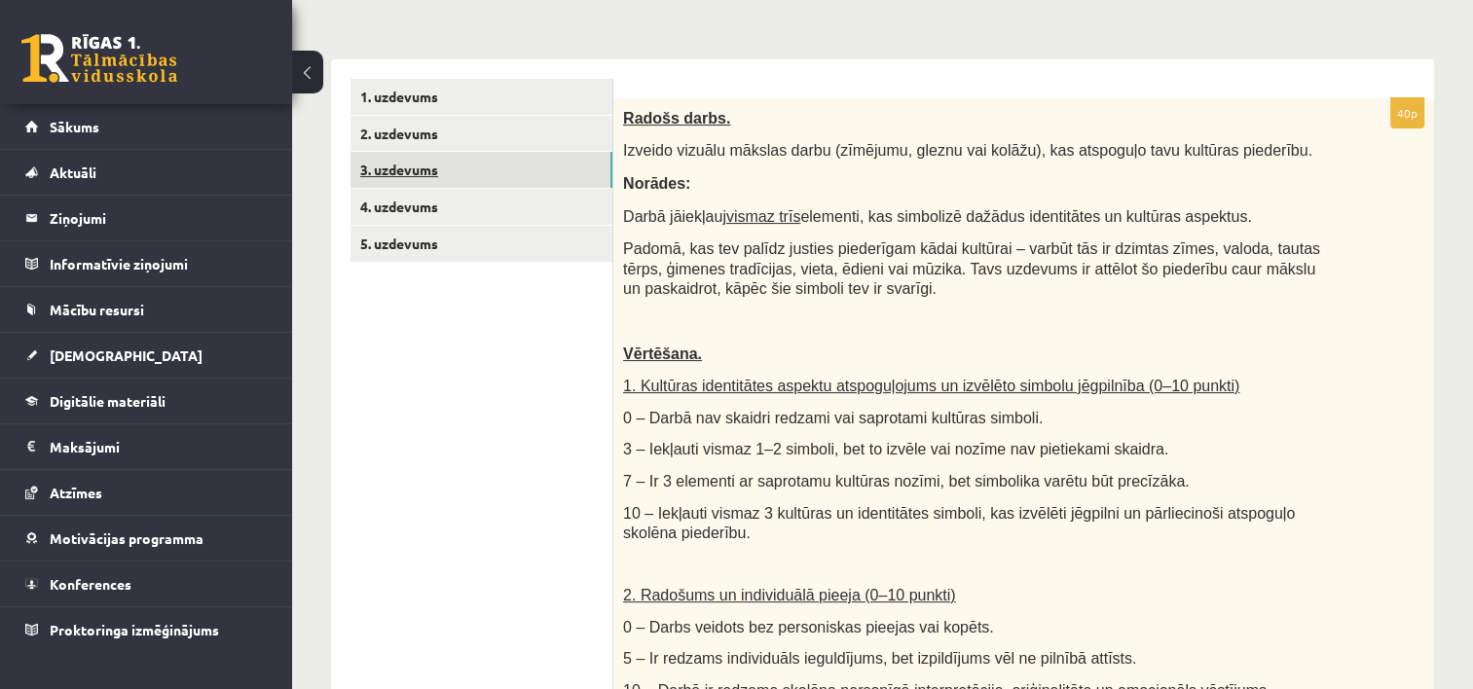
click at [443, 167] on link "3. uzdevums" at bounding box center [481, 170] width 262 height 36
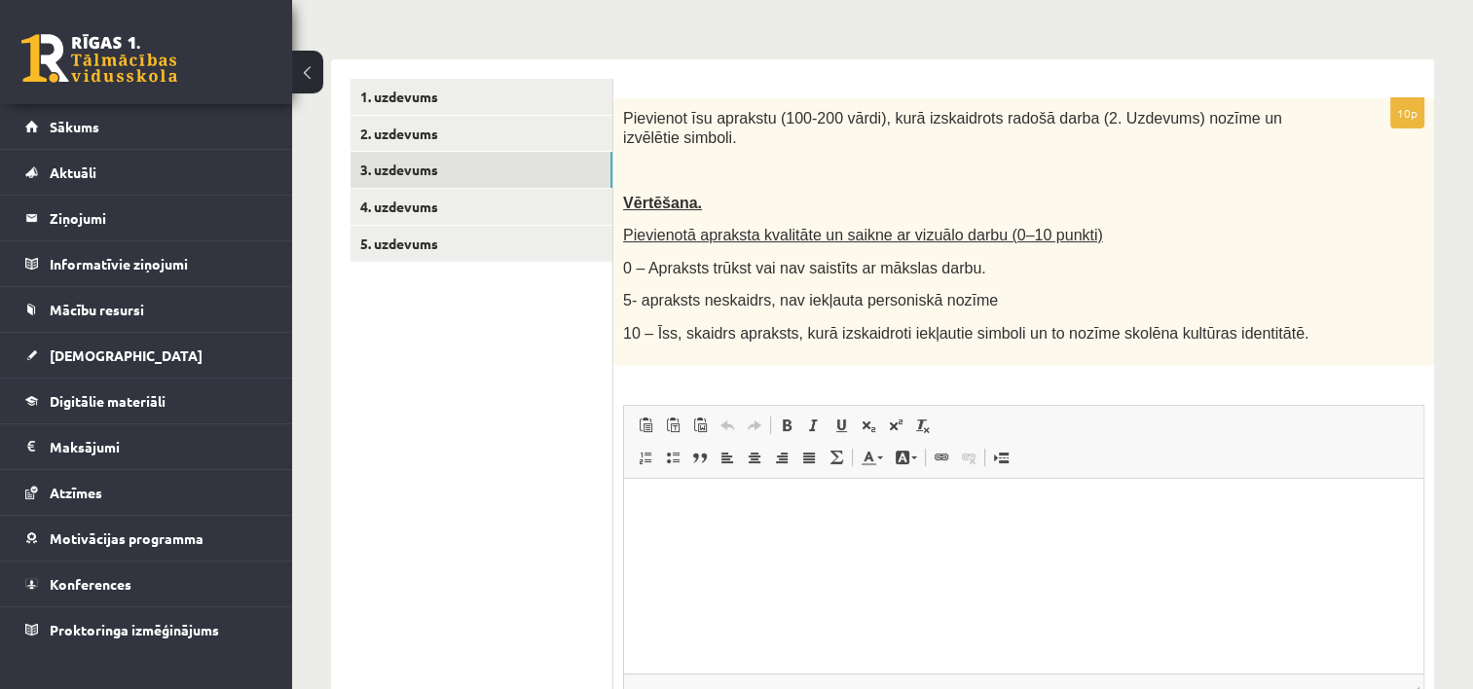
scroll to position [0, 0]
click at [791, 502] on p "Rich Text Editor, wiswyg-editor-user-answer-47434019115820" at bounding box center [1023, 507] width 760 height 20
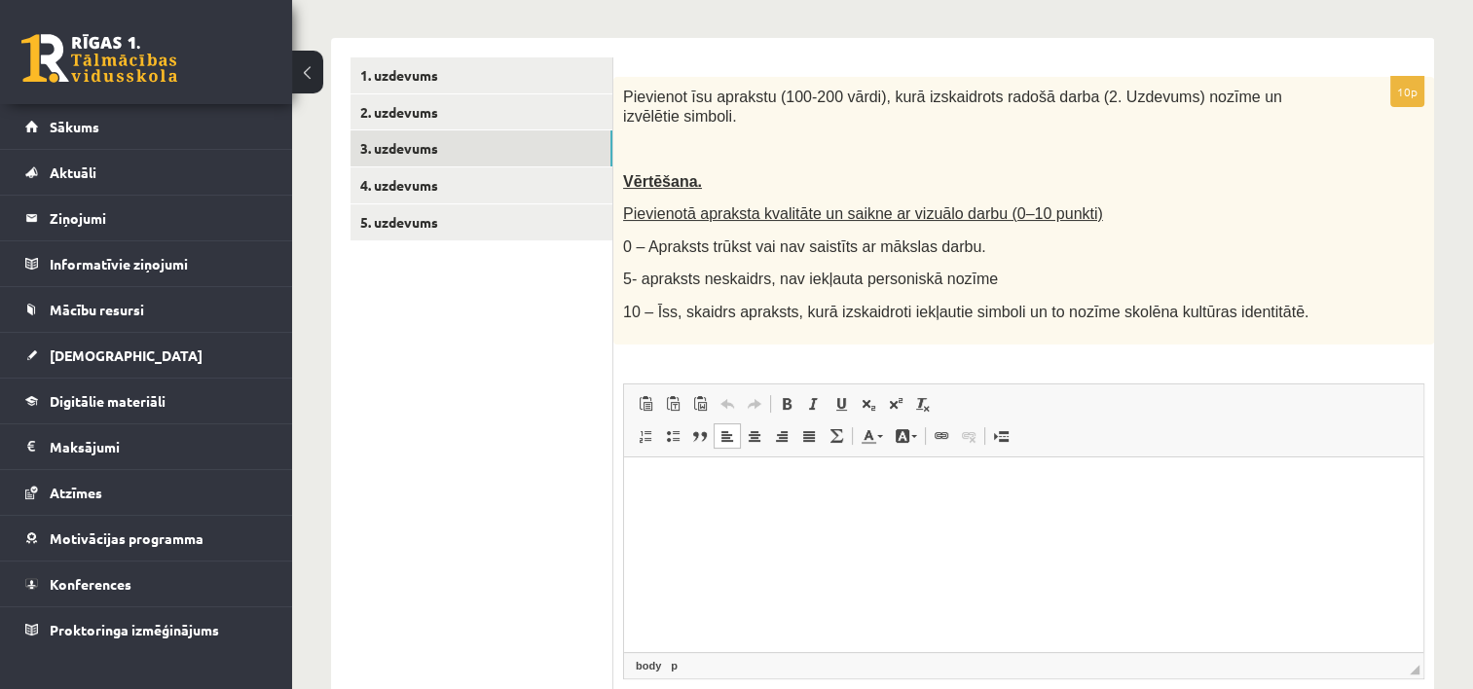
scroll to position [323, 0]
click at [1218, 514] on html at bounding box center [1023, 484] width 799 height 59
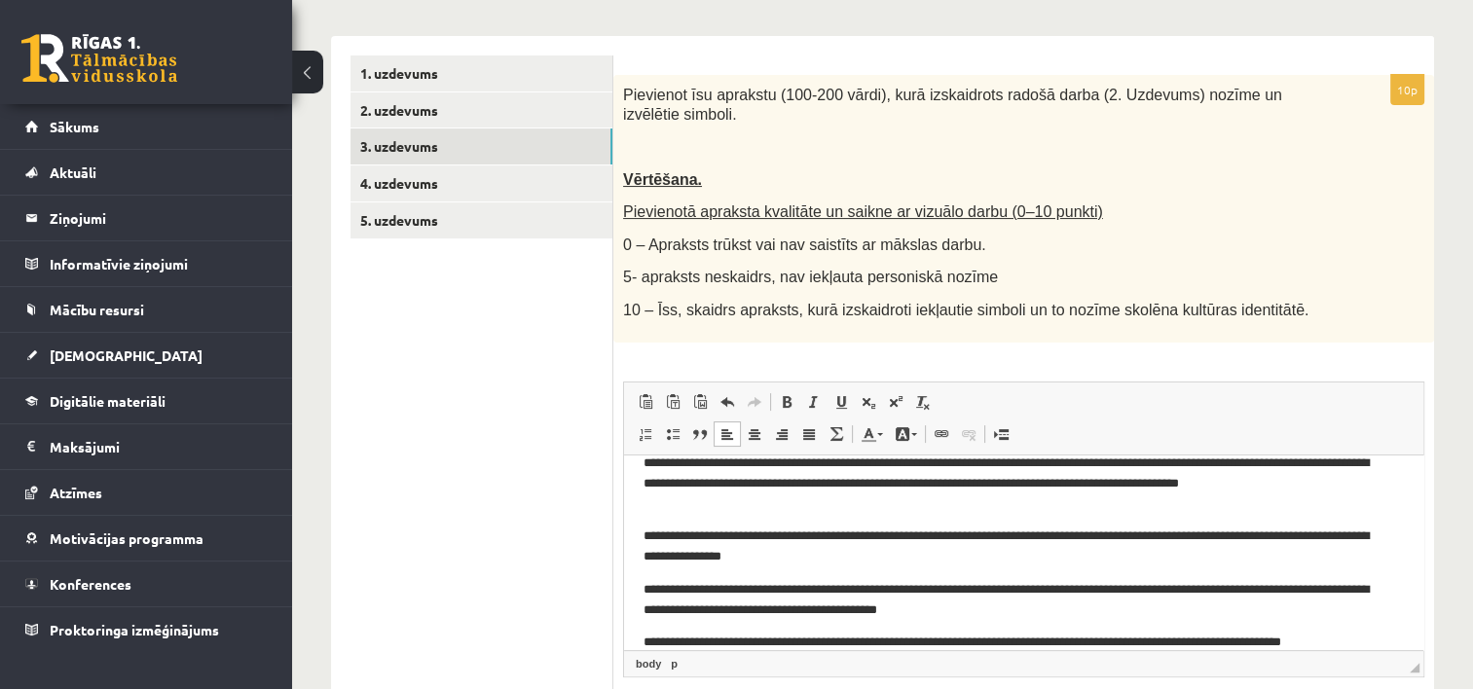
scroll to position [42, 0]
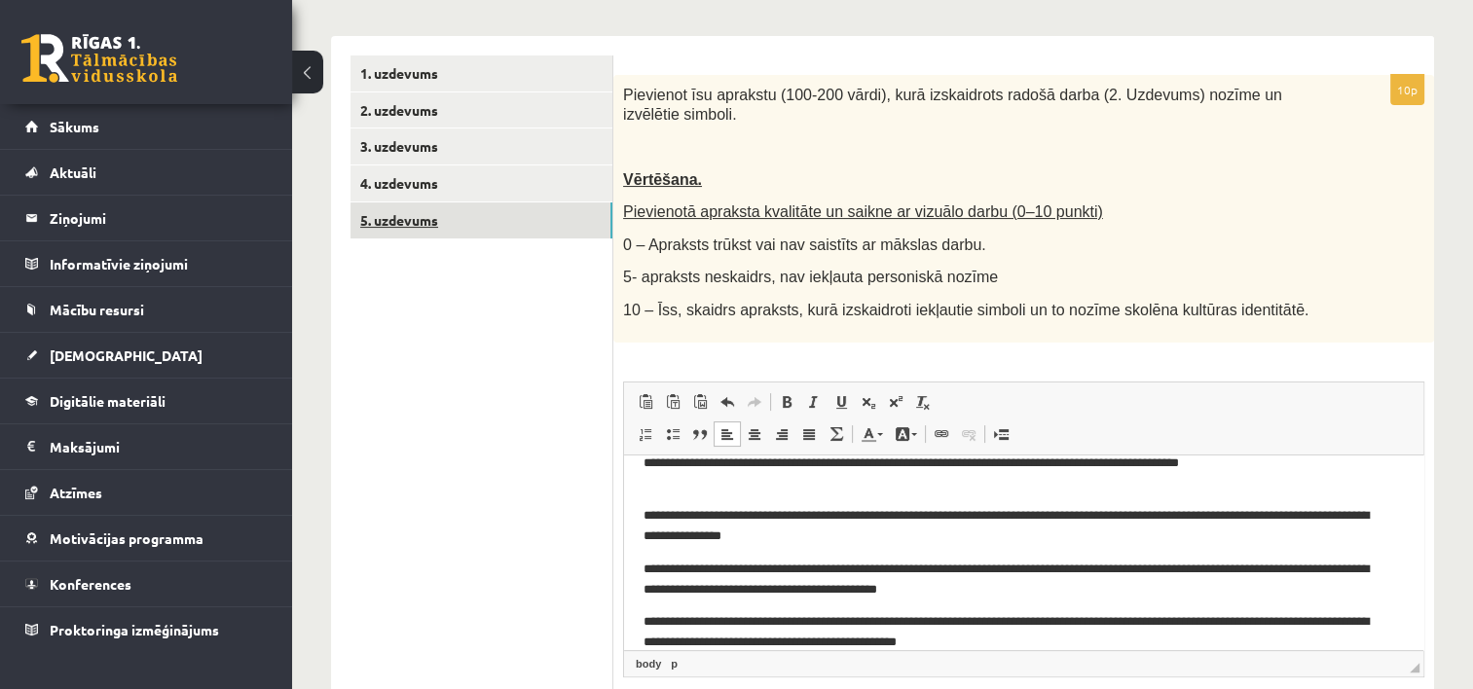
click at [409, 206] on link "5. uzdevums" at bounding box center [481, 220] width 262 height 36
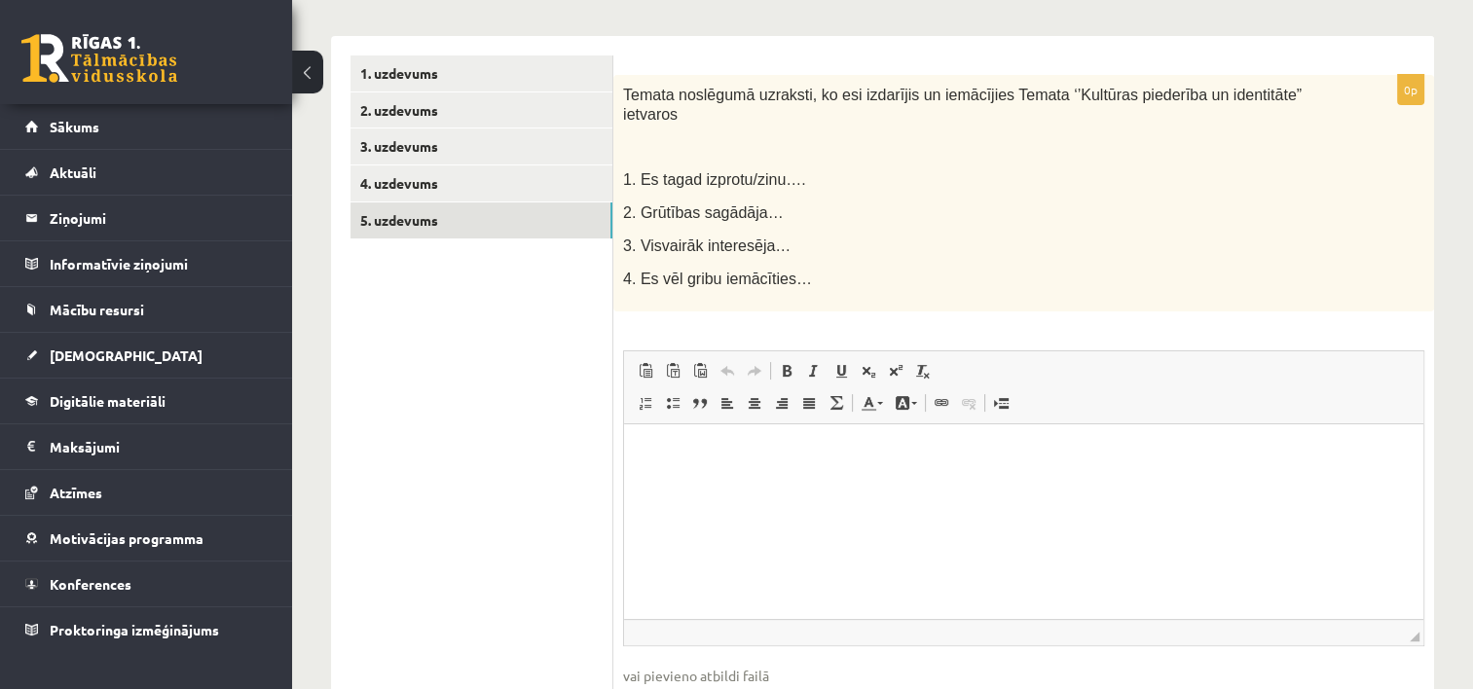
scroll to position [0, 0]
click at [785, 470] on html at bounding box center [1023, 452] width 799 height 59
click at [663, 449] on p "**********" at bounding box center [1023, 453] width 761 height 20
click at [714, 457] on p "**********" at bounding box center [1023, 453] width 761 height 20
click at [814, 456] on p "**********" at bounding box center [1023, 453] width 761 height 20
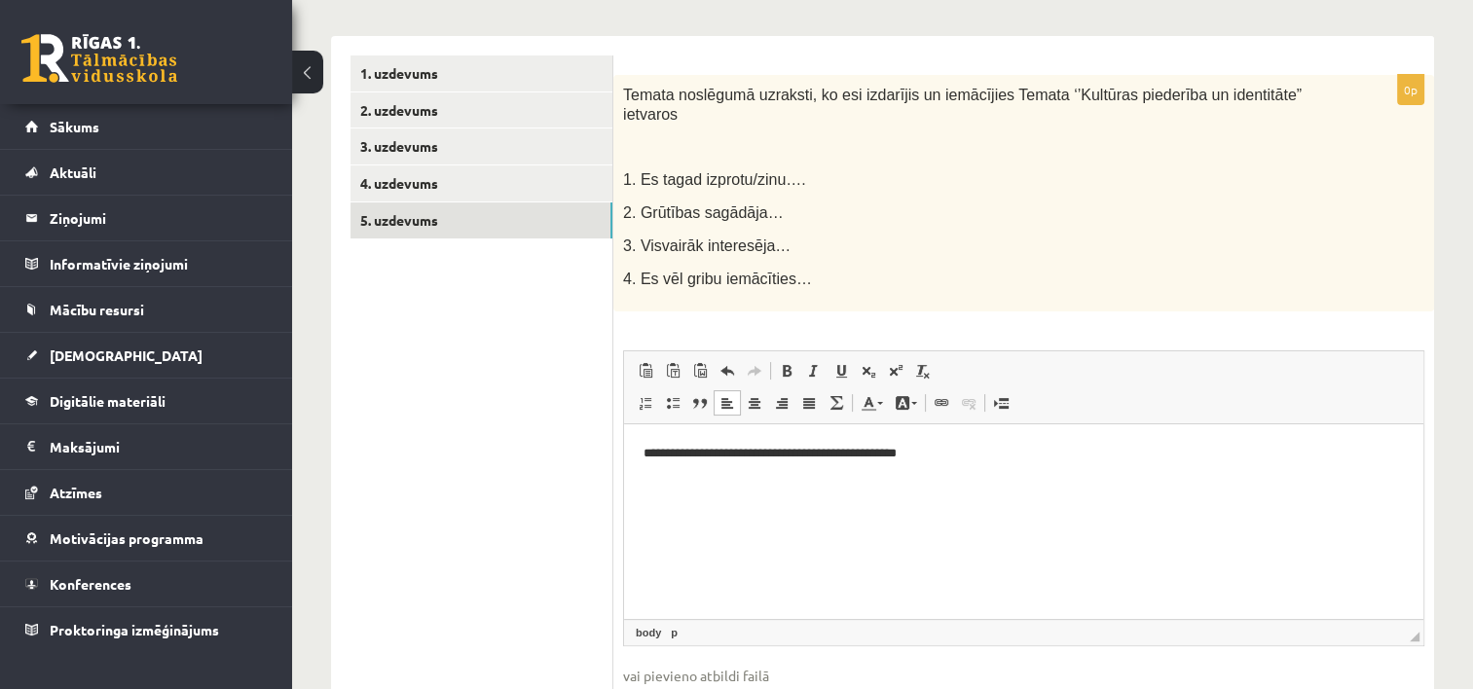
click at [912, 456] on p "**********" at bounding box center [1023, 453] width 761 height 20
click at [918, 456] on p "**********" at bounding box center [1023, 453] width 761 height 20
click at [681, 489] on p "**********" at bounding box center [1023, 486] width 761 height 20
click at [839, 497] on body "**********" at bounding box center [1023, 486] width 760 height 86
click at [767, 520] on p "**********" at bounding box center [1023, 518] width 761 height 20
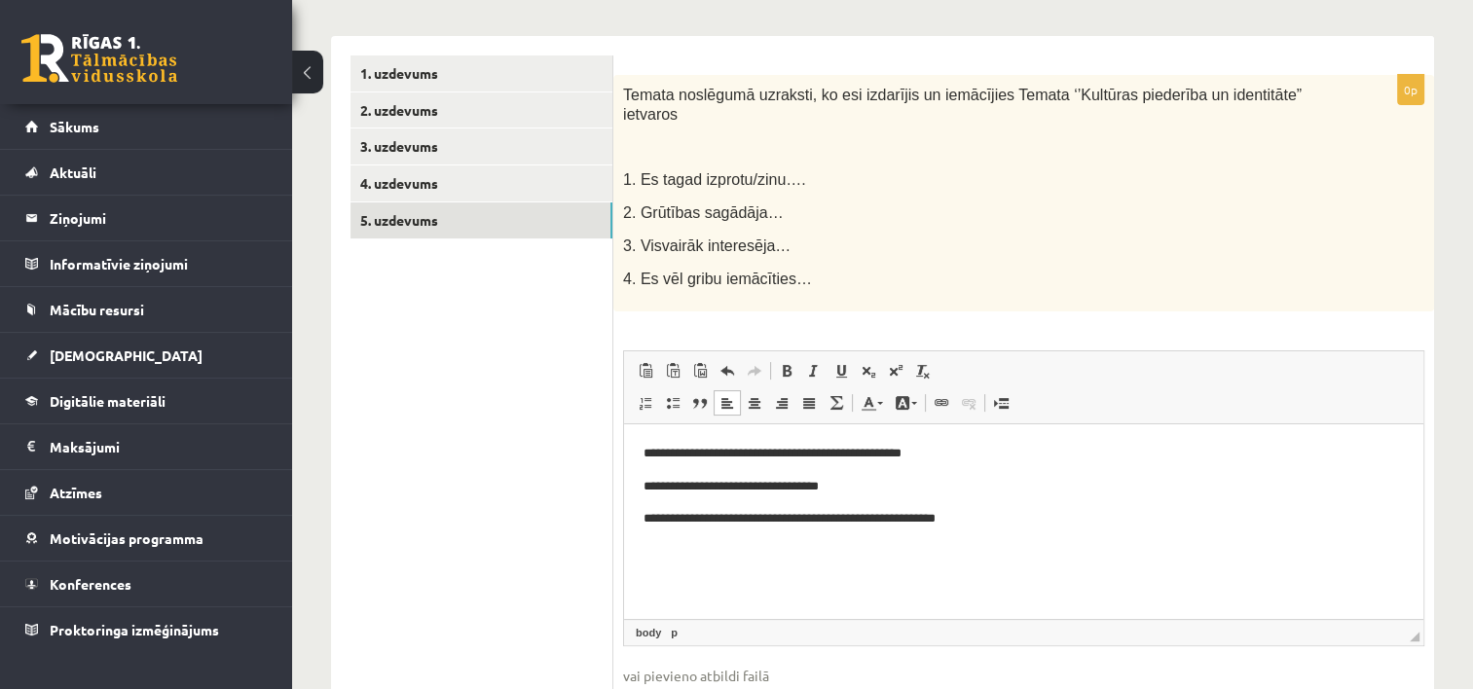
click at [955, 525] on p "**********" at bounding box center [1023, 518] width 761 height 20
click at [972, 531] on html "**********" at bounding box center [1023, 485] width 799 height 125
click at [842, 559] on p "**********" at bounding box center [1023, 551] width 761 height 20
click at [850, 547] on p "**********" at bounding box center [1023, 551] width 761 height 20
click at [937, 566] on html "**********" at bounding box center [1023, 502] width 799 height 158
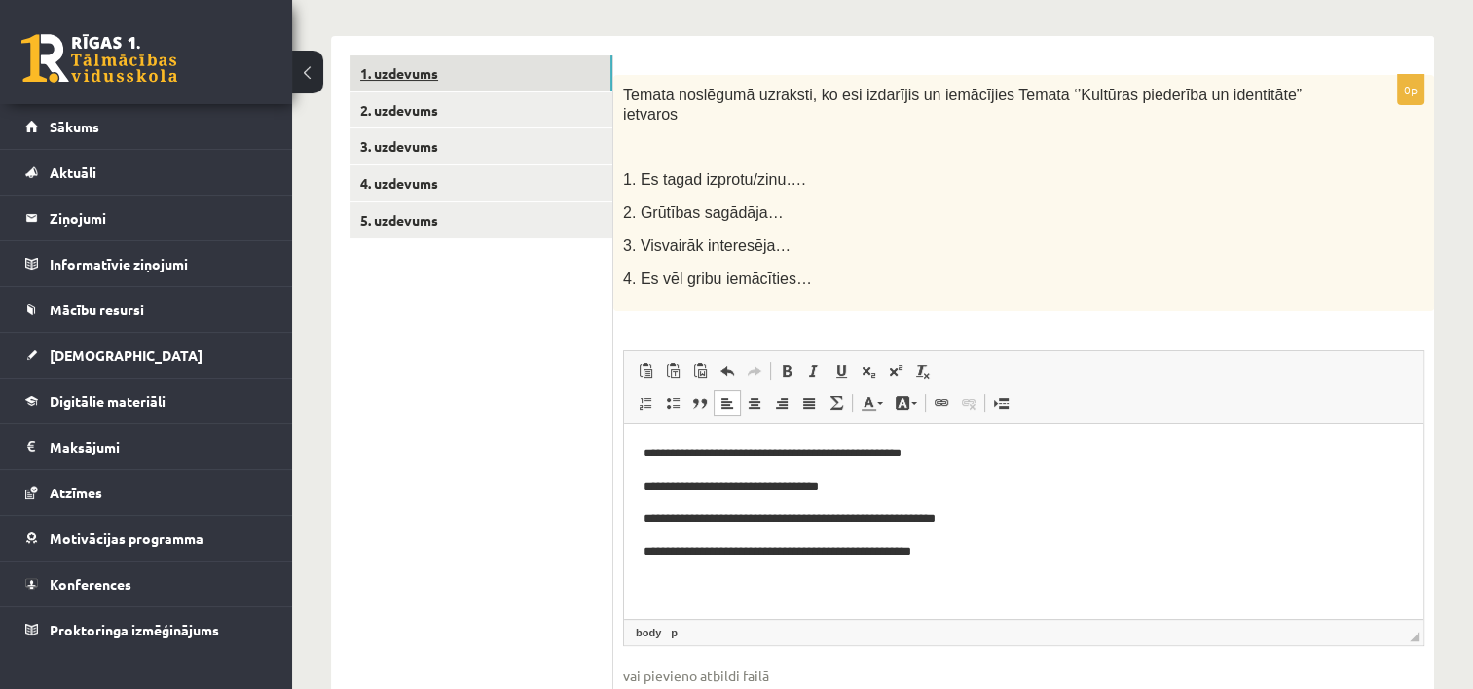
click at [428, 71] on link "1. uzdevums" at bounding box center [481, 73] width 262 height 36
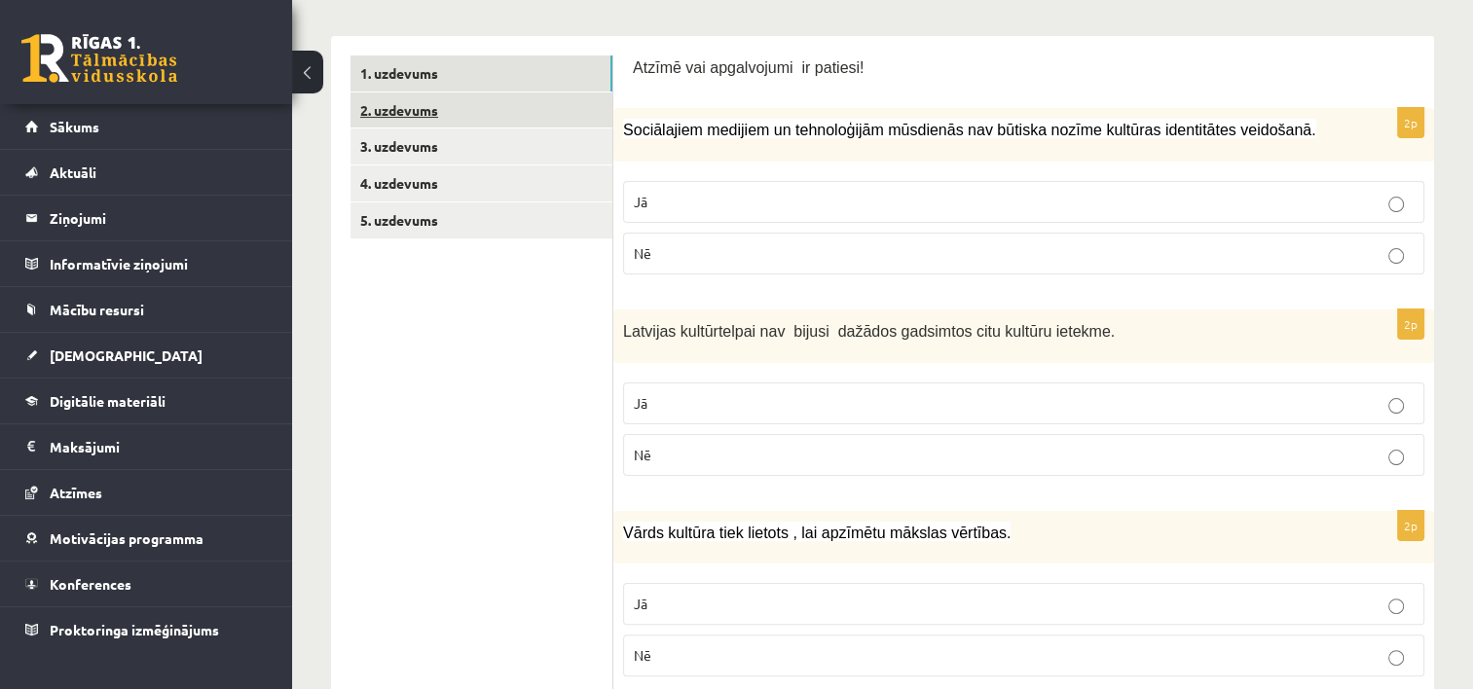
click at [463, 109] on link "2. uzdevums" at bounding box center [481, 110] width 262 height 36
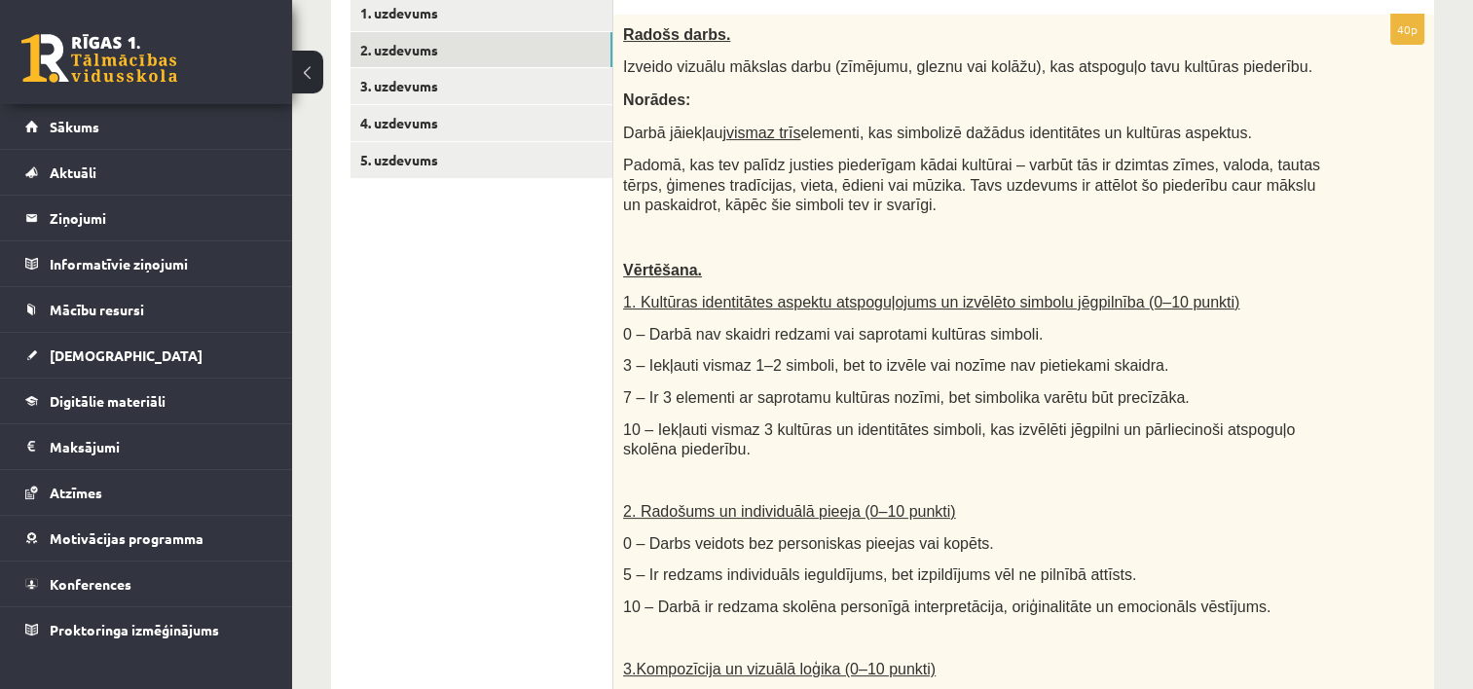
scroll to position [336, 0]
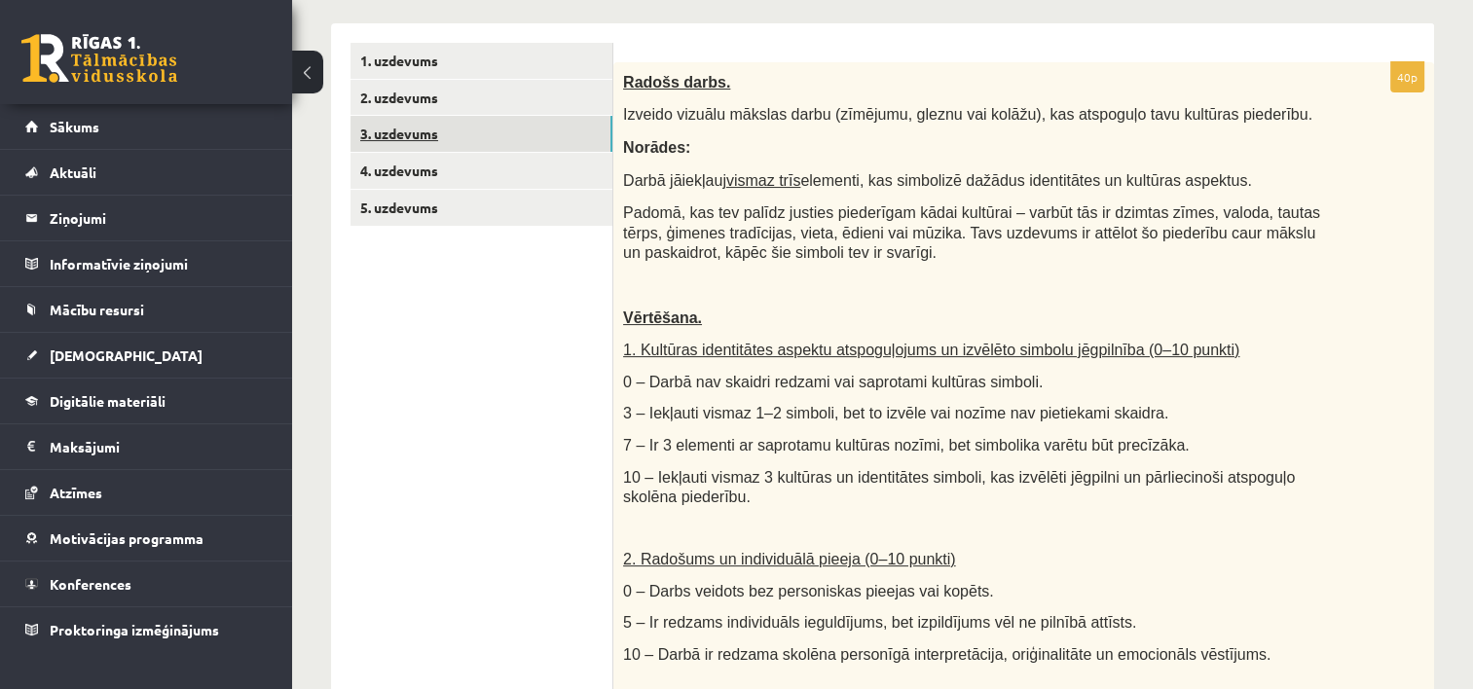
click at [424, 141] on link "3. uzdevums" at bounding box center [481, 134] width 262 height 36
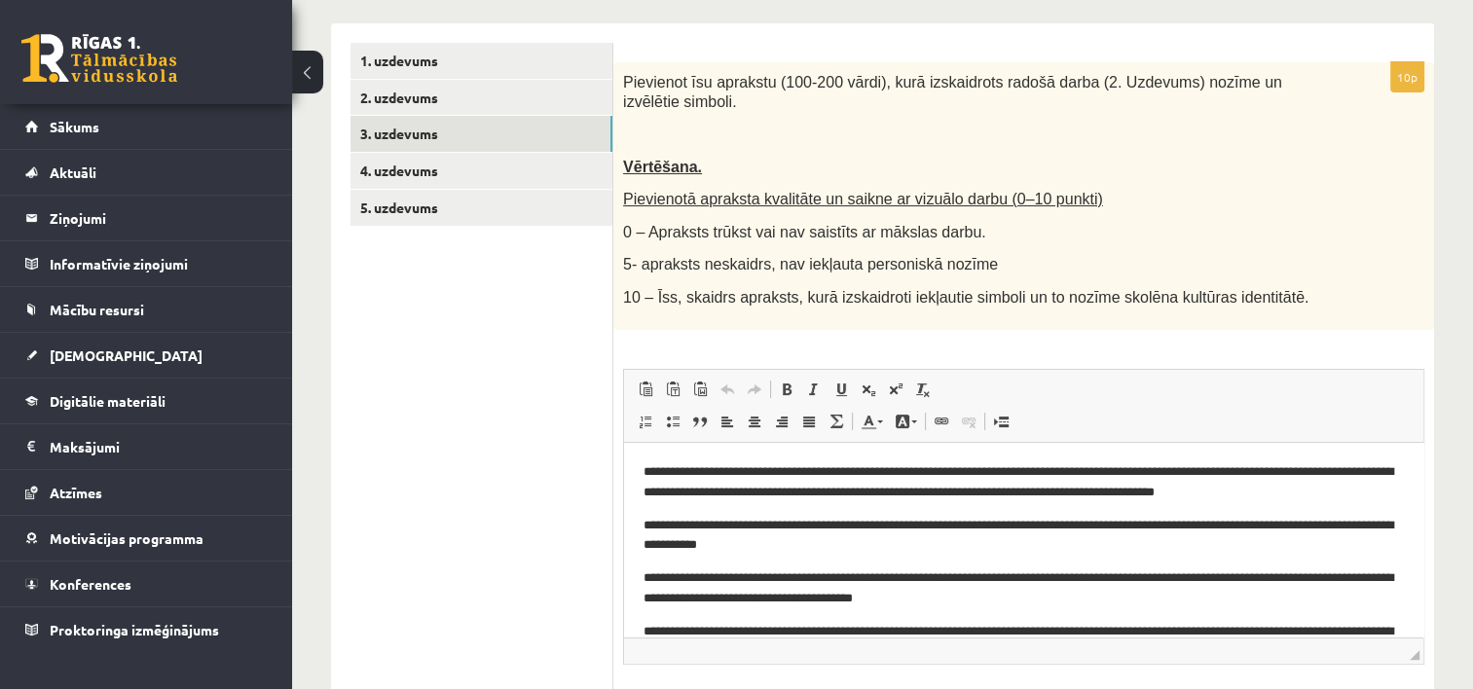
scroll to position [0, 0]
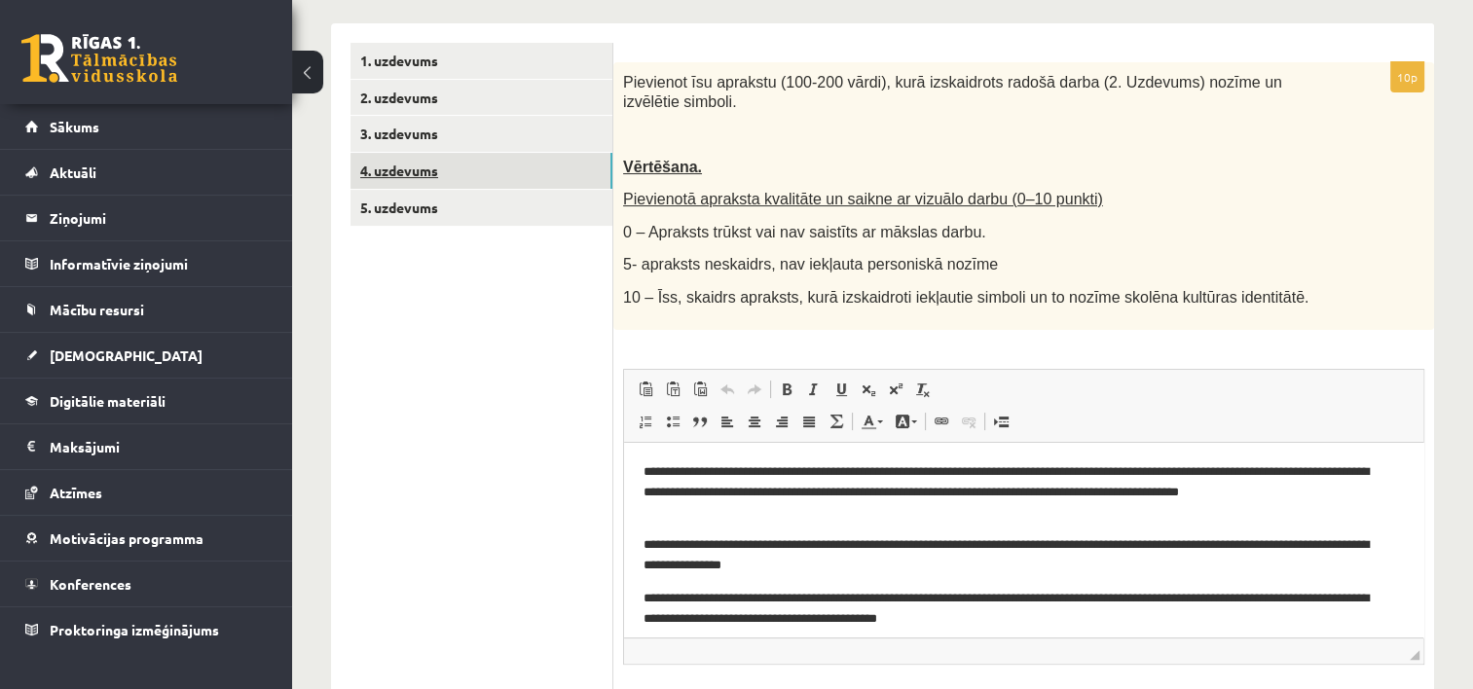
click at [452, 183] on link "4. uzdevums" at bounding box center [481, 171] width 262 height 36
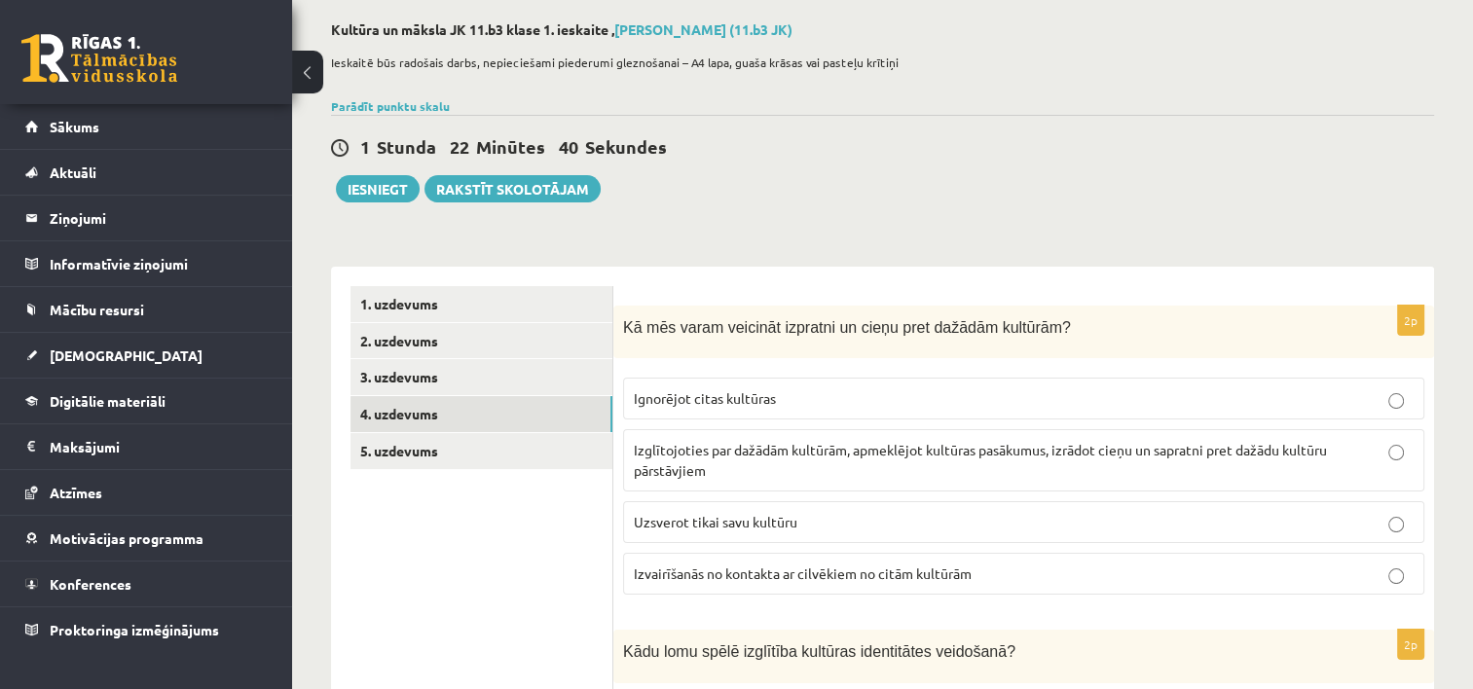
scroll to position [80, 0]
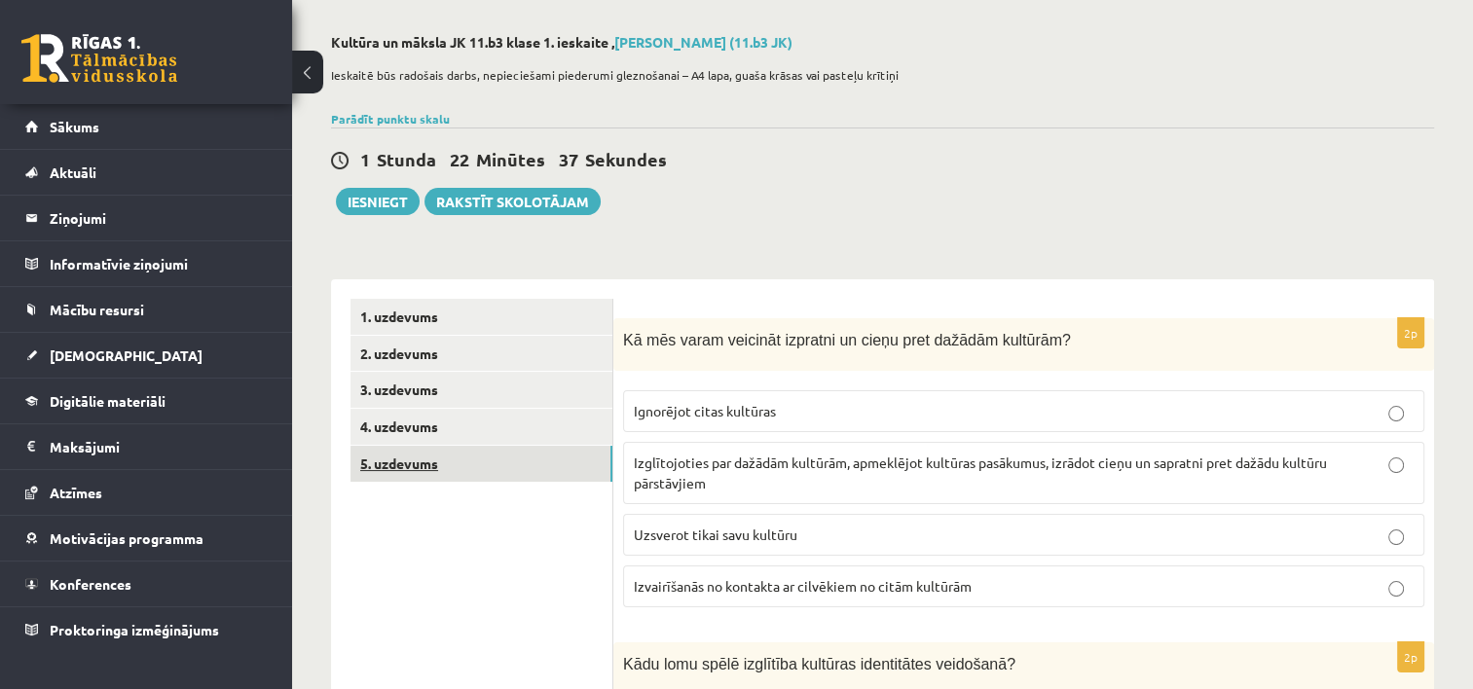
click at [442, 460] on link "5. uzdevums" at bounding box center [481, 464] width 262 height 36
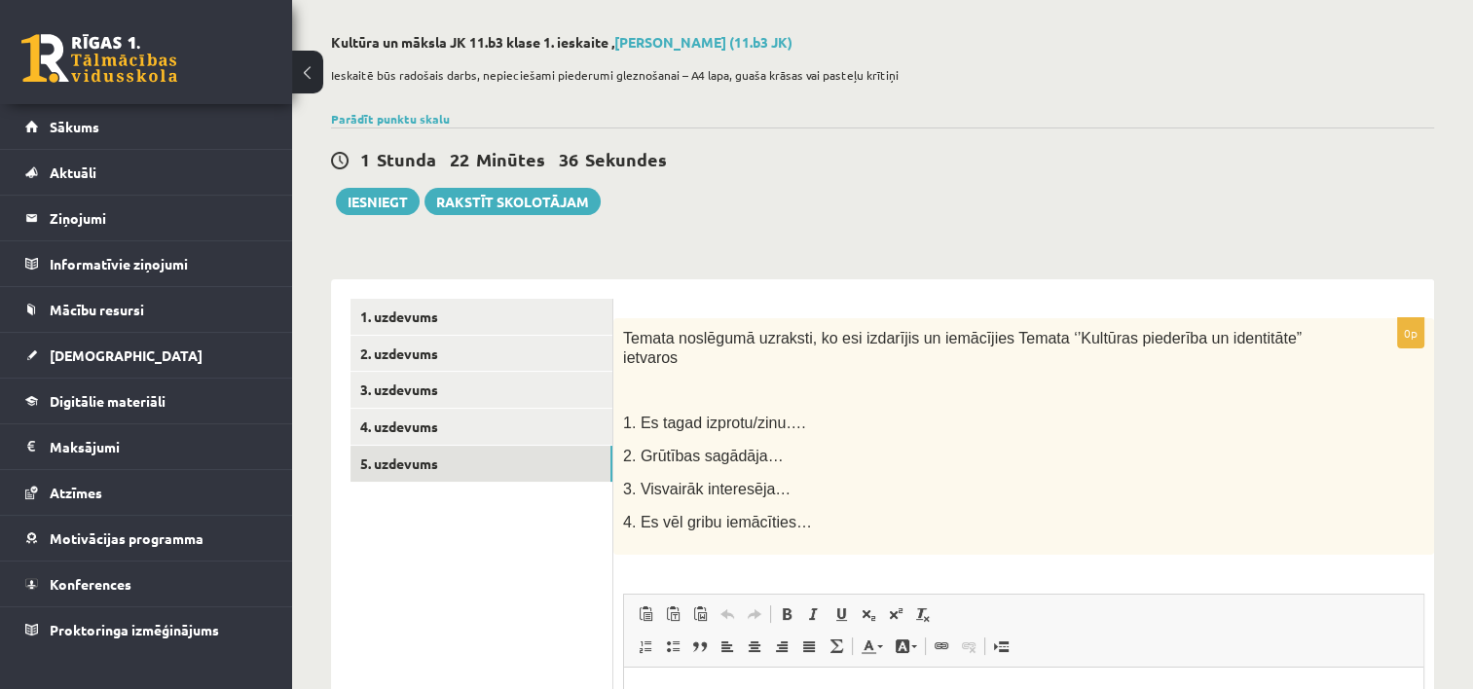
scroll to position [0, 0]
click at [409, 202] on button "Iesniegt" at bounding box center [378, 201] width 84 height 27
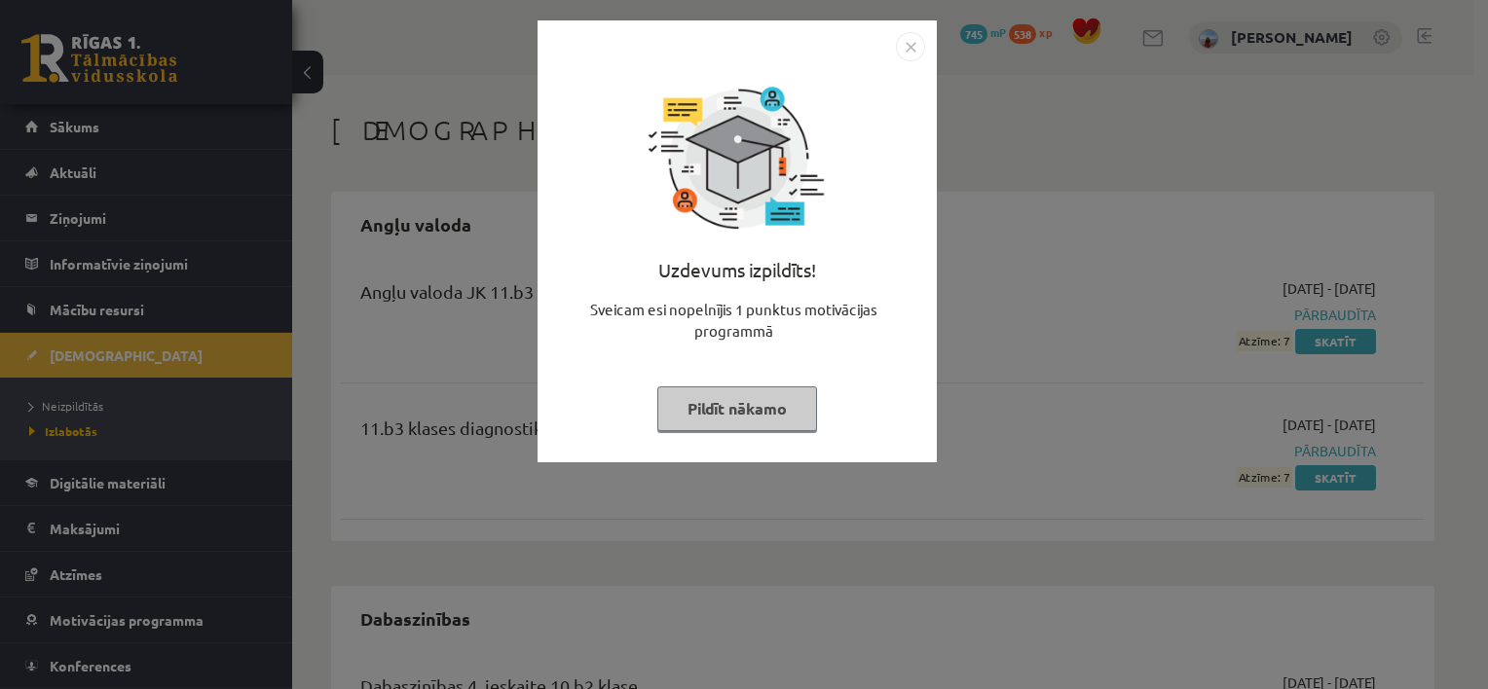
click at [909, 44] on img "Close" at bounding box center [910, 46] width 29 height 29
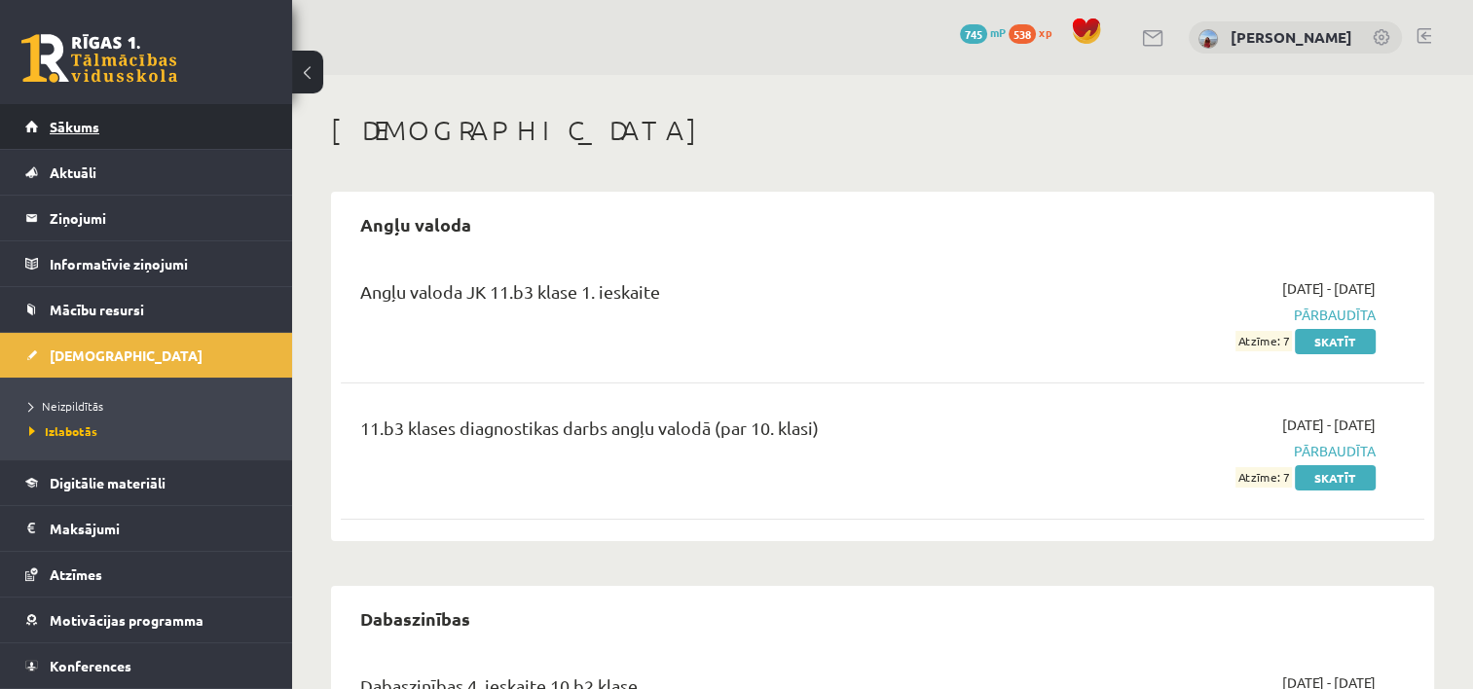
click at [143, 120] on link "Sākums" at bounding box center [146, 126] width 242 height 45
